Goal: Task Accomplishment & Management: Contribute content

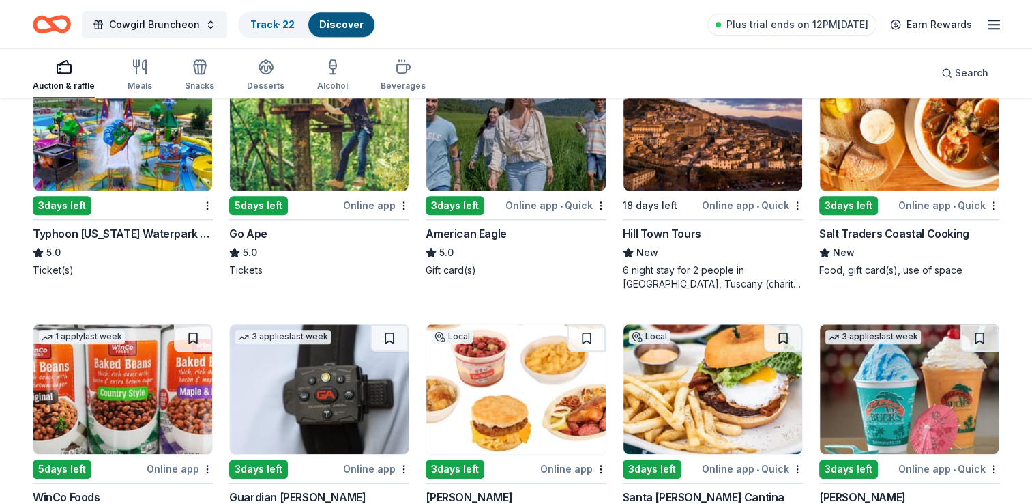
scroll to position [1194, 0]
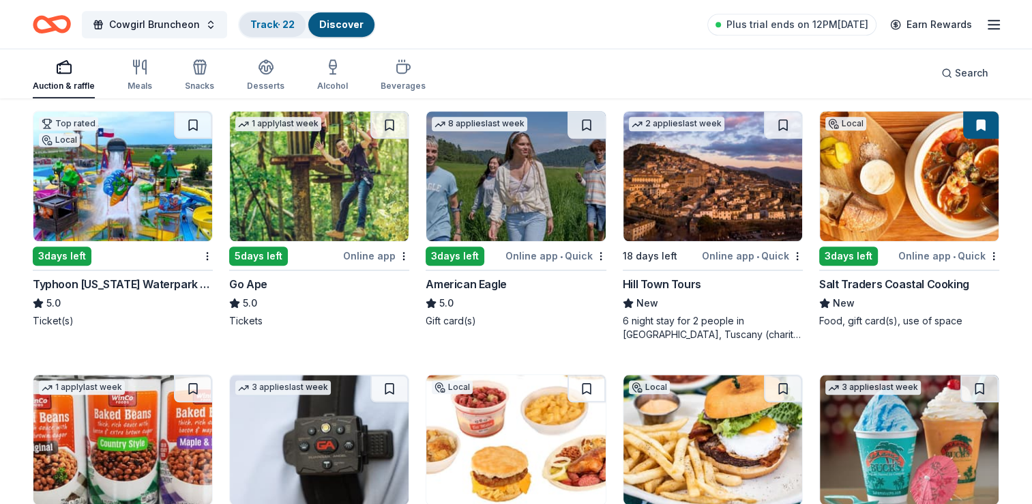
click at [250, 26] on link "Track · 22" at bounding box center [272, 24] width 44 height 12
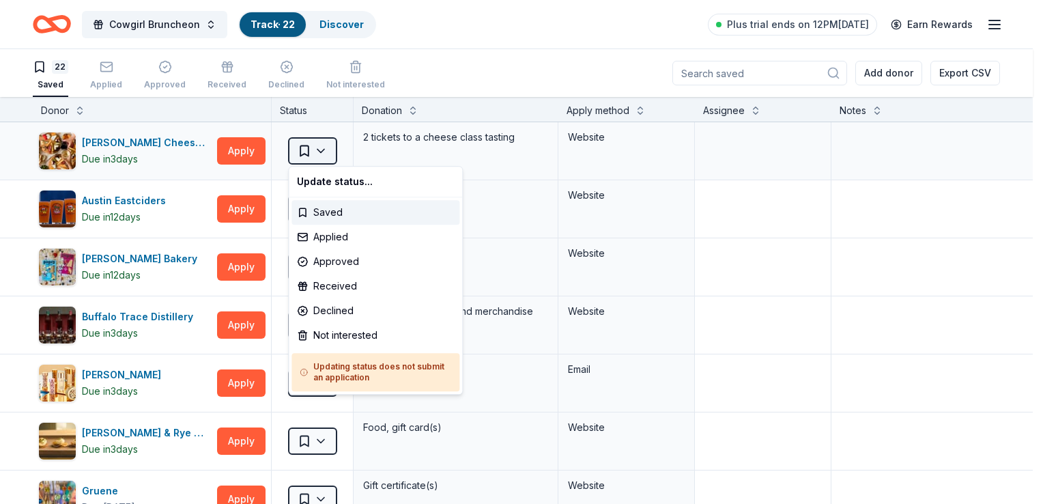
click at [327, 151] on html "Cowgirl Bruncheon Track · 22 Discover Plus trial ends on 12PM[DATE] Earn Reward…" at bounding box center [521, 252] width 1043 height 504
click at [336, 243] on div "Applied" at bounding box center [375, 236] width 168 height 25
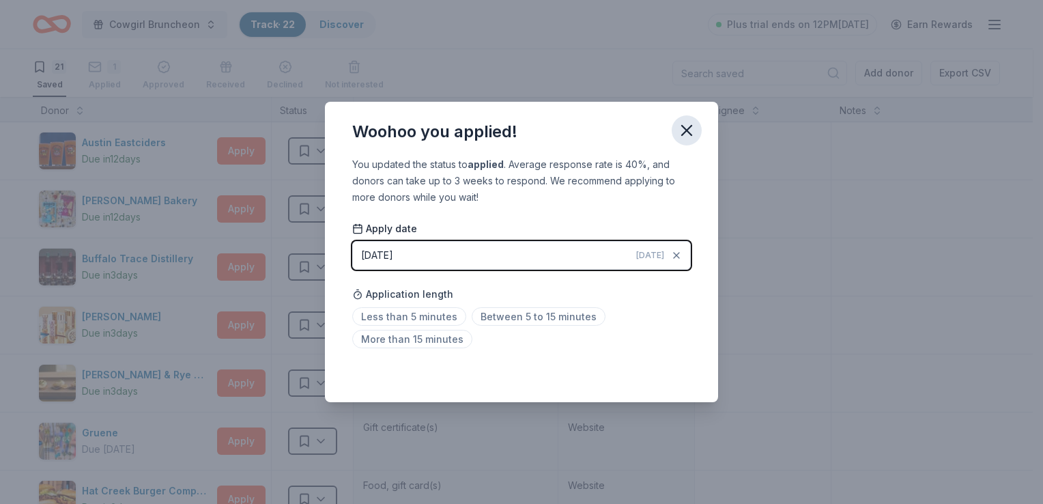
click at [685, 138] on icon "button" at bounding box center [686, 130] width 19 height 19
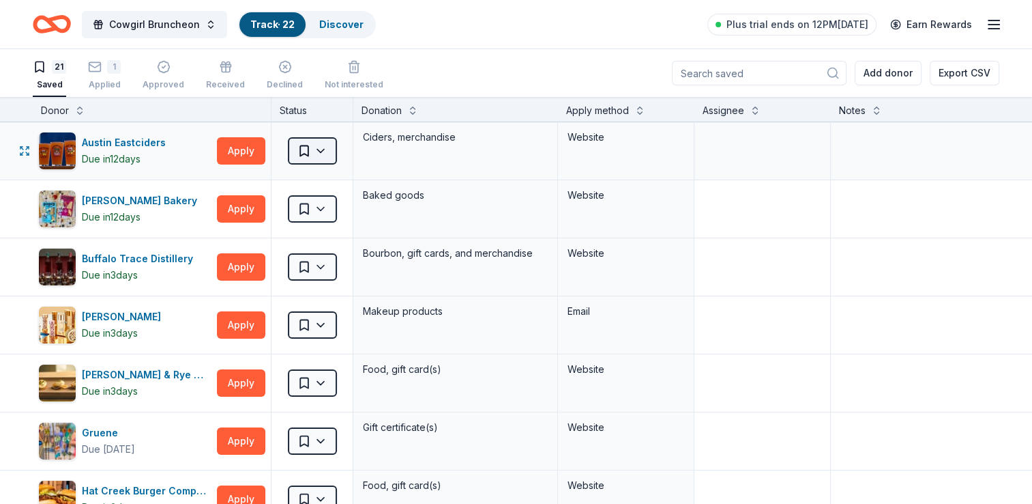
click at [321, 149] on html "Cowgirl Bruncheon Track · 22 Discover Plus trial ends on 12PM[DATE] Earn Reward…" at bounding box center [516, 252] width 1032 height 504
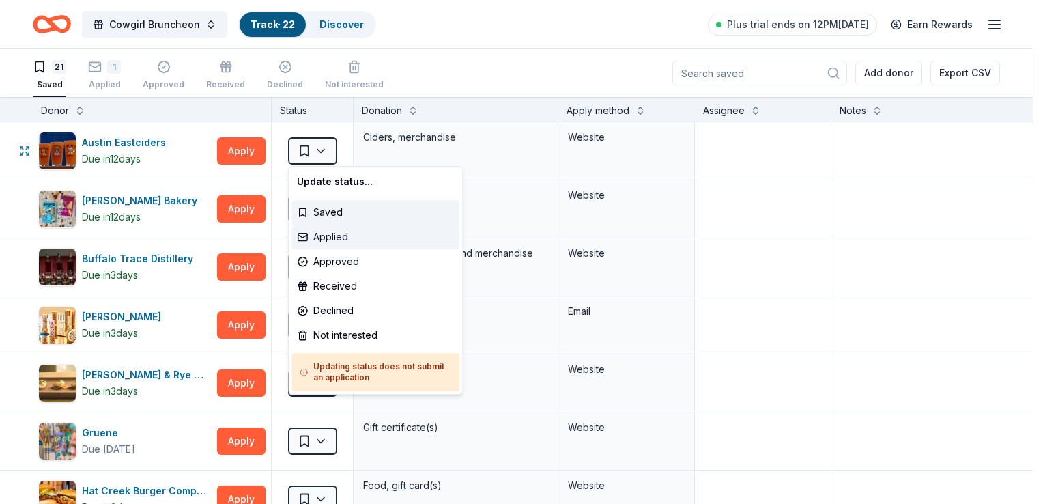
click at [321, 236] on div "Applied" at bounding box center [375, 236] width 168 height 25
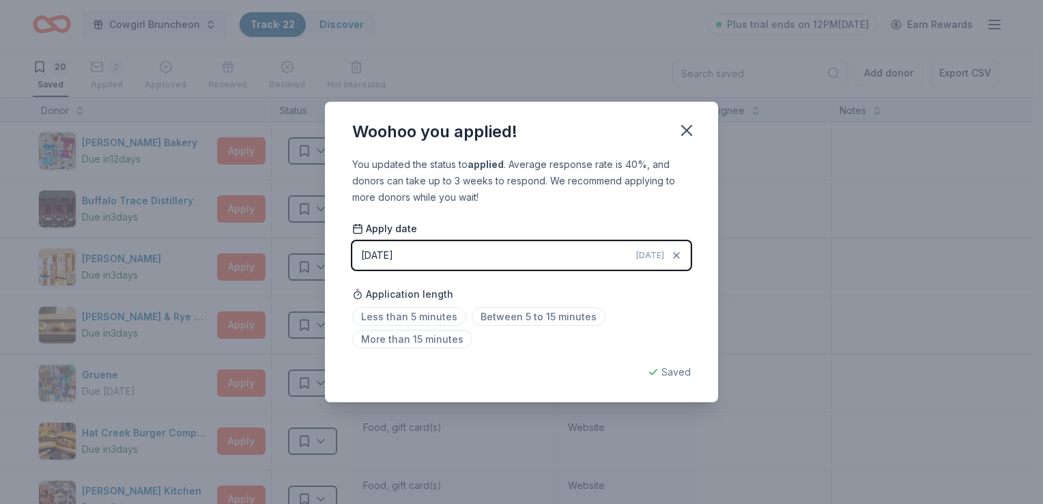
click at [393, 255] on div "[DATE]" at bounding box center [377, 255] width 32 height 16
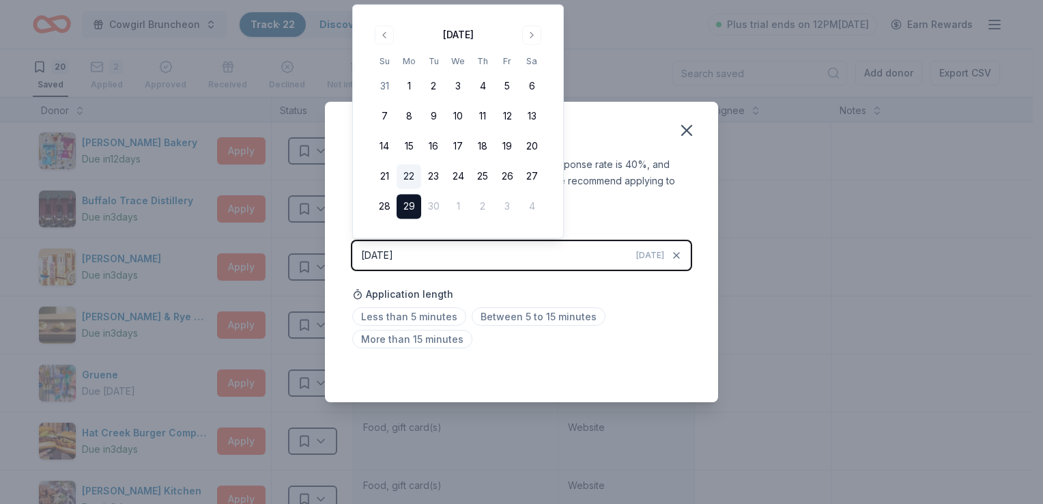
click at [409, 172] on button "22" at bounding box center [408, 176] width 25 height 25
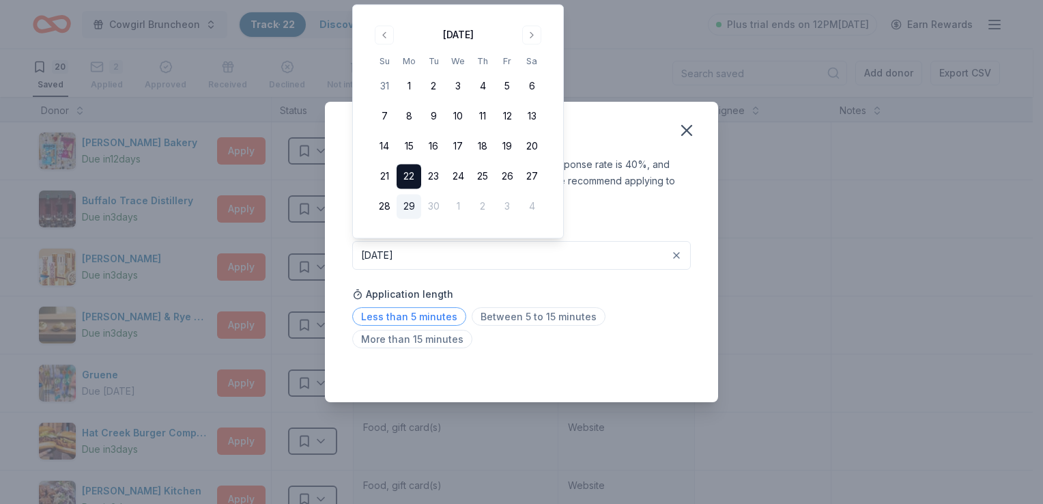
click at [420, 313] on span "Less than 5 minutes" at bounding box center [409, 316] width 114 height 18
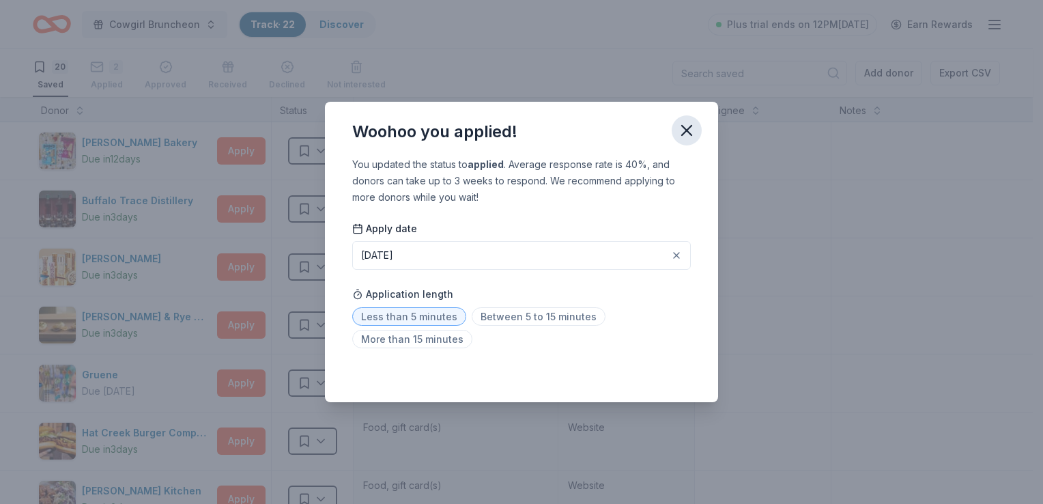
click at [691, 126] on icon "button" at bounding box center [687, 131] width 10 height 10
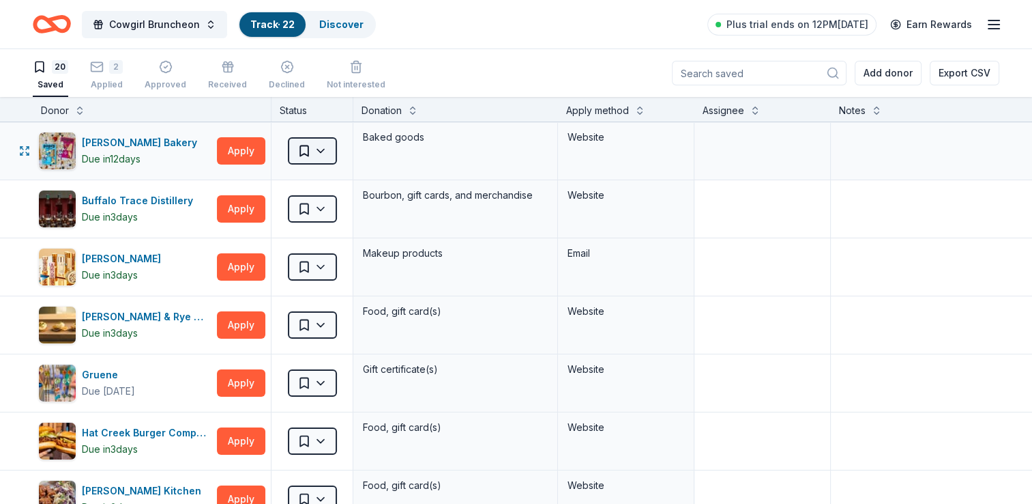
click at [318, 147] on html "Cowgirl Bruncheon Track · 22 Discover Plus trial ends on 12PM[DATE] Earn Reward…" at bounding box center [516, 252] width 1032 height 504
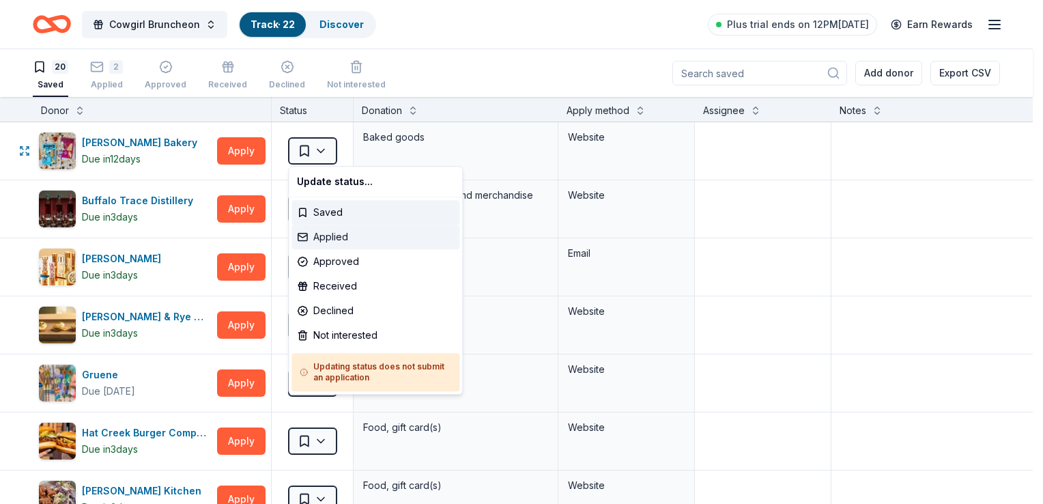
click at [330, 233] on div "Applied" at bounding box center [375, 236] width 168 height 25
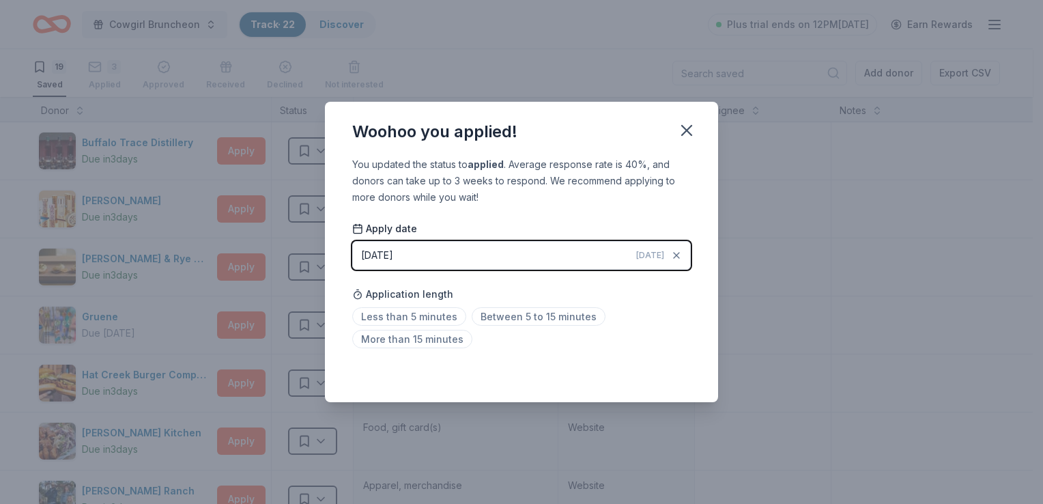
click at [393, 252] on div "[DATE]" at bounding box center [377, 255] width 32 height 16
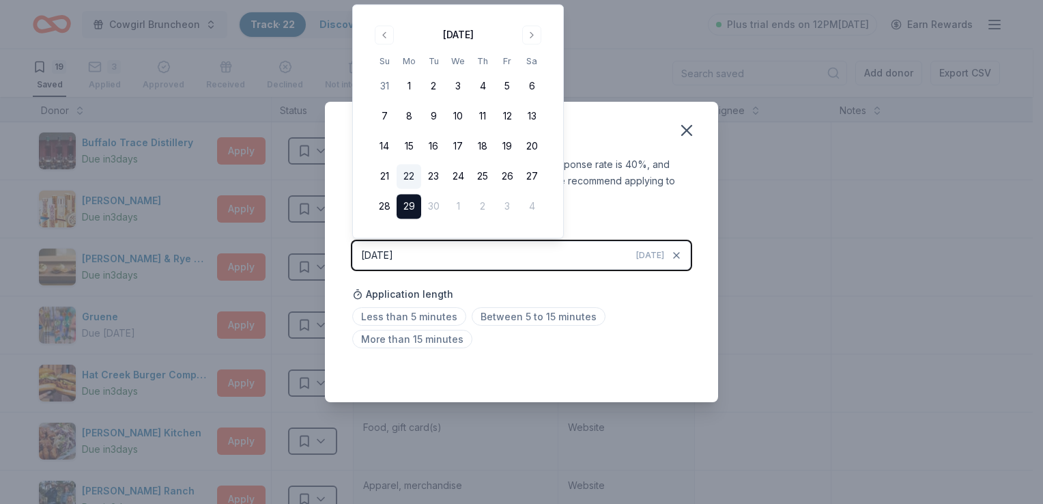
click at [411, 179] on button "22" at bounding box center [408, 176] width 25 height 25
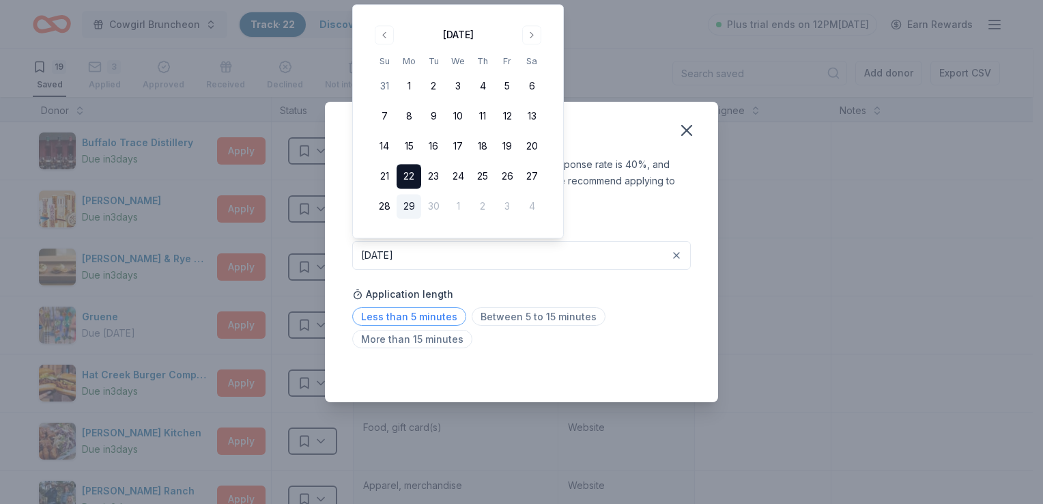
click at [420, 314] on span "Less than 5 minutes" at bounding box center [409, 316] width 114 height 18
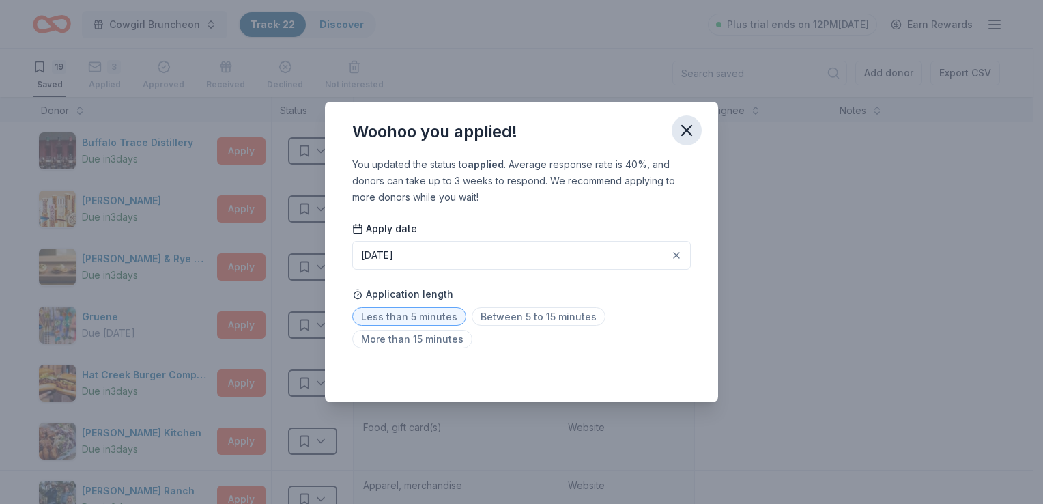
click at [682, 130] on icon "button" at bounding box center [686, 130] width 19 height 19
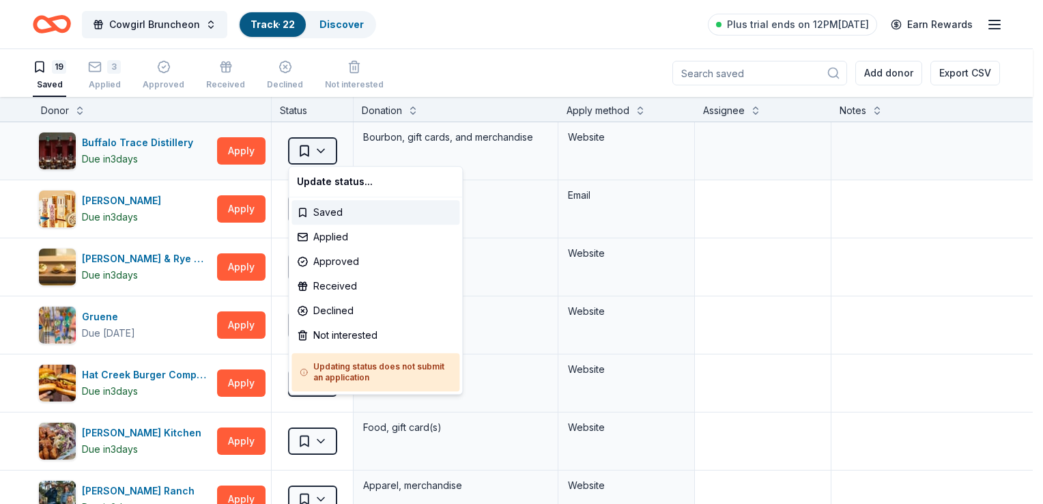
click at [328, 149] on html "Cowgirl Bruncheon Track · 22 Discover Plus trial ends on 12PM[DATE] Earn Reward…" at bounding box center [521, 252] width 1043 height 504
click at [336, 229] on div "Applied" at bounding box center [375, 236] width 168 height 25
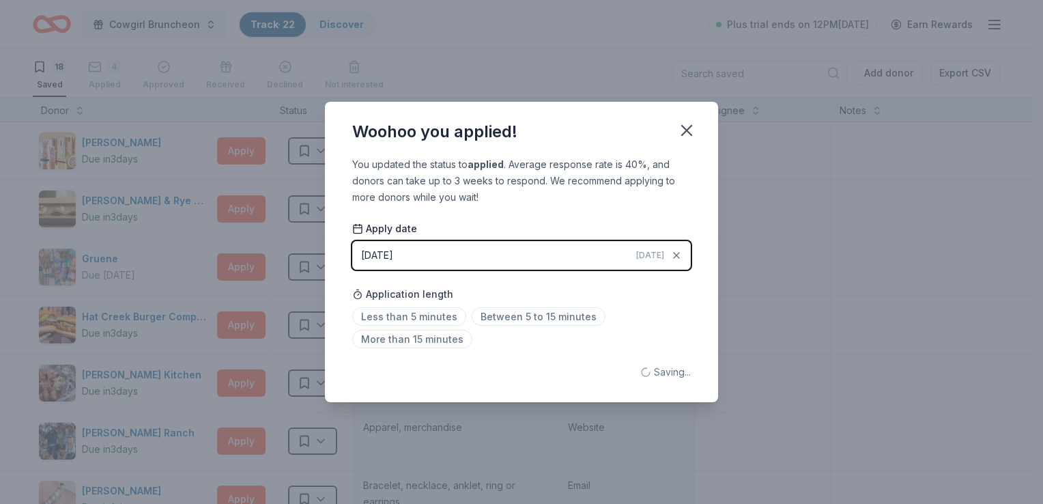
click at [393, 259] on div "[DATE]" at bounding box center [377, 255] width 32 height 16
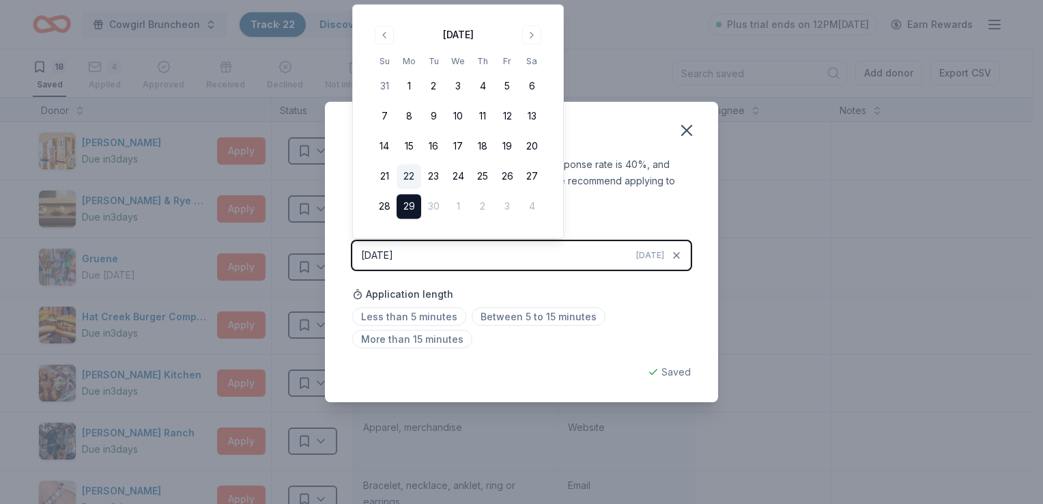
click at [413, 173] on button "22" at bounding box center [408, 176] width 25 height 25
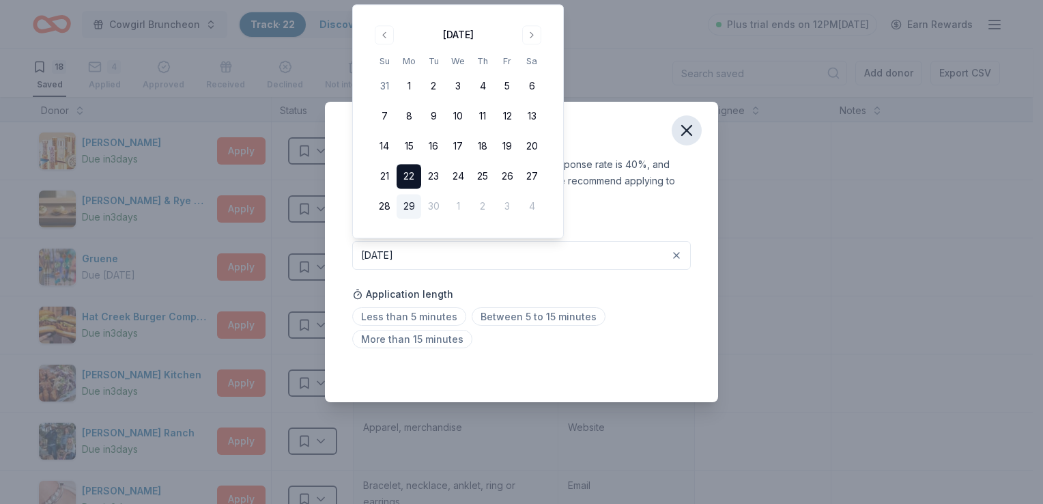
click at [679, 132] on icon "button" at bounding box center [686, 130] width 19 height 19
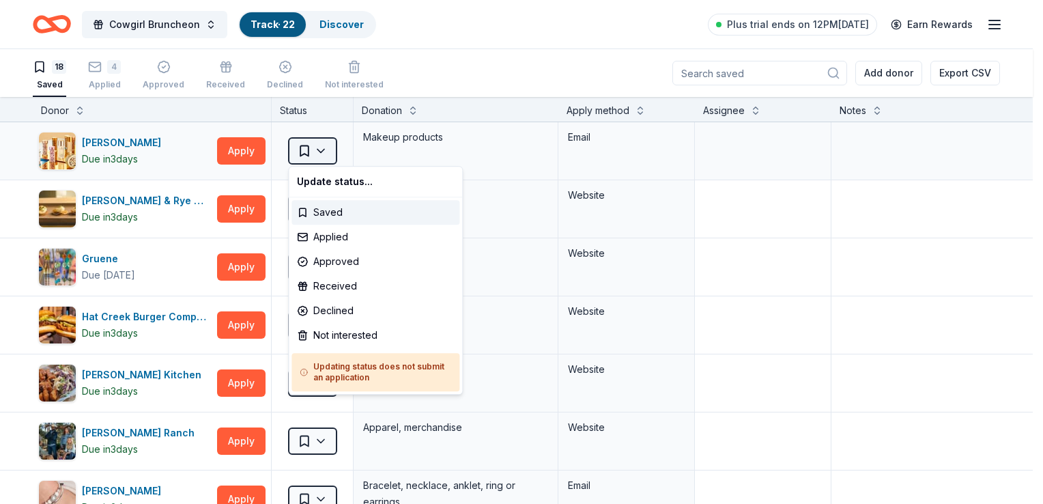
click at [326, 153] on html "Cowgirl Bruncheon Track · 22 Discover Plus trial ends on 12PM[DATE] Earn Reward…" at bounding box center [521, 252] width 1043 height 504
click at [323, 233] on div "Applied" at bounding box center [375, 236] width 168 height 25
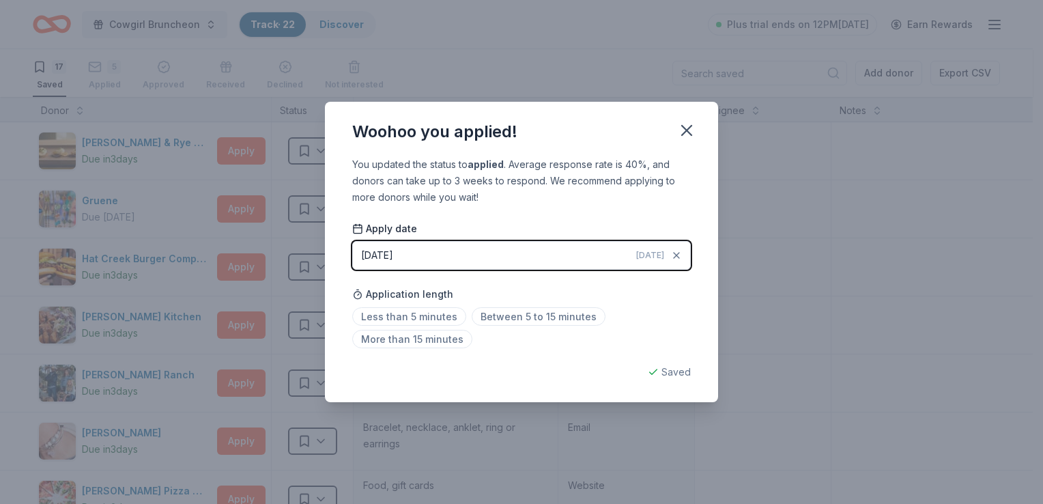
click at [383, 257] on div "[DATE]" at bounding box center [377, 255] width 32 height 16
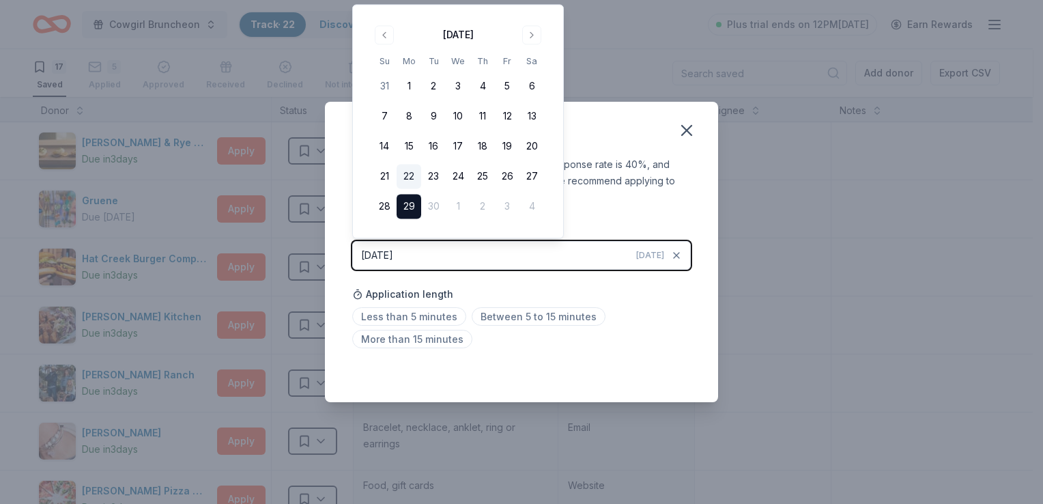
click at [408, 171] on button "22" at bounding box center [408, 176] width 25 height 25
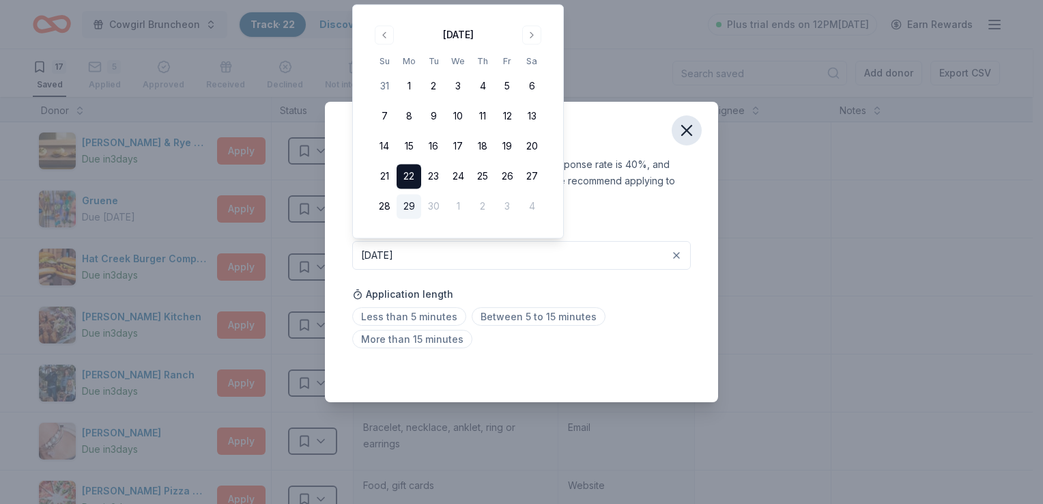
click at [688, 128] on icon "button" at bounding box center [687, 131] width 10 height 10
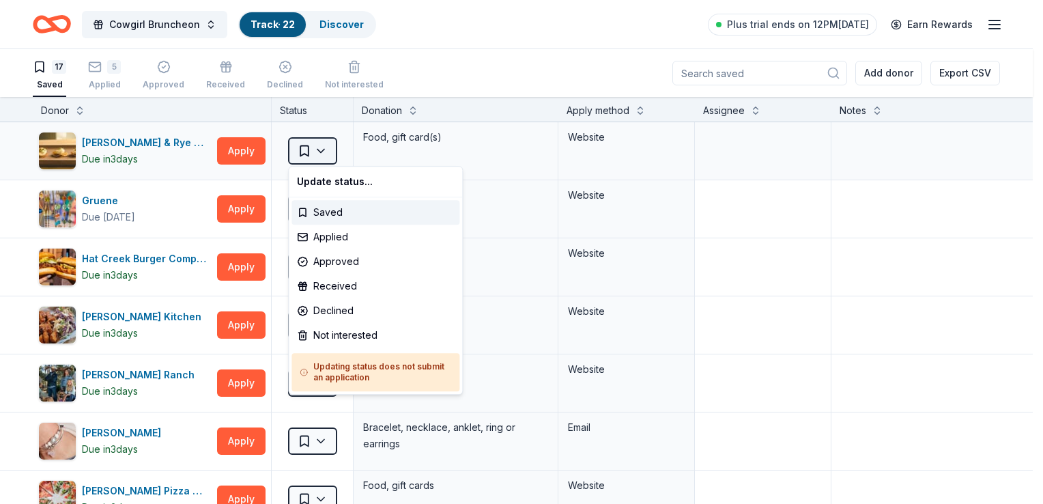
click at [321, 149] on html "Cowgirl Bruncheon Track · 22 Discover Plus trial ends on 12PM[DATE] Earn Reward…" at bounding box center [521, 252] width 1043 height 504
click at [312, 240] on div "Applied" at bounding box center [375, 236] width 168 height 25
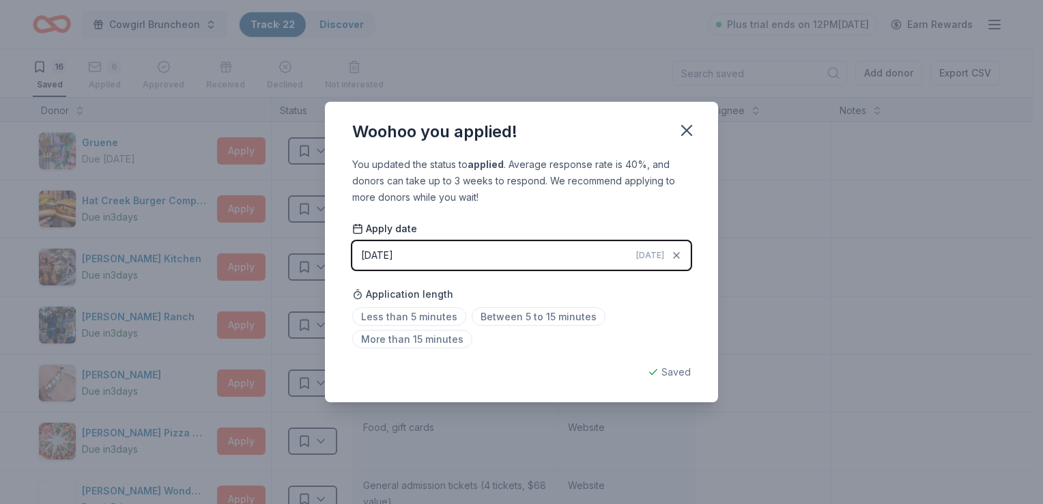
click at [385, 255] on div "[DATE]" at bounding box center [377, 255] width 32 height 16
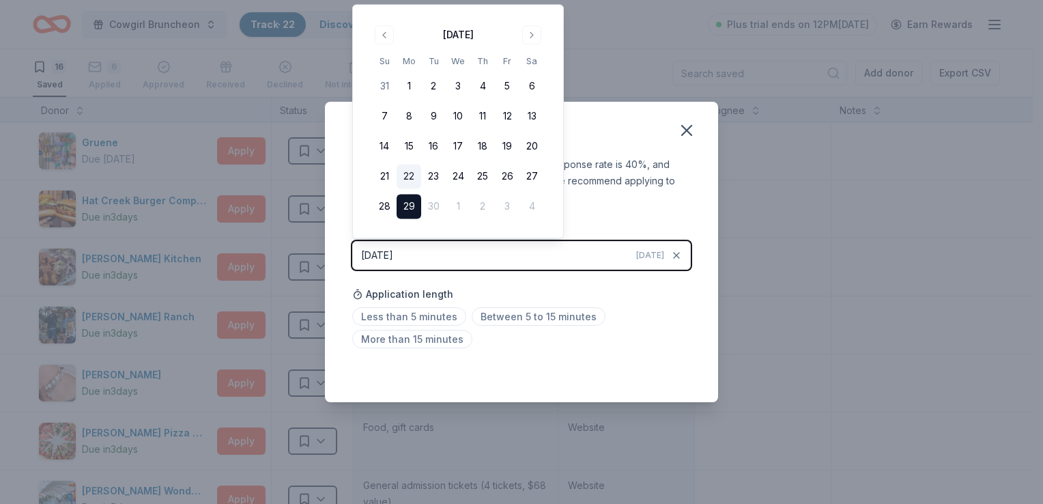
click at [405, 176] on button "22" at bounding box center [408, 176] width 25 height 25
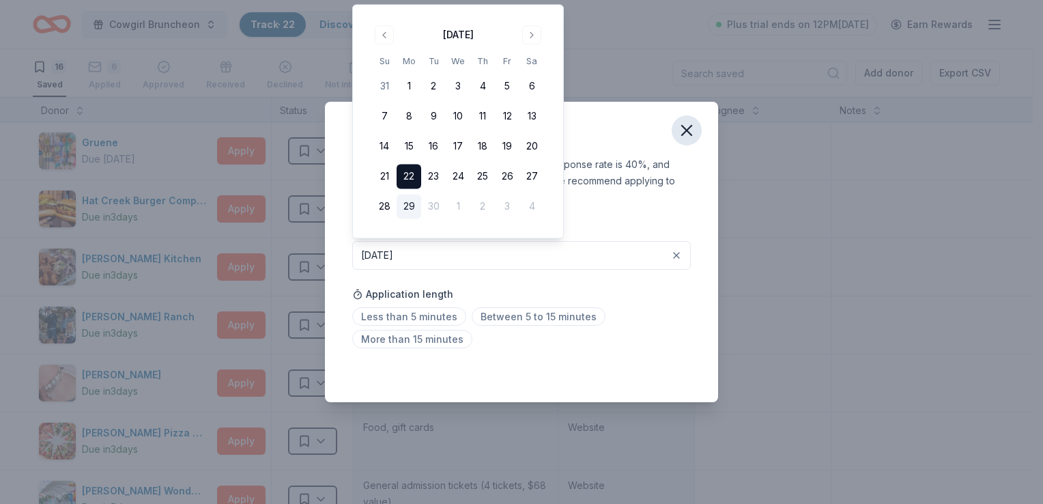
click at [688, 136] on icon "button" at bounding box center [686, 130] width 19 height 19
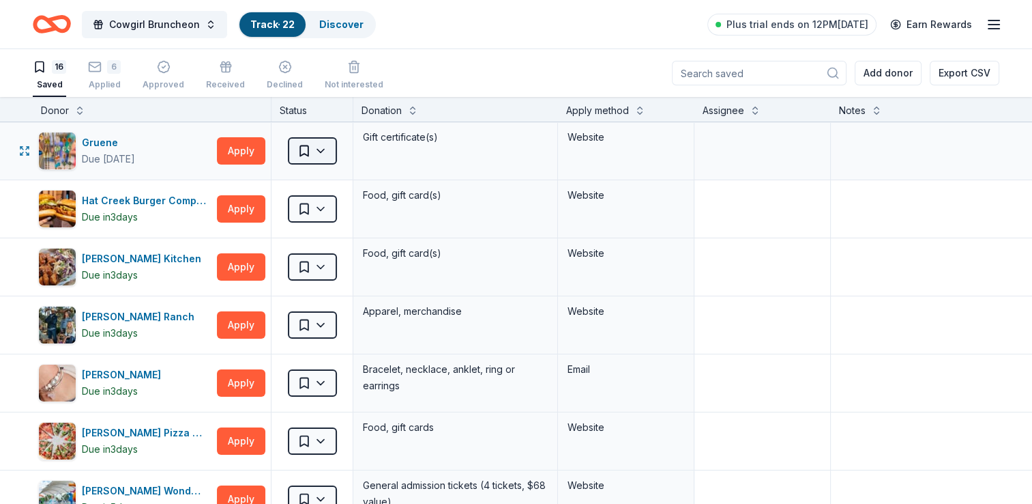
click at [328, 152] on html "Cowgirl Bruncheon Track · 22 Discover Plus trial ends on 12PM[DATE] Earn Reward…" at bounding box center [516, 252] width 1032 height 504
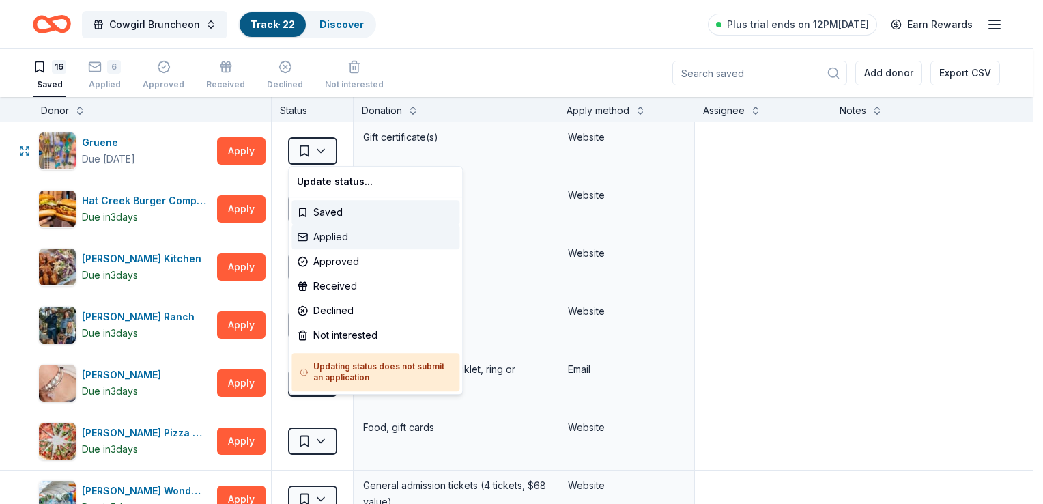
click at [306, 231] on div "Applied" at bounding box center [375, 236] width 168 height 25
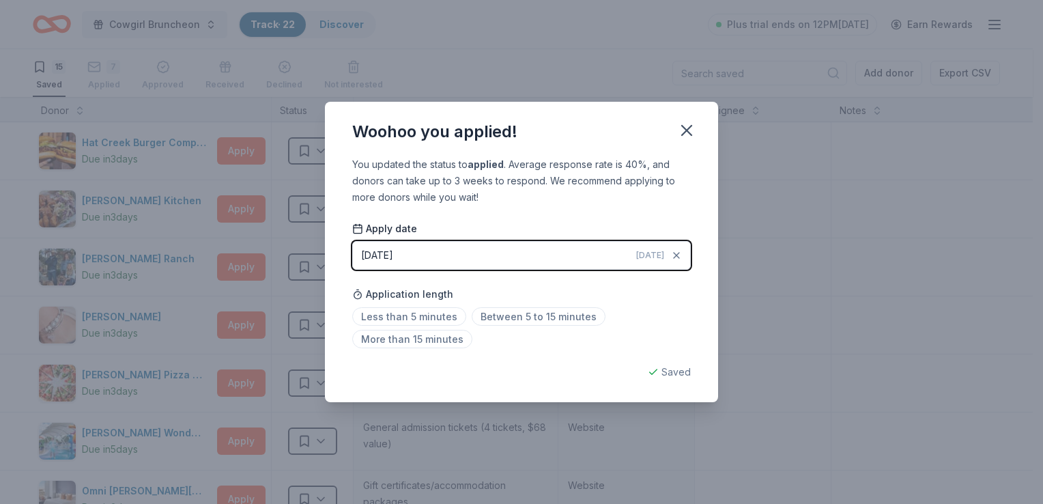
click at [383, 247] on div "[DATE]" at bounding box center [377, 255] width 32 height 16
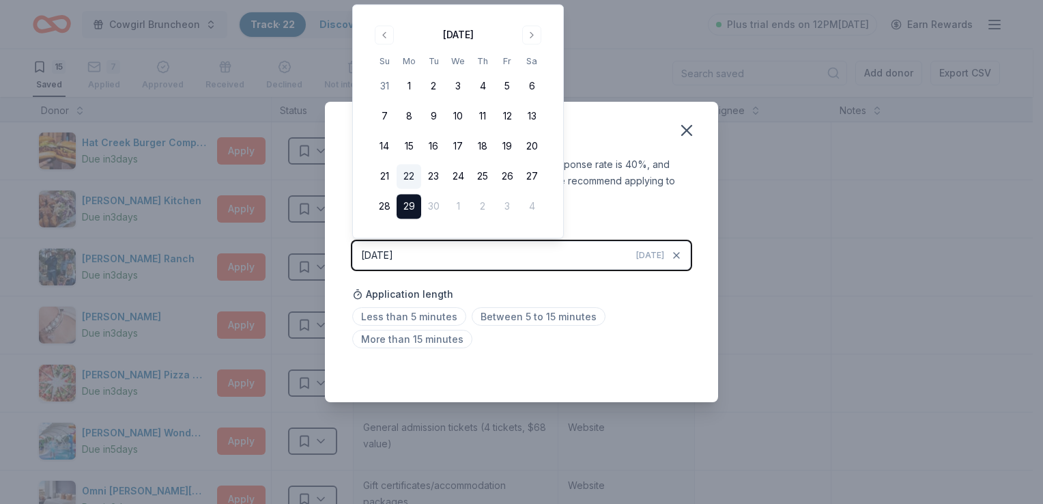
click at [407, 177] on button "22" at bounding box center [408, 176] width 25 height 25
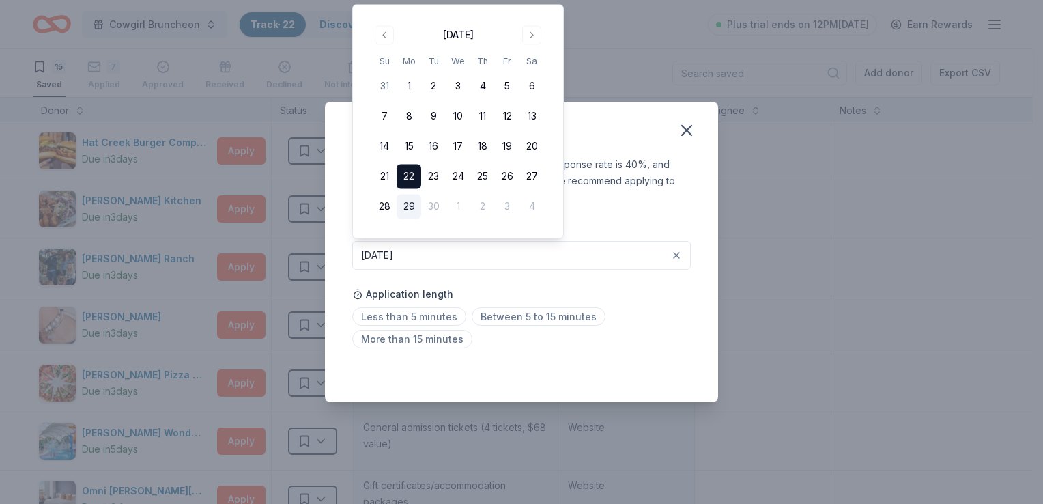
click at [638, 196] on div "You updated the status to applied . Average response rate is 40%, and donors ca…" at bounding box center [521, 180] width 338 height 49
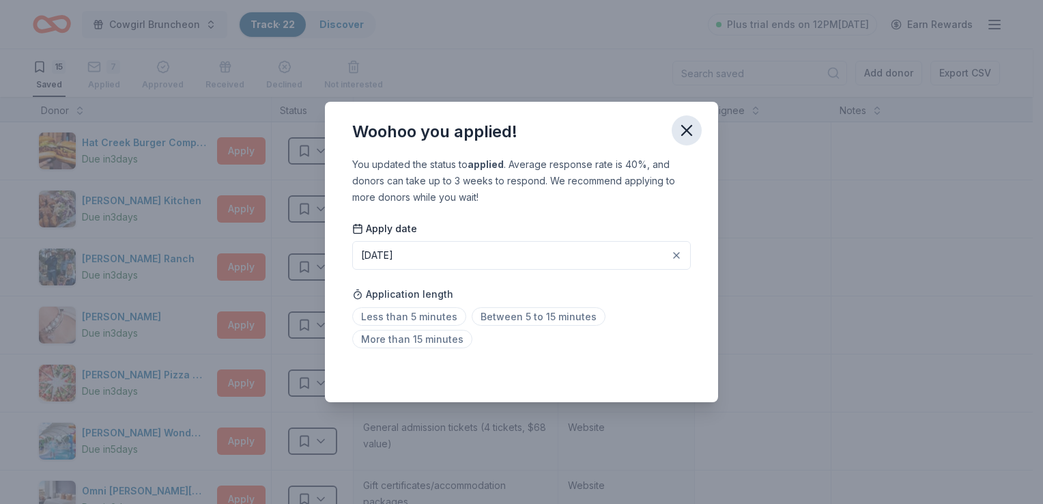
click at [686, 128] on icon "button" at bounding box center [686, 130] width 19 height 19
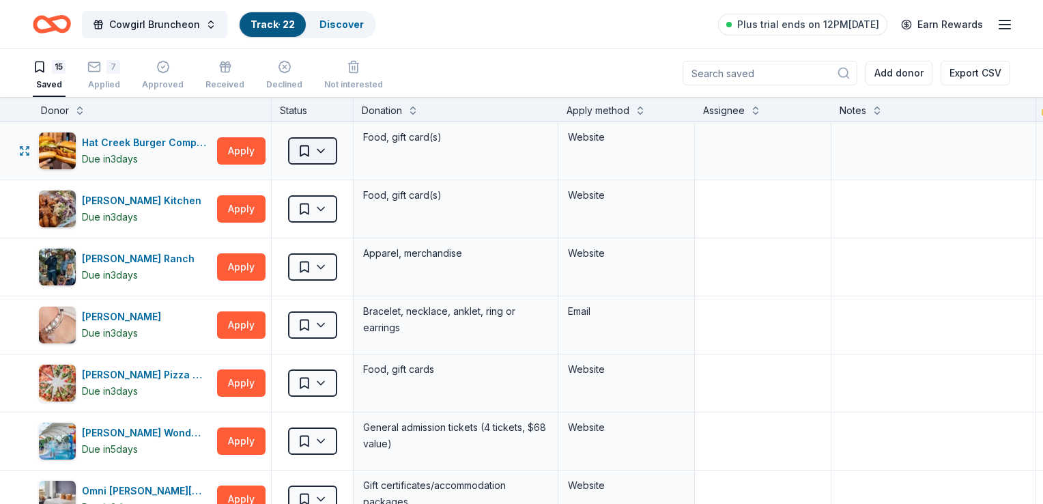
click at [323, 151] on html "Cowgirl Bruncheon Track · 22 Discover Plus trial ends on 12PM[DATE] Earn Reward…" at bounding box center [521, 252] width 1043 height 504
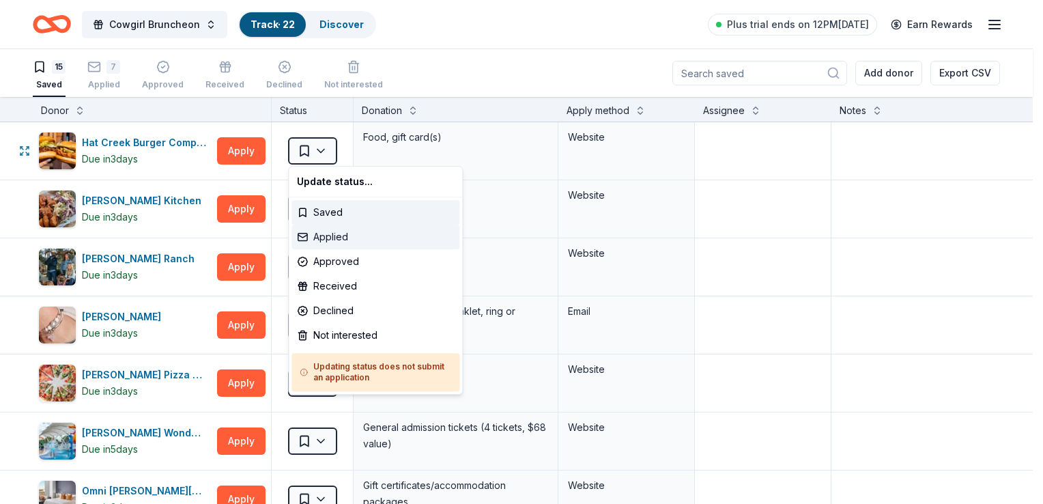
click at [310, 231] on div "Applied" at bounding box center [375, 236] width 168 height 25
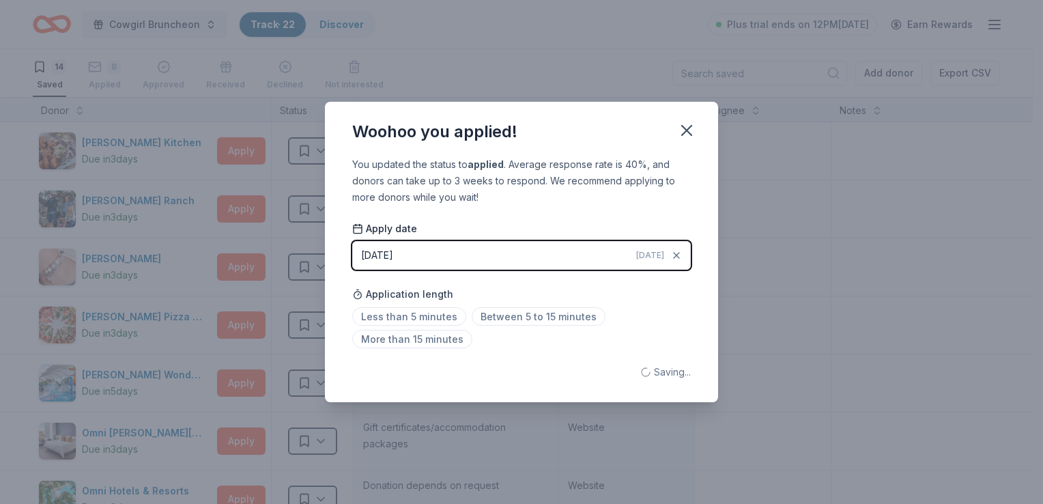
click at [393, 255] on div "[DATE]" at bounding box center [377, 255] width 32 height 16
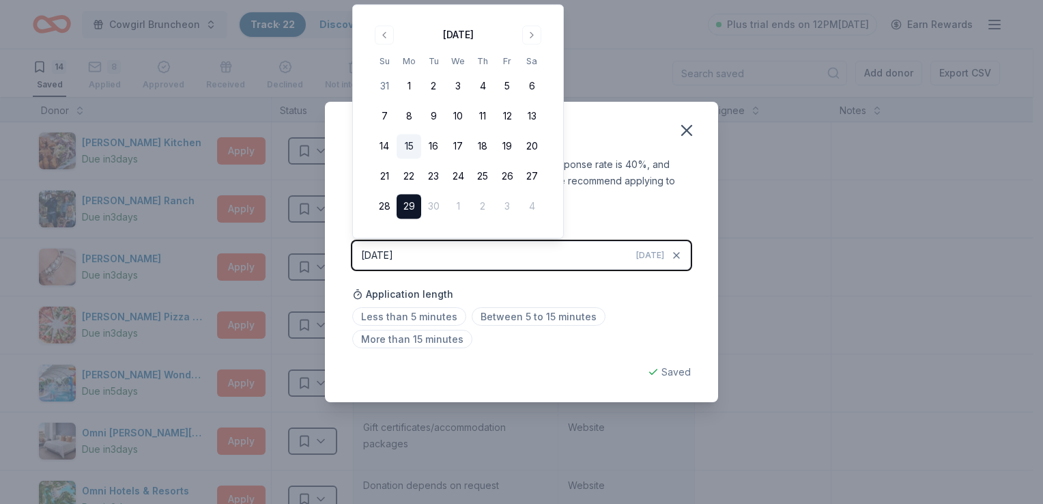
click at [404, 147] on button "15" at bounding box center [408, 146] width 25 height 25
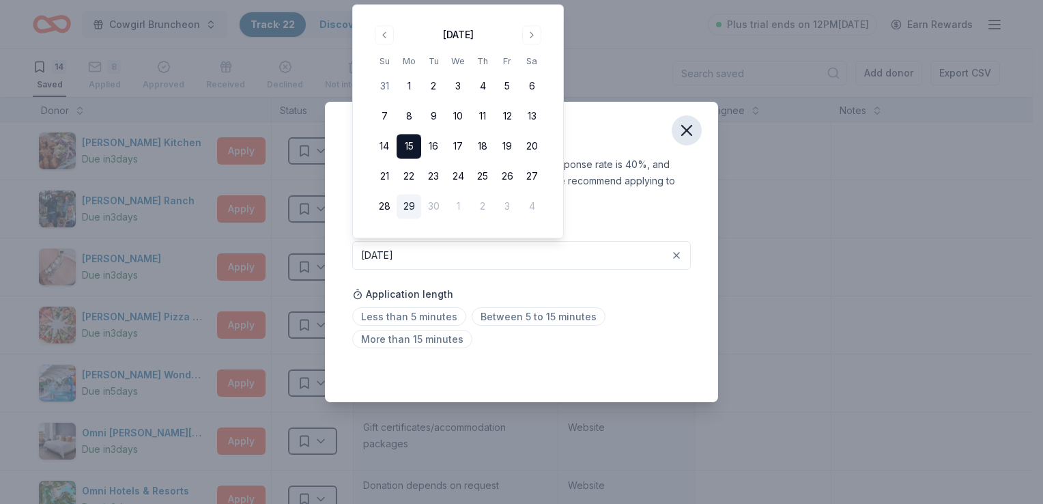
click at [686, 132] on icon "button" at bounding box center [687, 131] width 10 height 10
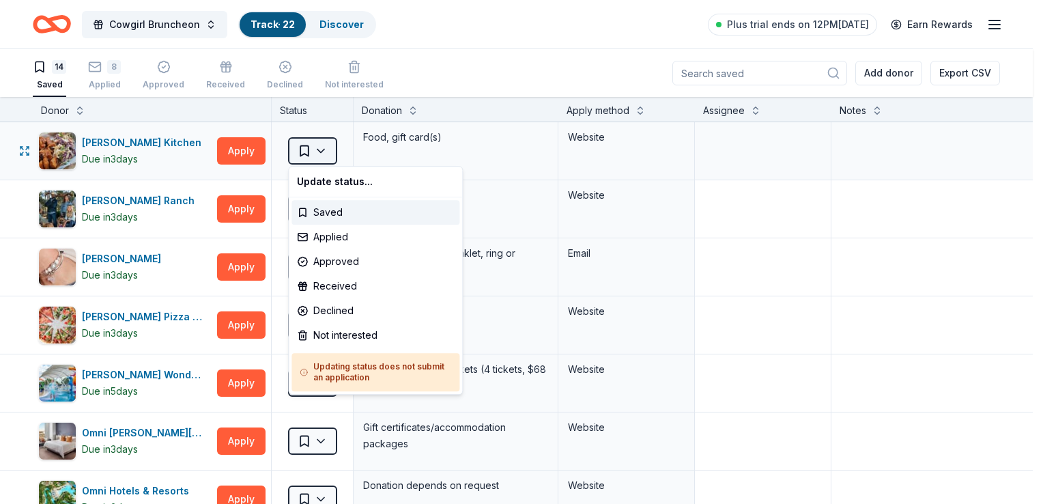
click at [317, 149] on html "Cowgirl Bruncheon Track · 22 Discover Plus trial ends on 12PM[DATE] Earn Reward…" at bounding box center [521, 252] width 1043 height 504
click at [319, 234] on div "Applied" at bounding box center [375, 236] width 168 height 25
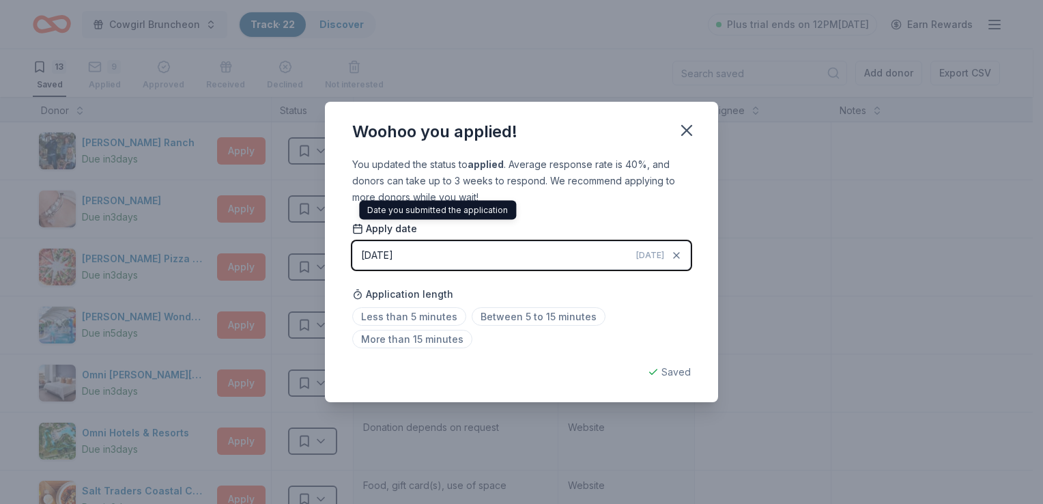
click at [376, 257] on div "[DATE]" at bounding box center [377, 255] width 32 height 16
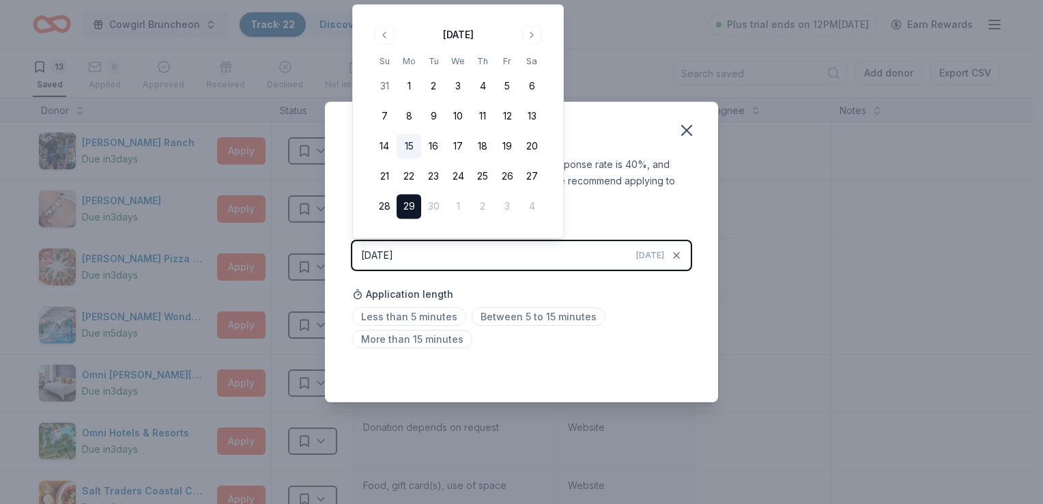
click at [407, 139] on button "15" at bounding box center [408, 146] width 25 height 25
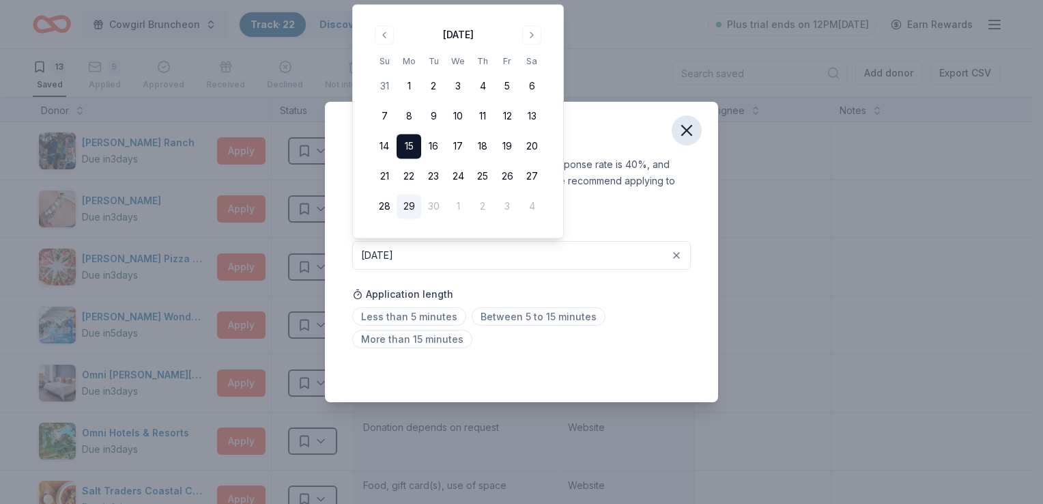
click at [684, 126] on icon "button" at bounding box center [686, 130] width 19 height 19
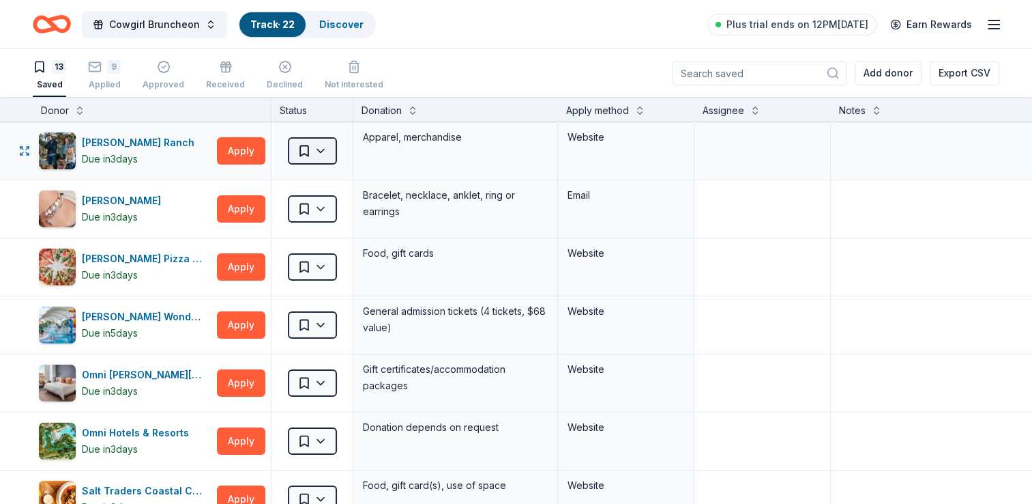
click at [302, 146] on html "Cowgirl Bruncheon Track · 22 Discover Plus trial ends on 12PM[DATE] Earn Reward…" at bounding box center [516, 252] width 1032 height 504
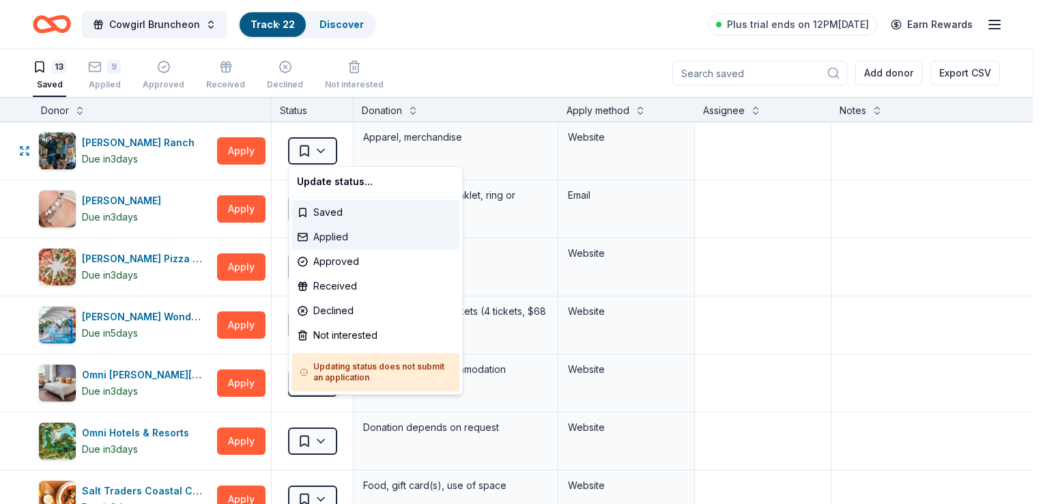
click at [328, 237] on div "Applied" at bounding box center [375, 236] width 168 height 25
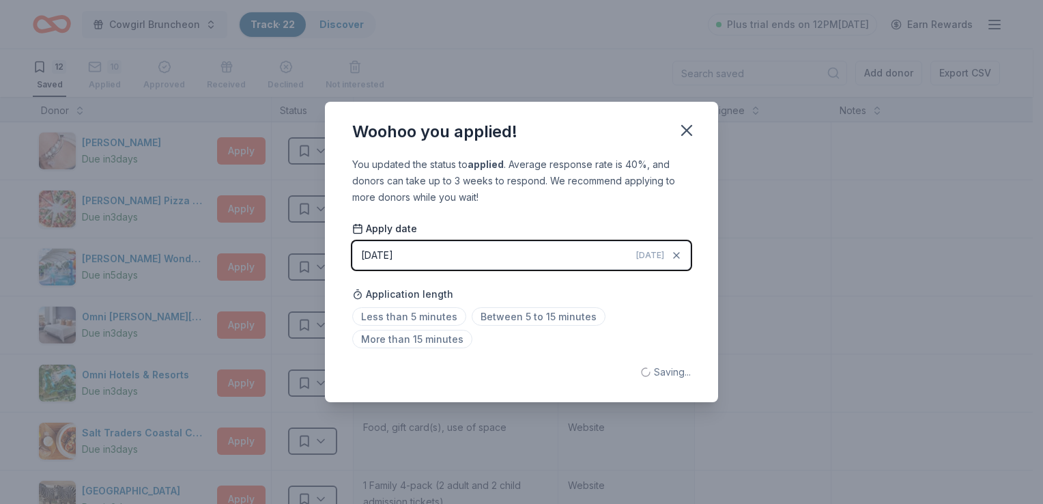
click at [393, 256] on div "[DATE]" at bounding box center [377, 255] width 32 height 16
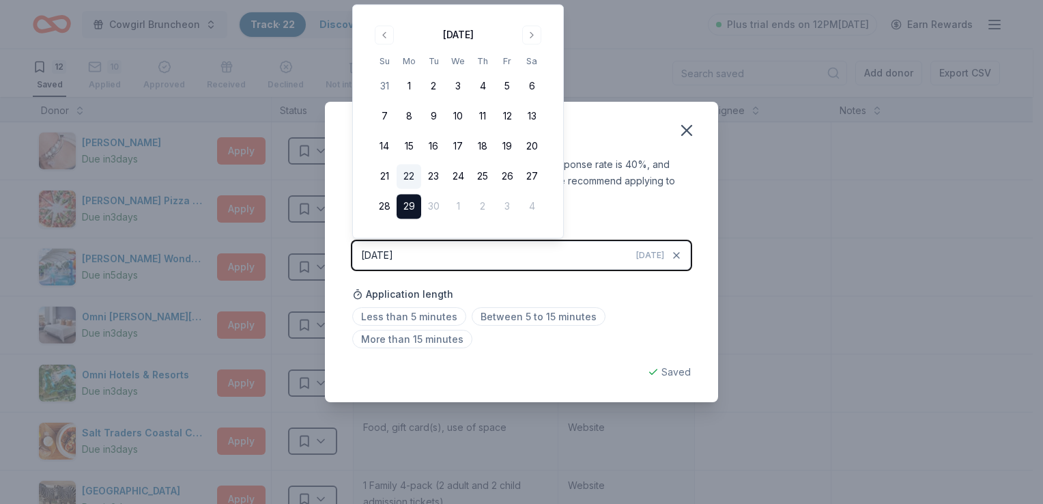
click at [402, 170] on button "22" at bounding box center [408, 176] width 25 height 25
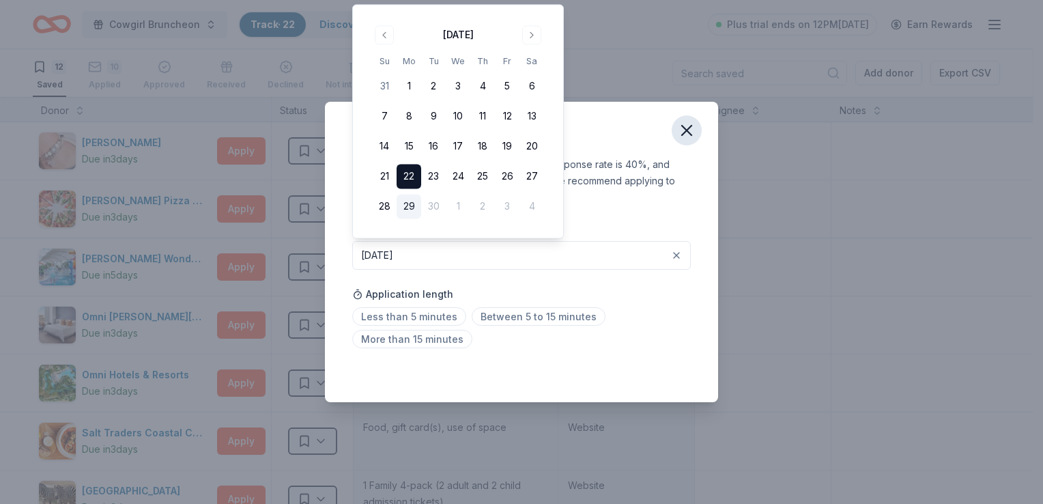
click at [686, 135] on icon "button" at bounding box center [686, 130] width 19 height 19
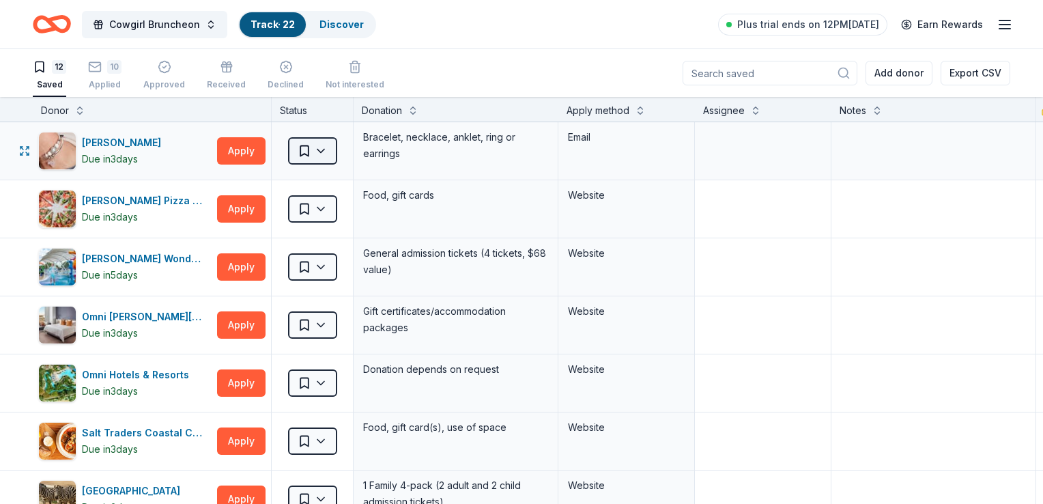
click at [328, 141] on html "Cowgirl Bruncheon Track · 22 Discover Plus trial ends on 12PM[DATE] Earn Reward…" at bounding box center [521, 252] width 1043 height 504
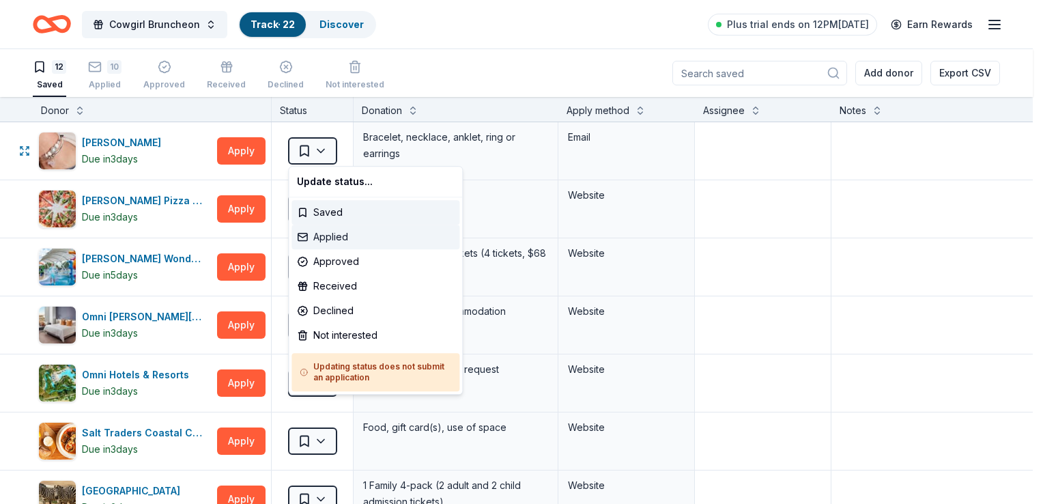
click at [319, 235] on div "Applied" at bounding box center [375, 236] width 168 height 25
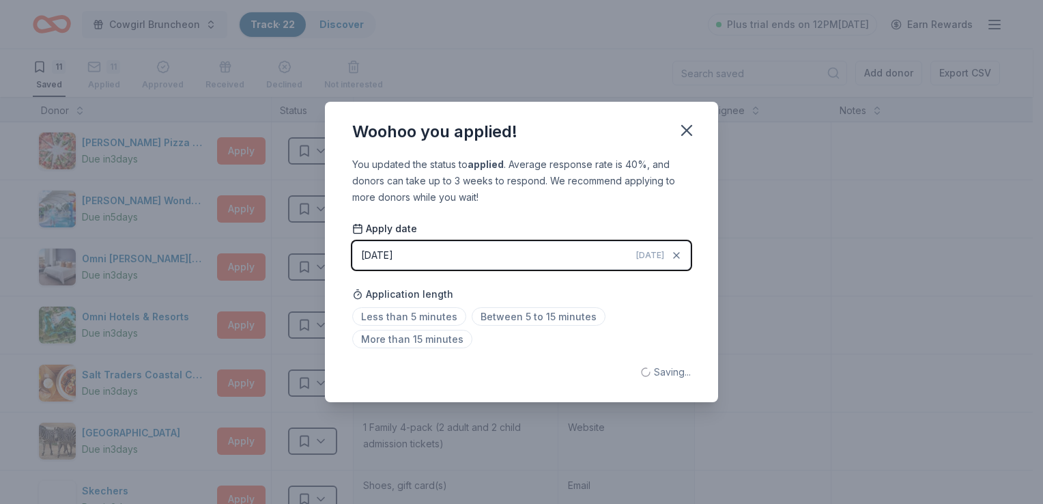
click at [383, 250] on div "[DATE]" at bounding box center [377, 255] width 32 height 16
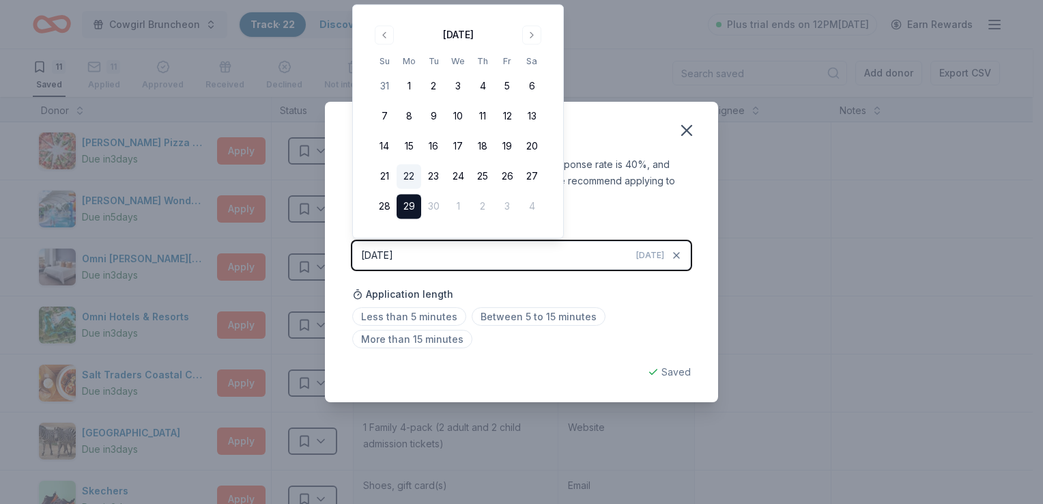
click at [402, 168] on button "22" at bounding box center [408, 176] width 25 height 25
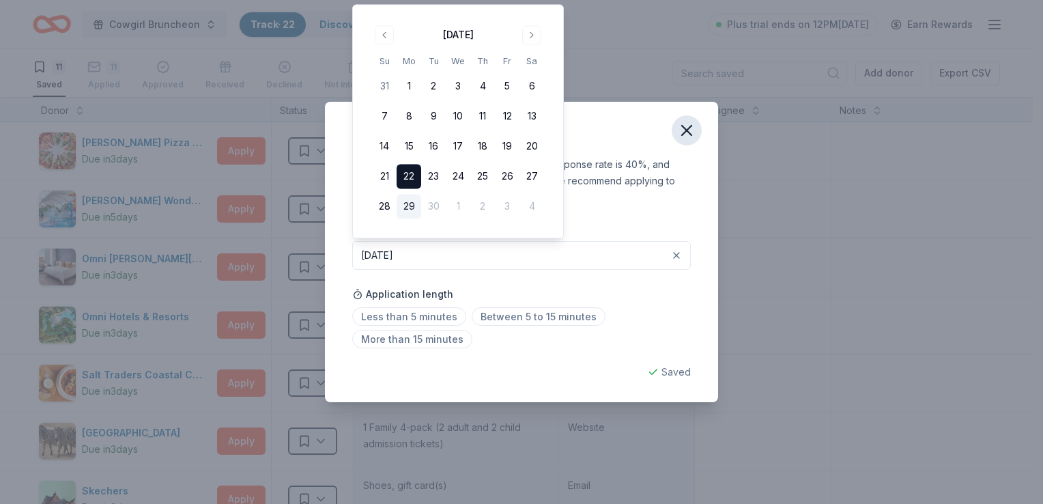
click at [693, 128] on icon "button" at bounding box center [686, 130] width 19 height 19
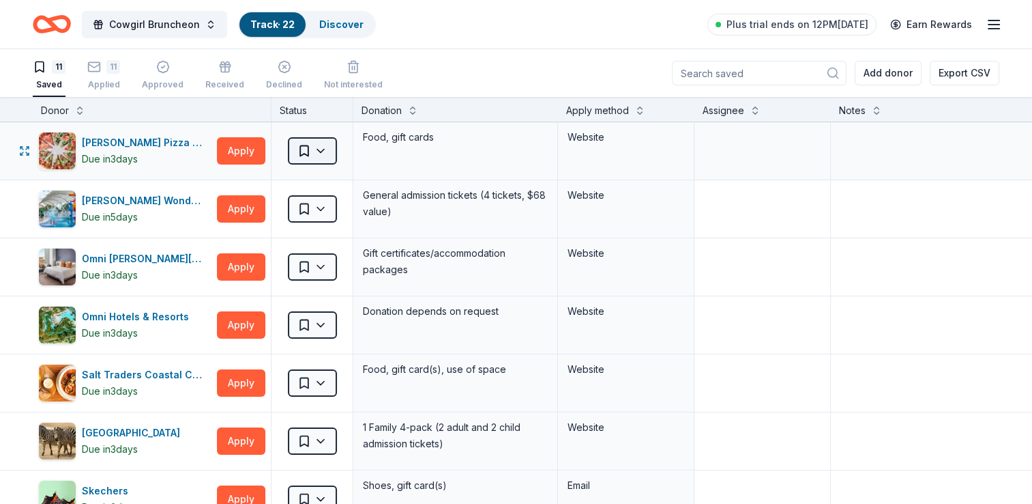
click at [306, 147] on html "Cowgirl Bruncheon Track · 22 Discover Plus trial ends on 12PM[DATE] Earn Reward…" at bounding box center [516, 252] width 1032 height 504
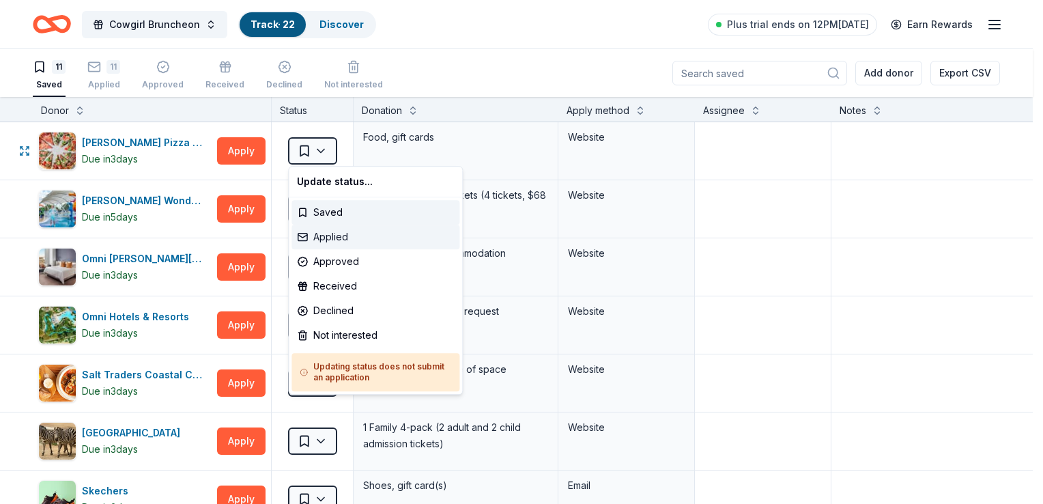
click at [321, 242] on div "Applied" at bounding box center [375, 236] width 168 height 25
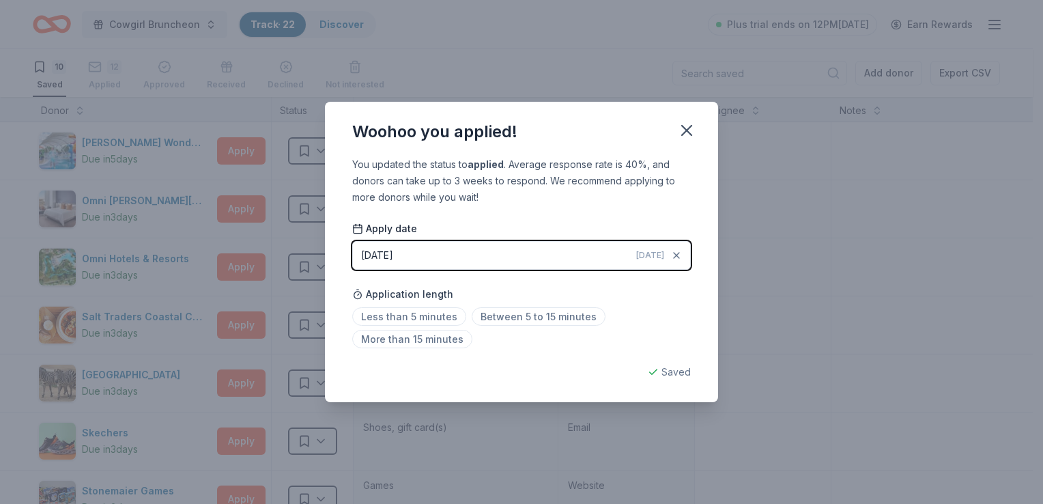
click at [360, 255] on button "[DATE] [DATE]" at bounding box center [521, 255] width 338 height 29
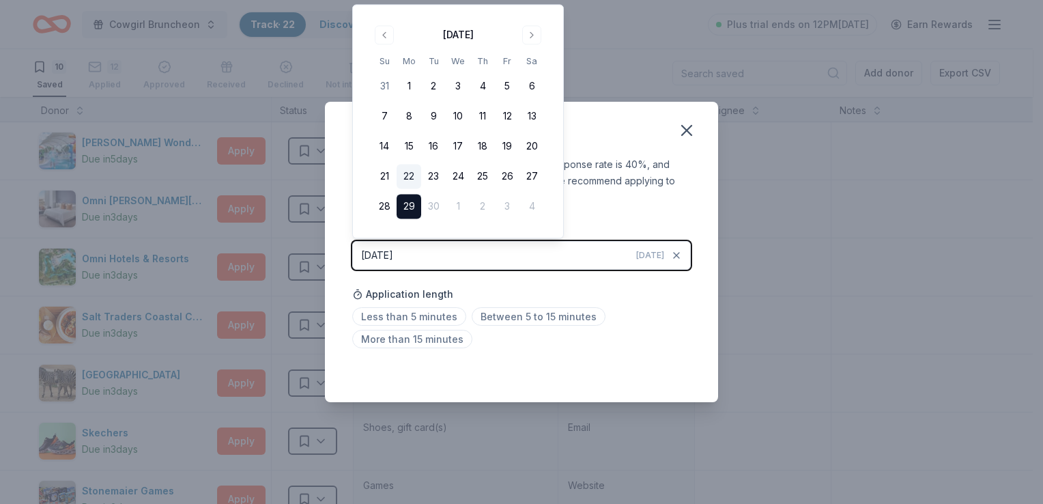
click at [409, 177] on button "22" at bounding box center [408, 176] width 25 height 25
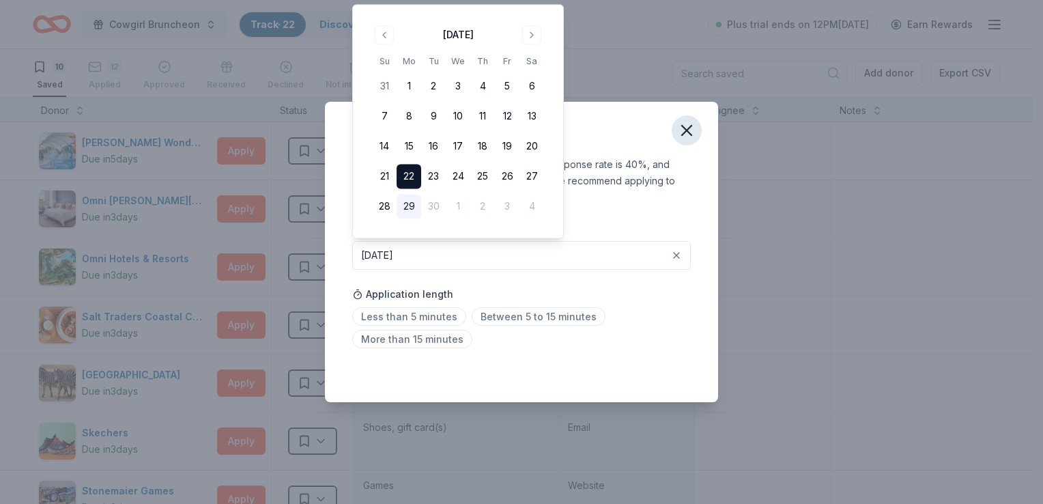
click at [693, 134] on icon "button" at bounding box center [686, 130] width 19 height 19
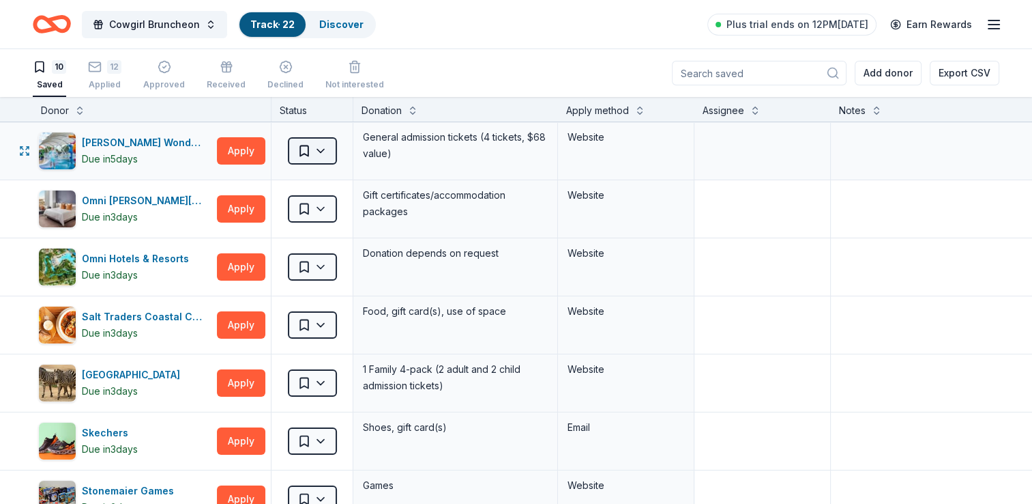
click at [295, 151] on html "Cowgirl Bruncheon Track · 22 Discover Plus trial ends on 12PM[DATE] Earn Reward…" at bounding box center [516, 252] width 1032 height 504
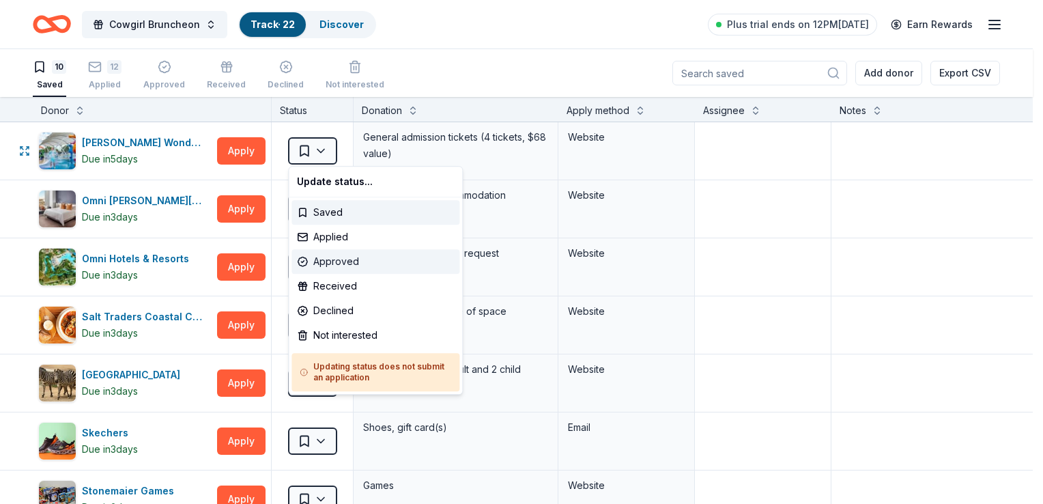
click at [327, 263] on div "Approved" at bounding box center [375, 261] width 168 height 25
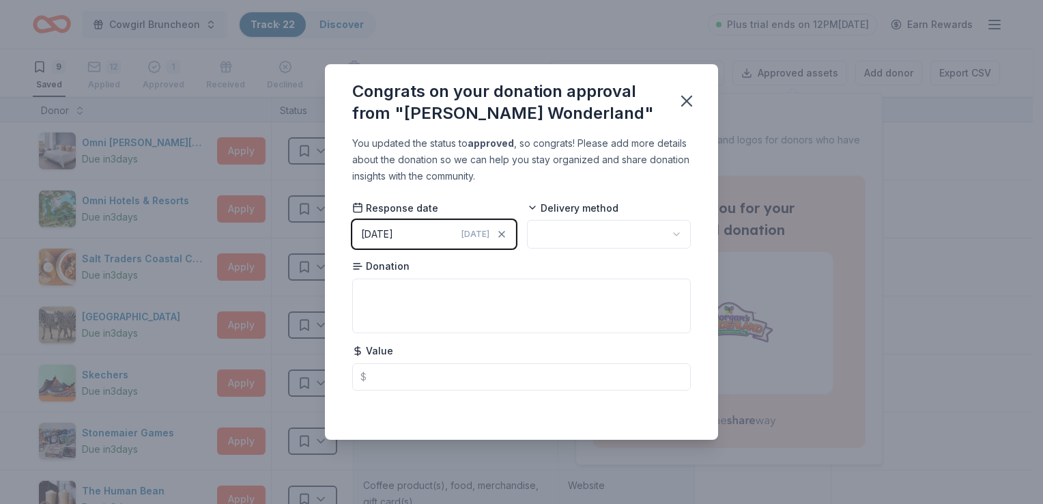
click at [417, 227] on button "[DATE] [DATE]" at bounding box center [434, 234] width 164 height 29
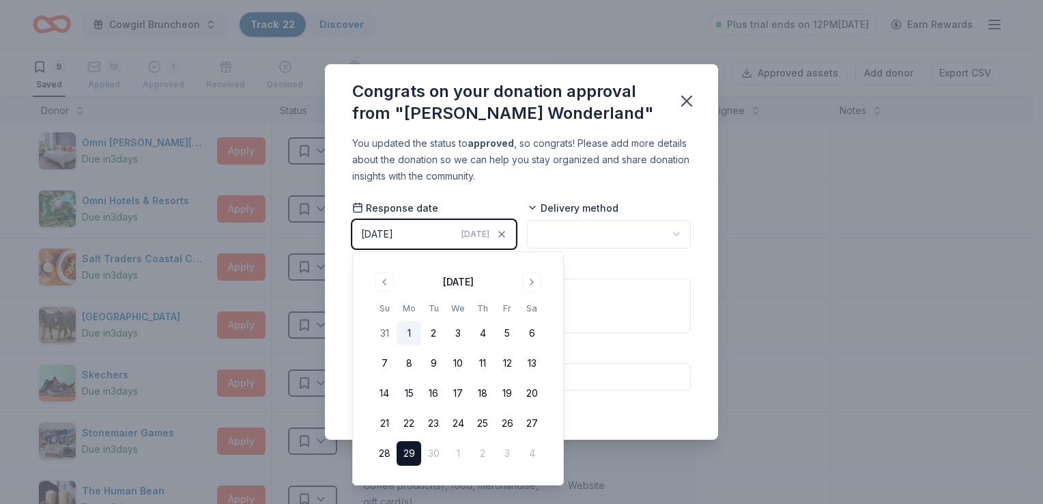
click at [405, 330] on button "1" at bounding box center [408, 333] width 25 height 25
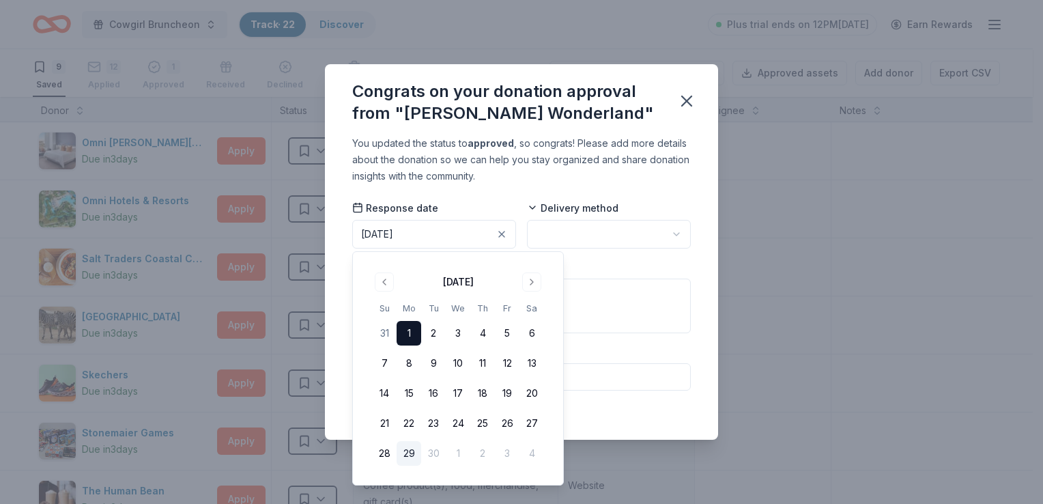
click at [597, 231] on html "Cowgirl Bruncheon Track · 22 Discover Plus trial ends on 12PM[DATE] Earn Reward…" at bounding box center [521, 252] width 1043 height 504
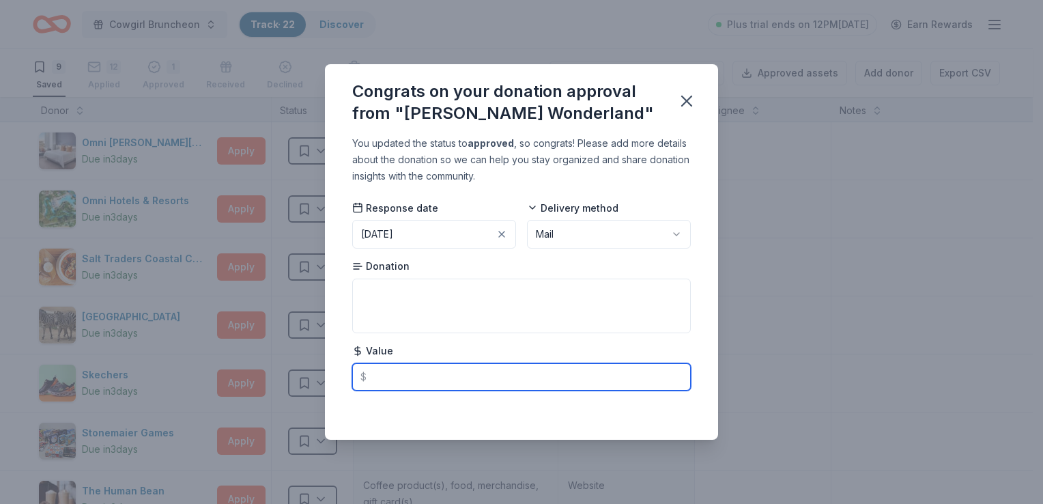
click at [447, 374] on input "text" at bounding box center [521, 376] width 338 height 27
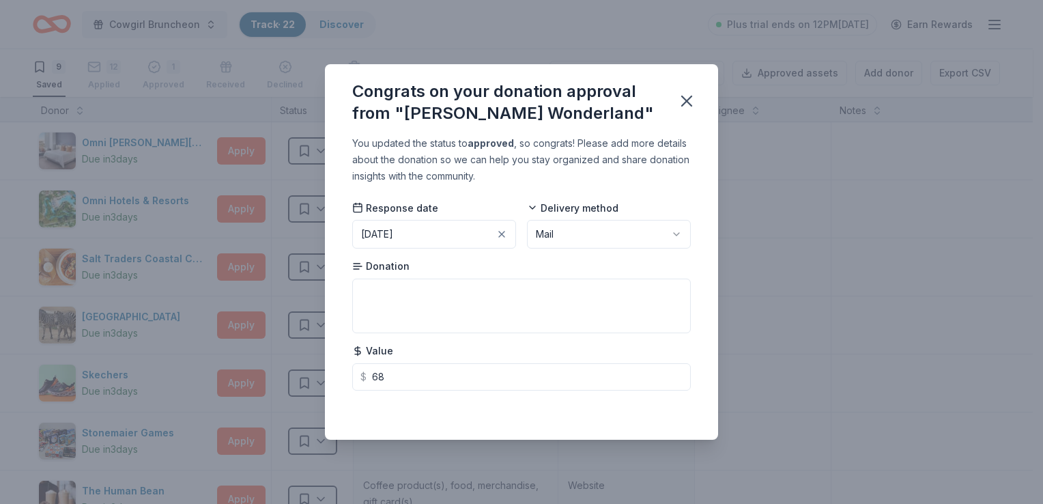
type input "68.00"
click at [467, 261] on div "Donation" at bounding box center [521, 296] width 338 height 74
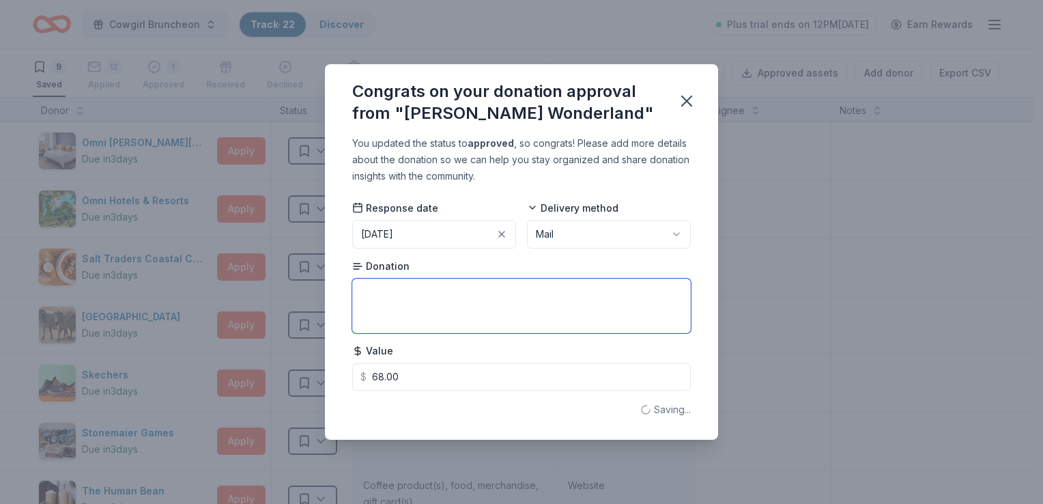
click at [440, 301] on textarea at bounding box center [521, 305] width 338 height 55
type textarea "4 tickets"
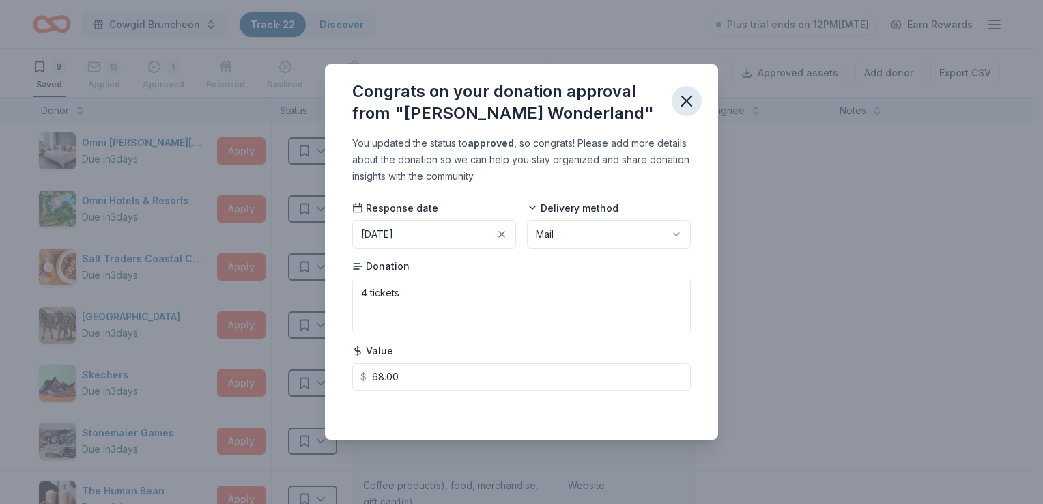
click at [685, 99] on icon "button" at bounding box center [687, 101] width 10 height 10
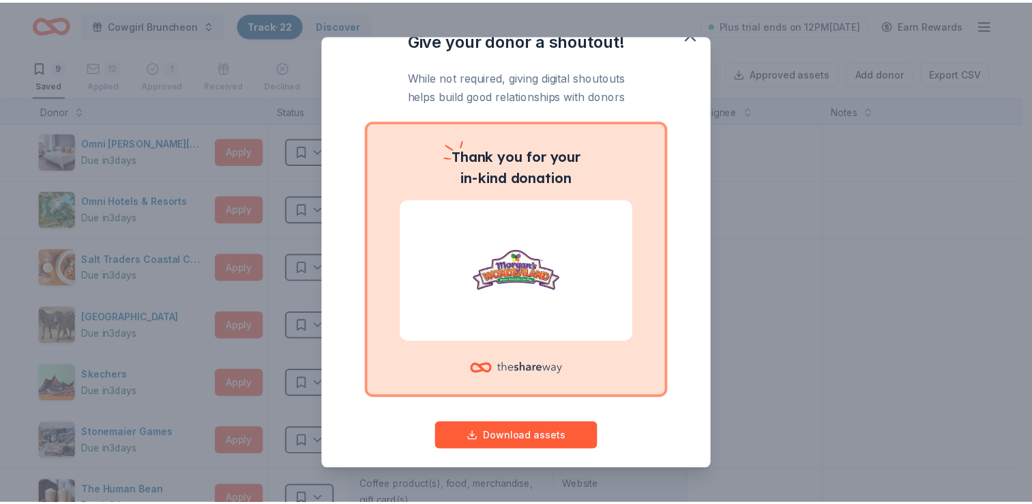
scroll to position [33, 0]
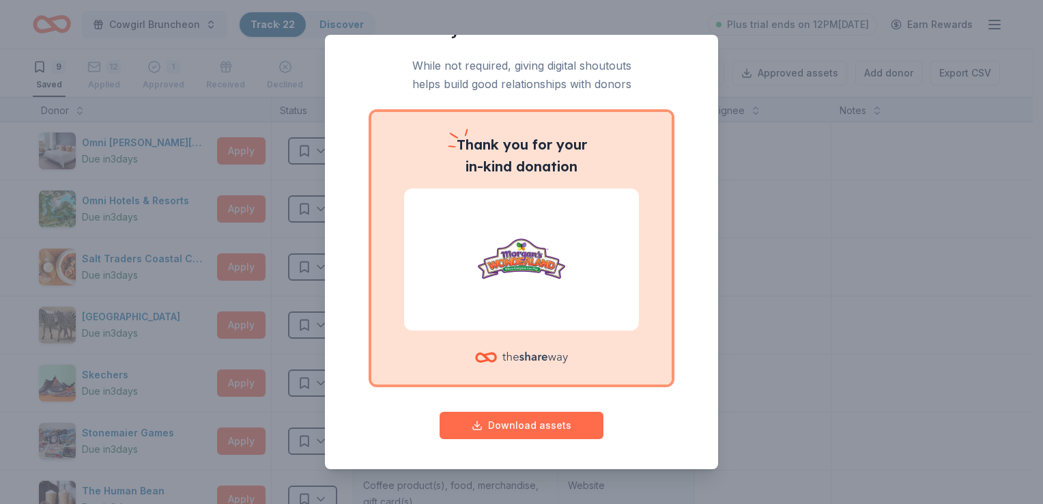
click at [490, 427] on button "Download assets" at bounding box center [521, 424] width 164 height 27
click at [246, 131] on div "Give your donor a shoutout! While not required, giving digital shoutouts helps …" at bounding box center [521, 252] width 1043 height 504
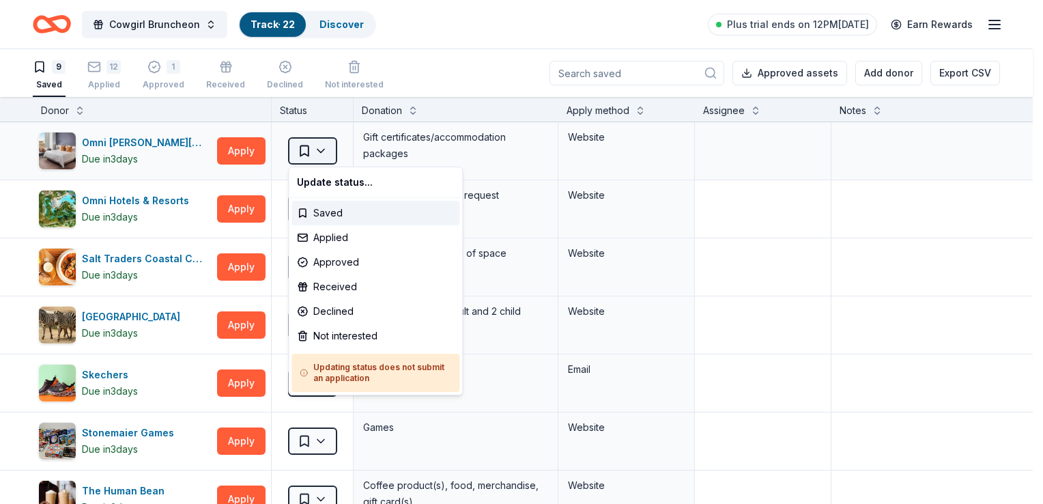
click at [326, 143] on html "Cowgirl Bruncheon Track · 22 Discover Plus trial ends on 12PM[DATE] Earn Reward…" at bounding box center [521, 252] width 1043 height 504
click at [316, 231] on div "Applied" at bounding box center [375, 237] width 168 height 25
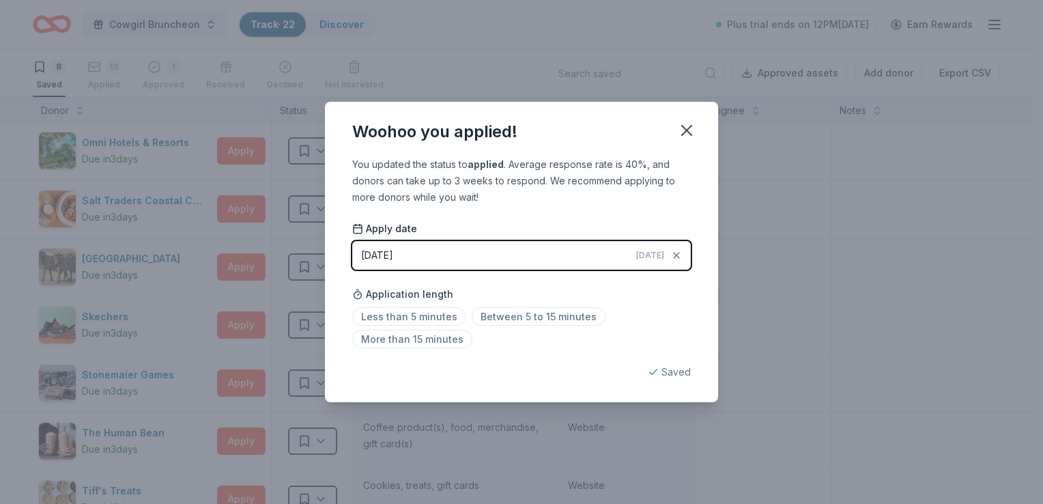
click at [434, 246] on button "[DATE] [DATE]" at bounding box center [521, 255] width 338 height 29
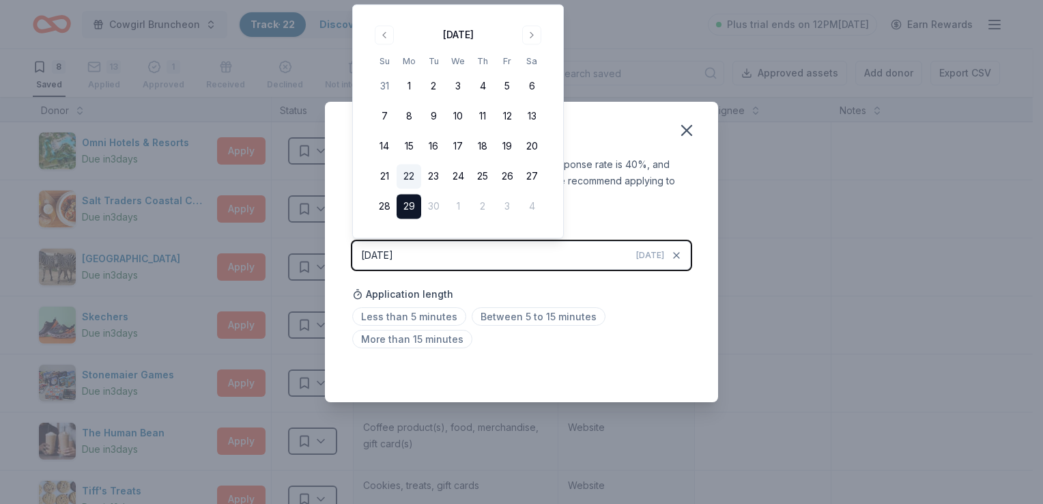
click at [406, 181] on button "22" at bounding box center [408, 176] width 25 height 25
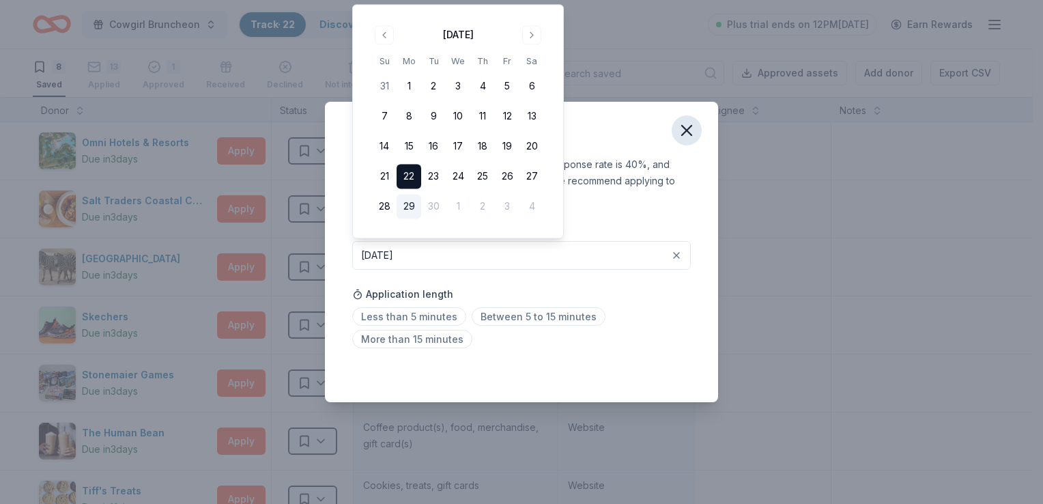
click at [690, 139] on icon "button" at bounding box center [686, 130] width 19 height 19
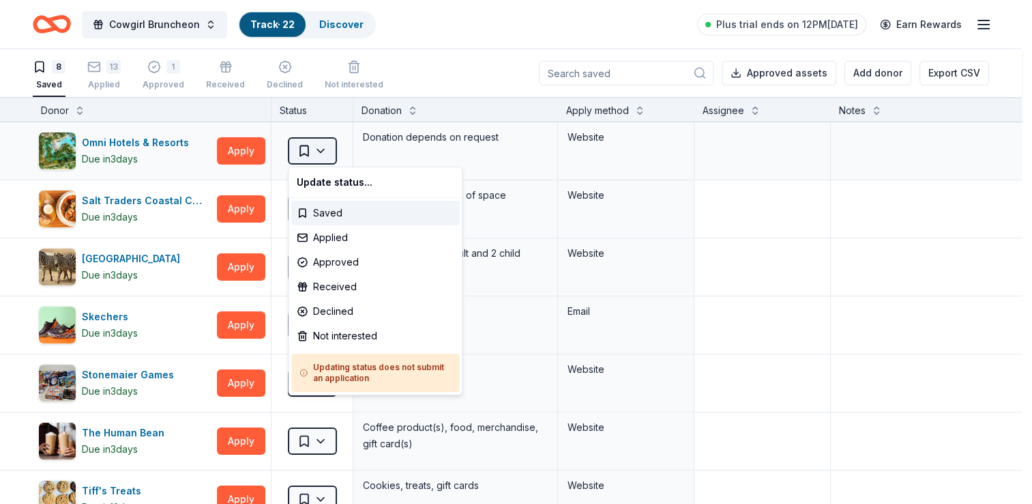
click at [309, 147] on html "Cowgirl Bruncheon Track · 22 Discover Plus trial ends on 12PM[DATE] Earn Reward…" at bounding box center [516, 252] width 1032 height 504
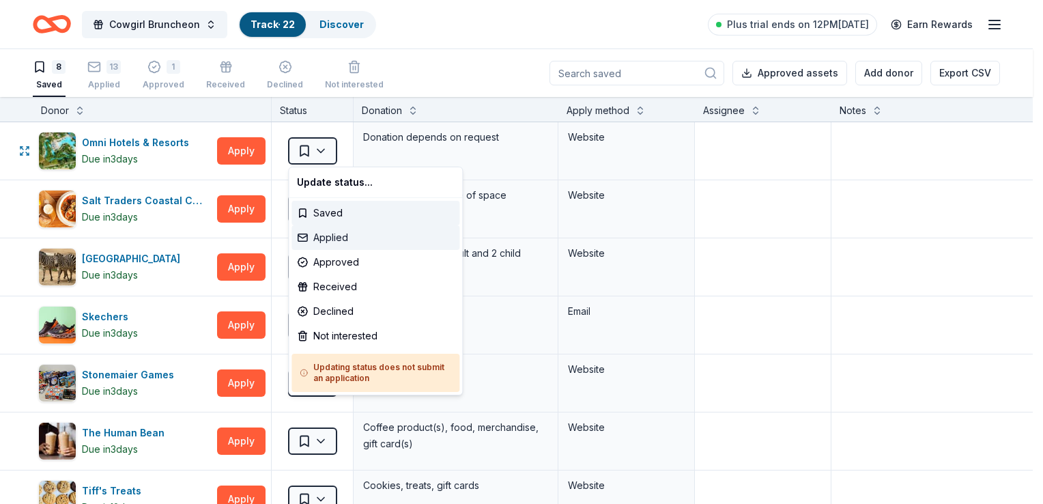
click at [334, 239] on div "Applied" at bounding box center [375, 237] width 168 height 25
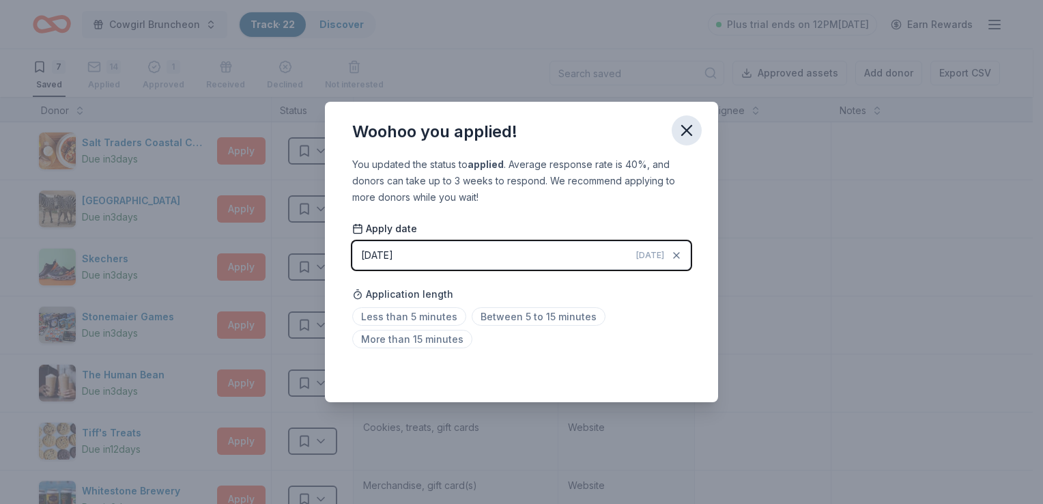
click at [693, 127] on icon "button" at bounding box center [686, 130] width 19 height 19
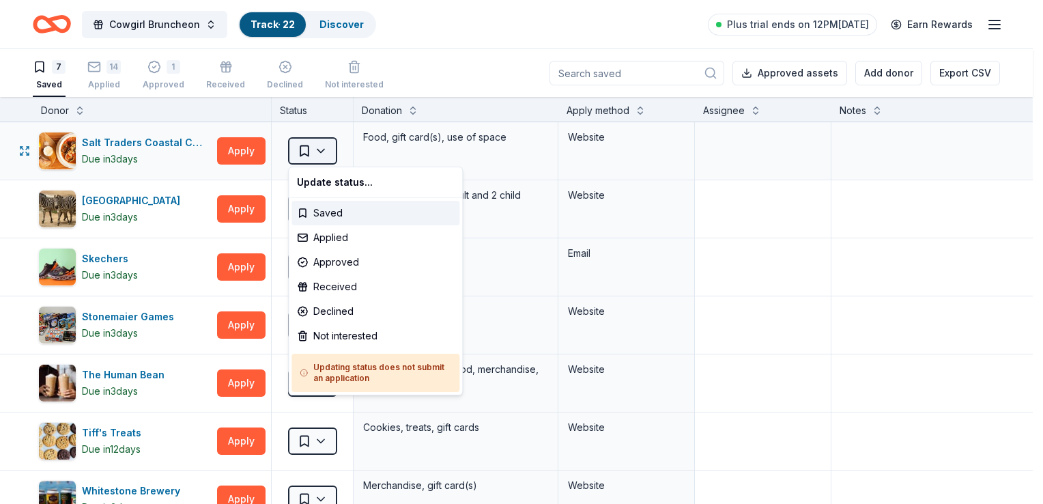
click at [296, 148] on html "Cowgirl Bruncheon Track · 22 Discover Plus trial ends on 12PM[DATE] Earn Reward…" at bounding box center [521, 252] width 1043 height 504
click at [322, 233] on div "Applied" at bounding box center [375, 237] width 168 height 25
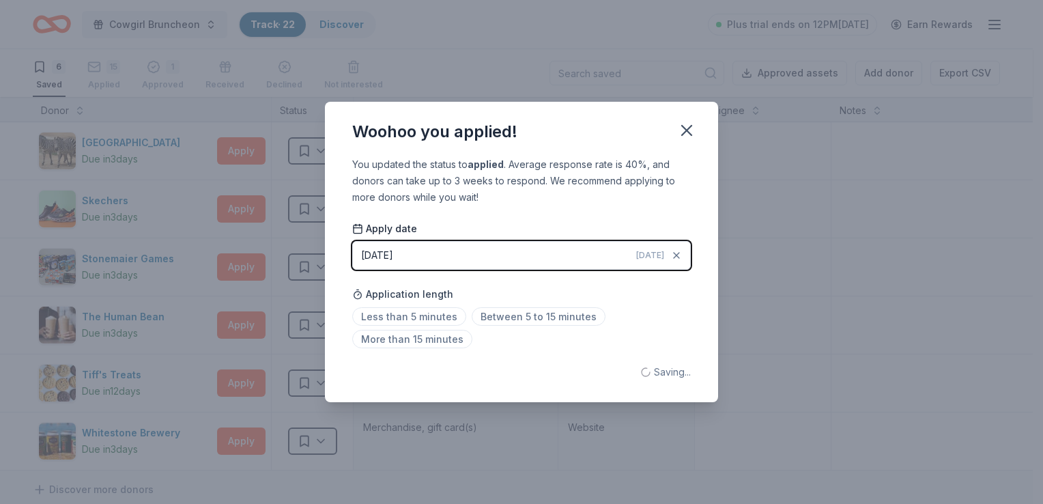
click at [385, 261] on div "[DATE]" at bounding box center [377, 255] width 32 height 16
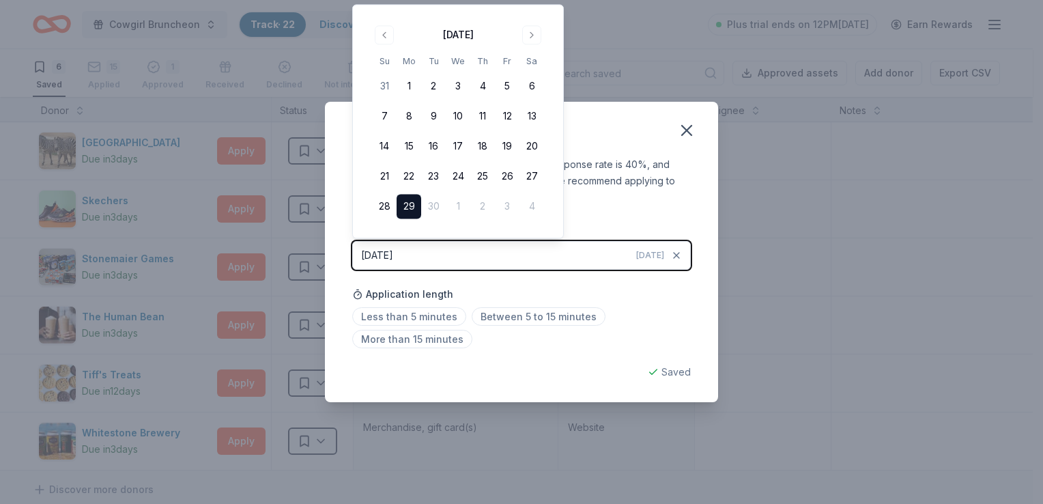
click at [405, 208] on button "29" at bounding box center [408, 206] width 25 height 25
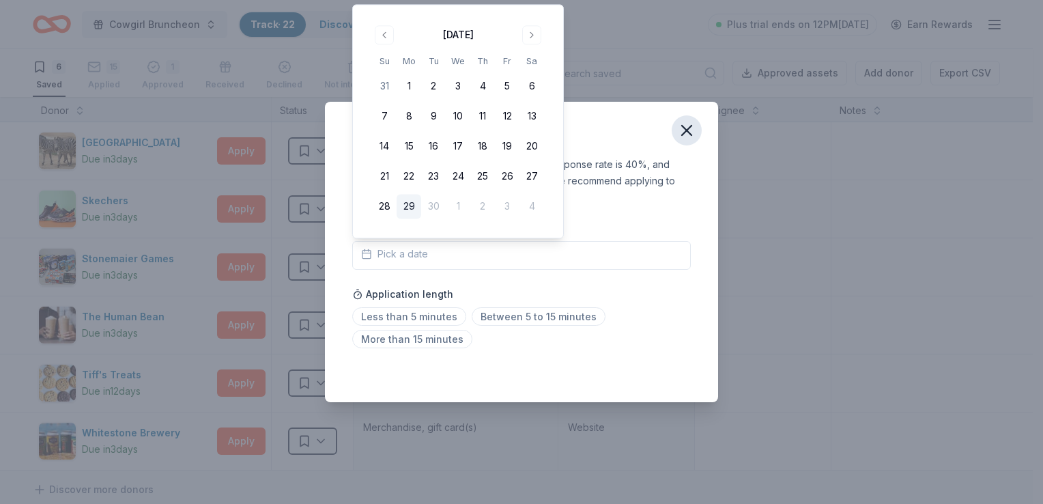
click at [684, 130] on icon "button" at bounding box center [686, 130] width 19 height 19
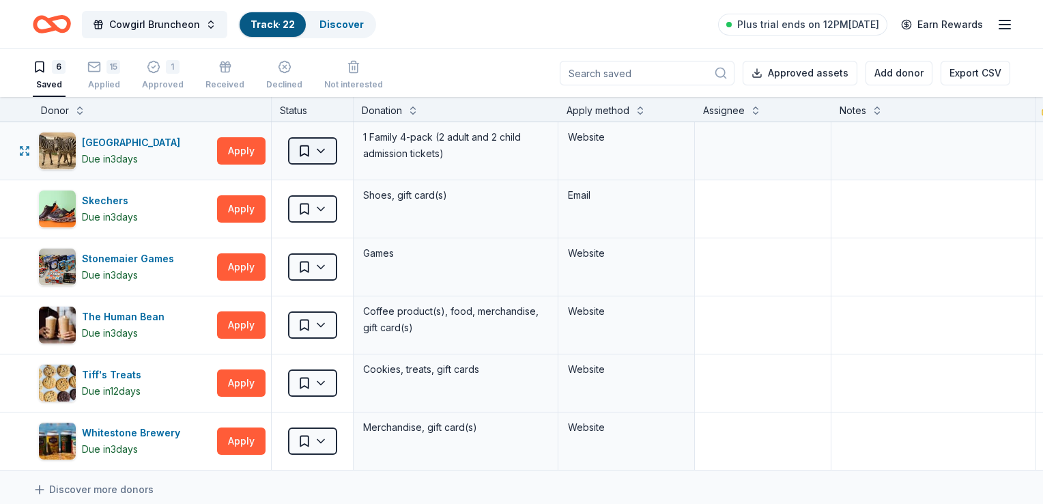
click at [306, 155] on html "Cowgirl Bruncheon Track · 22 Discover Plus trial ends on 12PM[DATE] Earn Reward…" at bounding box center [521, 252] width 1043 height 504
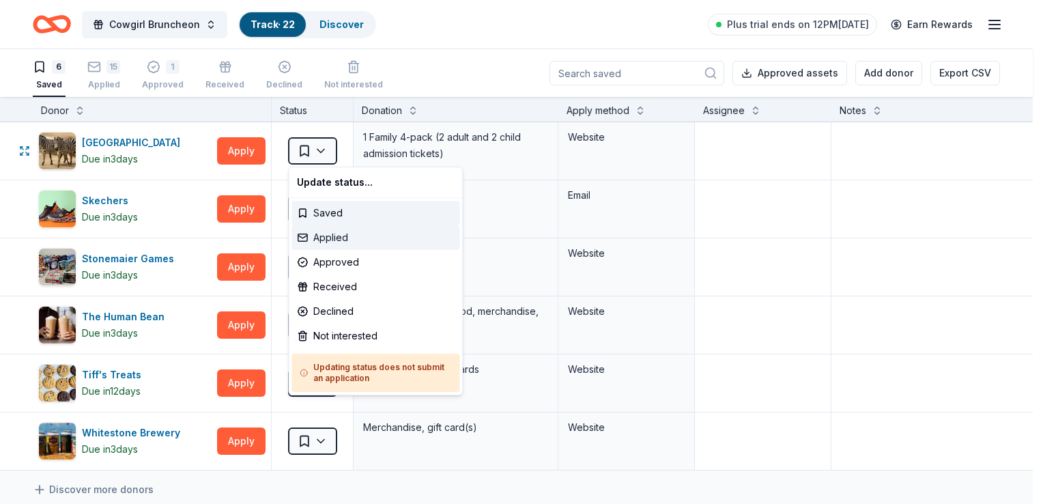
click at [304, 242] on div "Applied" at bounding box center [375, 237] width 168 height 25
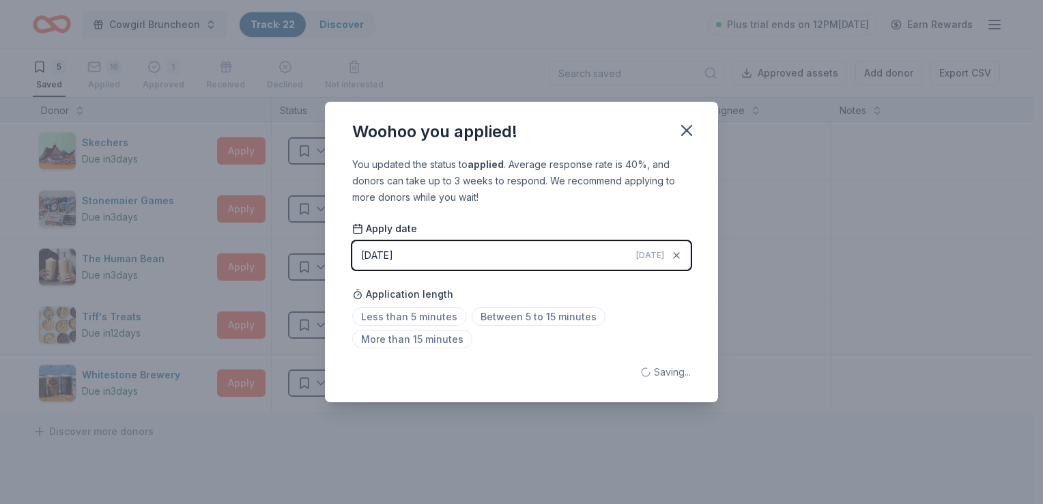
click at [393, 252] on div "[DATE]" at bounding box center [377, 255] width 32 height 16
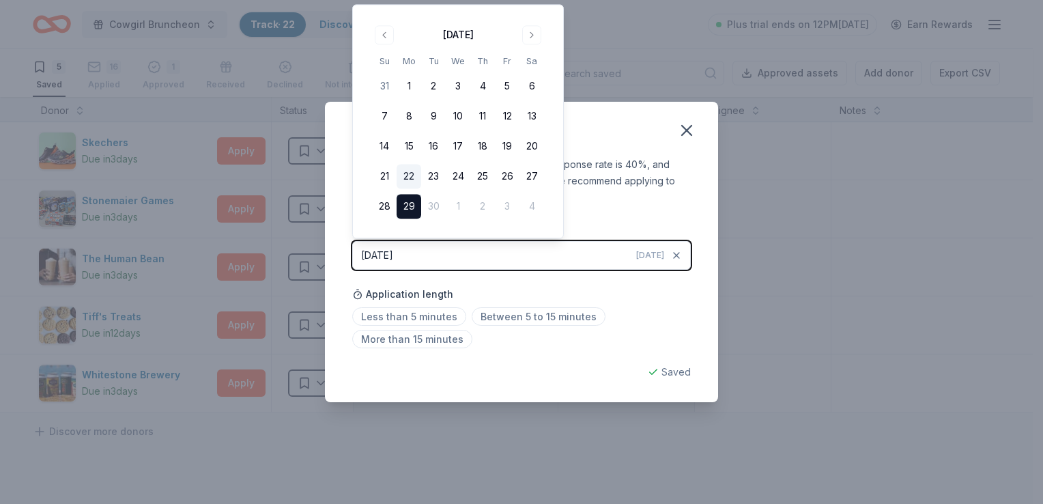
click at [410, 179] on button "22" at bounding box center [408, 176] width 25 height 25
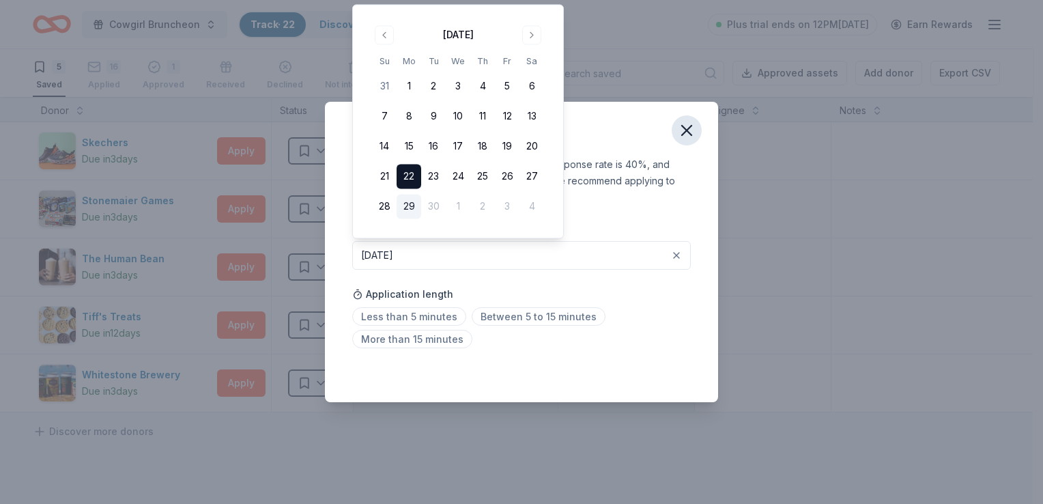
click at [682, 133] on icon "button" at bounding box center [686, 130] width 19 height 19
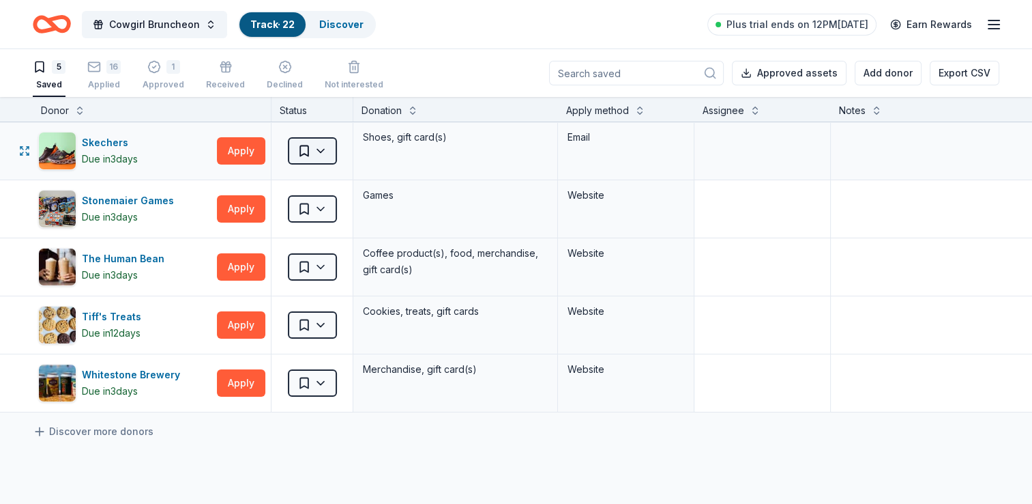
click at [304, 156] on html "Cowgirl Bruncheon Track · 22 Discover Plus trial ends on 12PM[DATE] Earn Reward…" at bounding box center [516, 252] width 1032 height 504
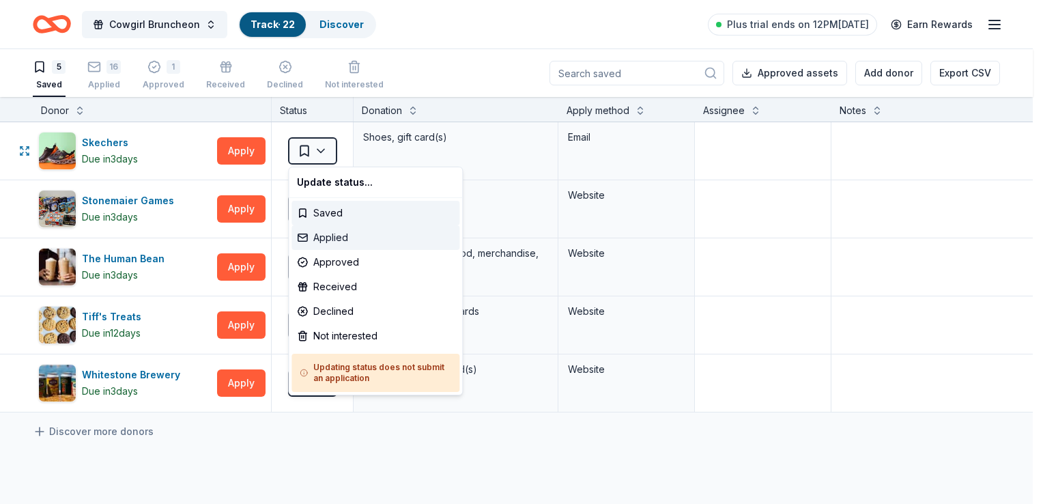
click at [319, 233] on div "Applied" at bounding box center [375, 237] width 168 height 25
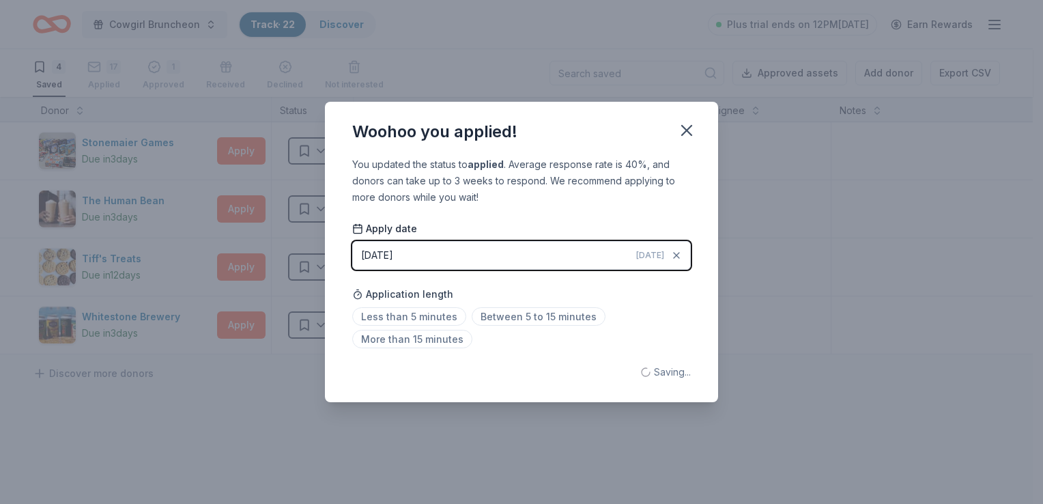
click at [392, 265] on button "[DATE] [DATE]" at bounding box center [521, 255] width 338 height 29
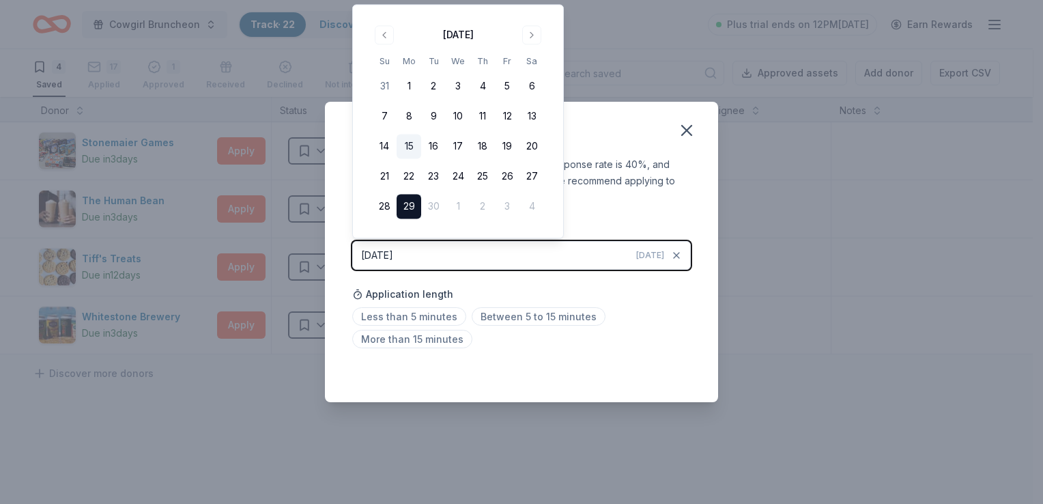
click at [411, 151] on button "15" at bounding box center [408, 146] width 25 height 25
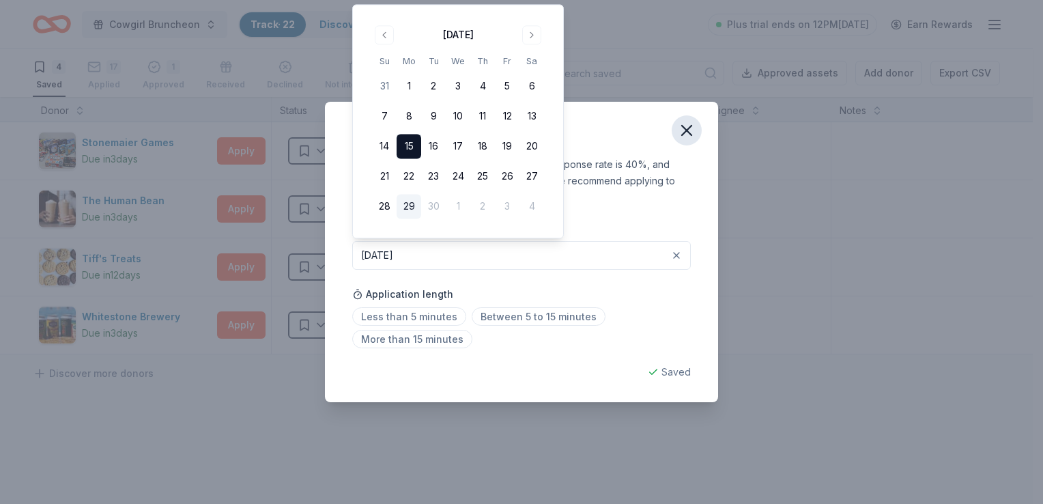
click at [691, 134] on icon "button" at bounding box center [687, 131] width 10 height 10
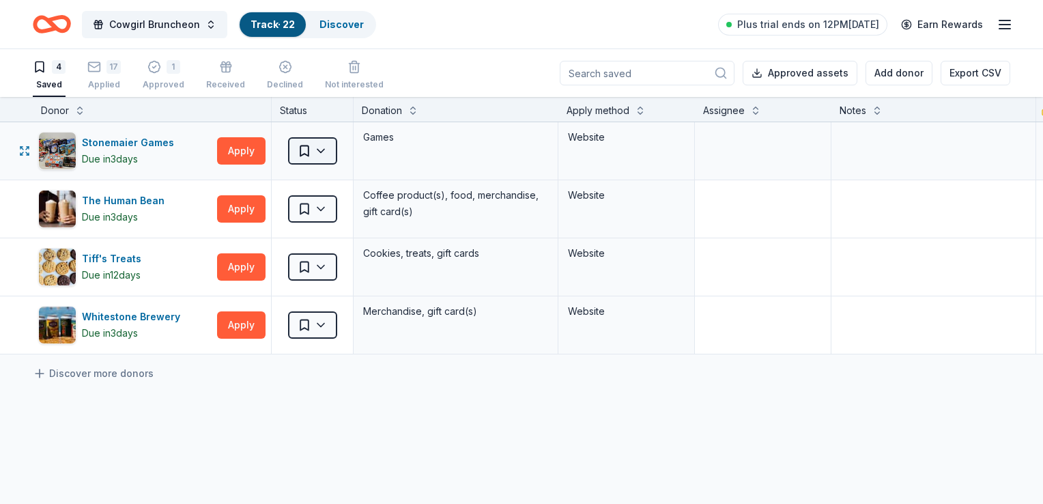
click at [326, 149] on html "Cowgirl Bruncheon Track · 22 Discover Plus trial ends on 12PM[DATE] Earn Reward…" at bounding box center [521, 252] width 1043 height 504
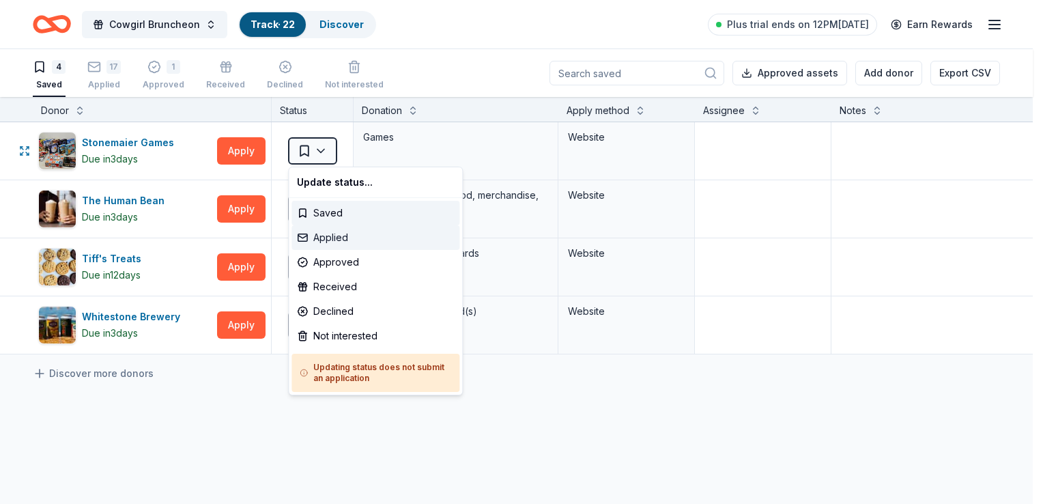
click at [308, 235] on div "Applied" at bounding box center [375, 237] width 168 height 25
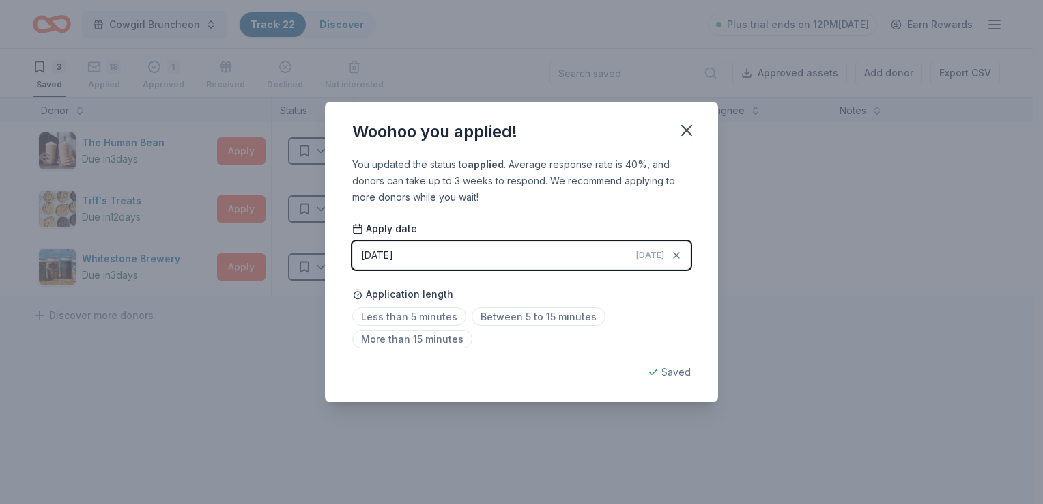
click at [377, 250] on div "[DATE]" at bounding box center [377, 255] width 32 height 16
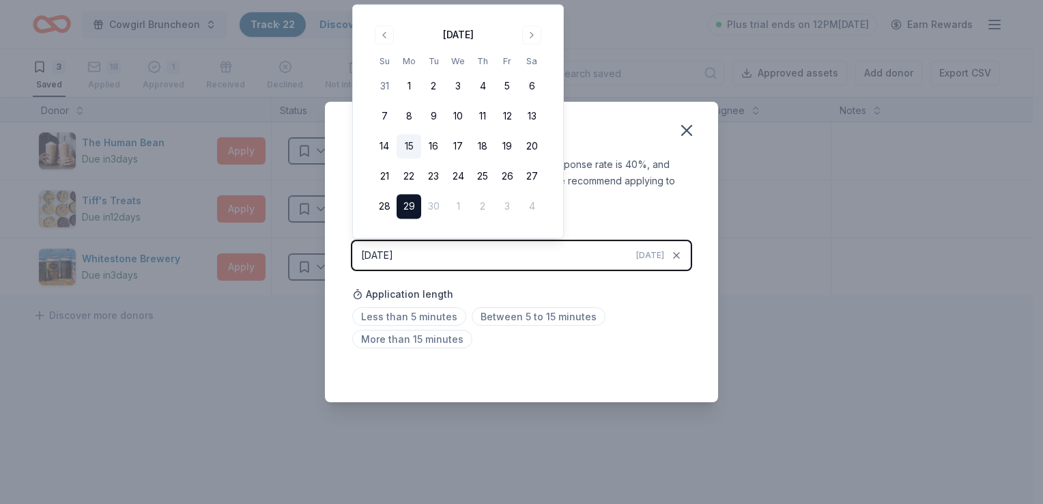
click at [411, 146] on button "15" at bounding box center [408, 146] width 25 height 25
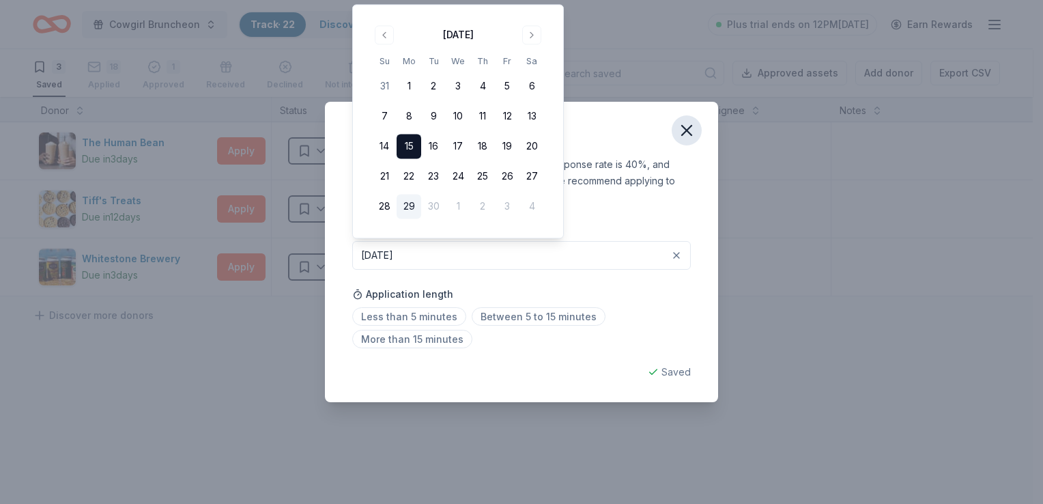
click at [691, 132] on icon "button" at bounding box center [686, 130] width 19 height 19
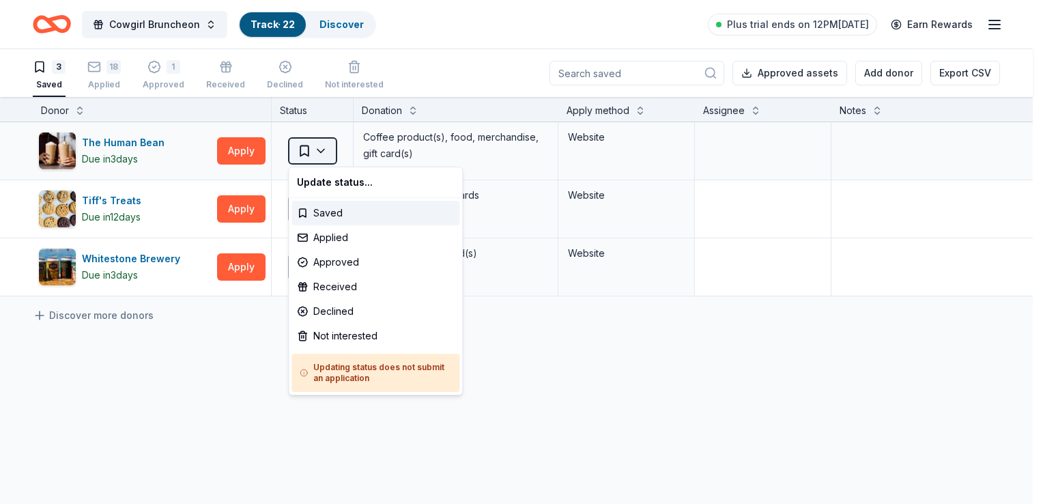
click at [313, 151] on html "Cowgirl Bruncheon Track · 22 Discover Plus trial ends on 12PM[DATE] Earn Reward…" at bounding box center [521, 252] width 1043 height 504
click at [328, 233] on div "Applied" at bounding box center [375, 237] width 168 height 25
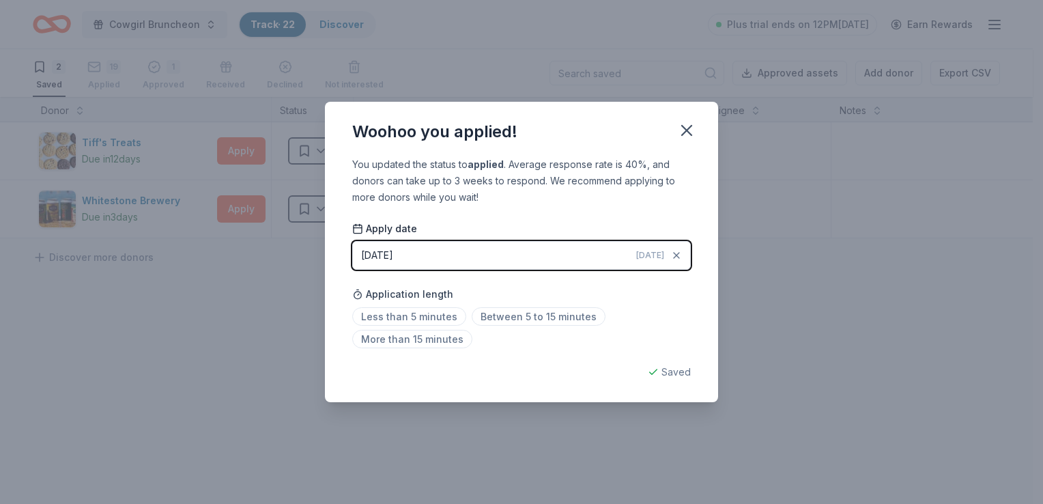
click at [390, 248] on div "[DATE]" at bounding box center [377, 255] width 32 height 16
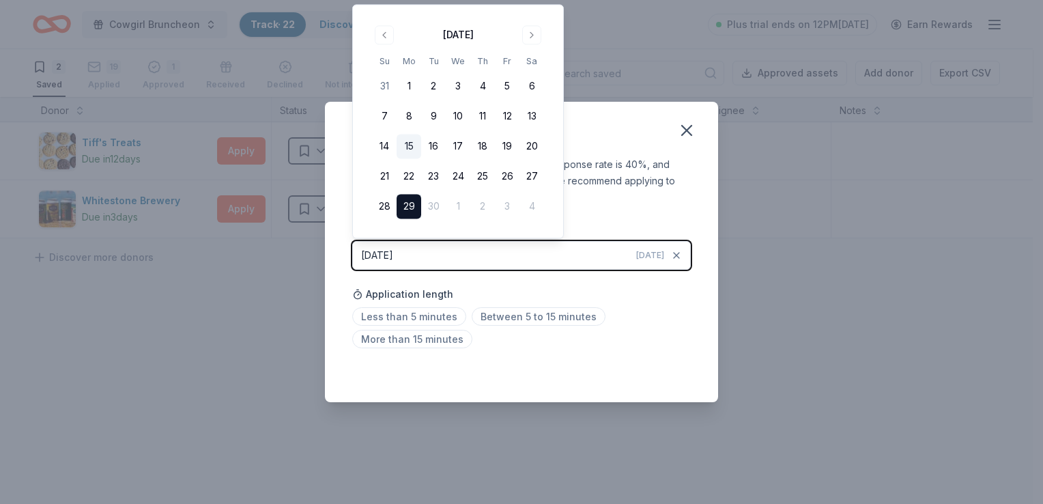
click at [410, 147] on button "15" at bounding box center [408, 146] width 25 height 25
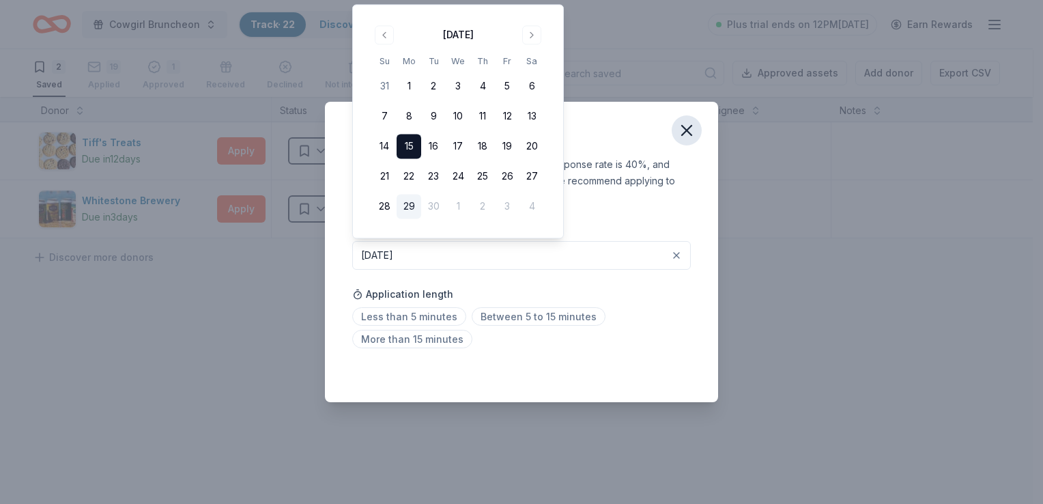
click at [690, 143] on button "button" at bounding box center [686, 130] width 30 height 30
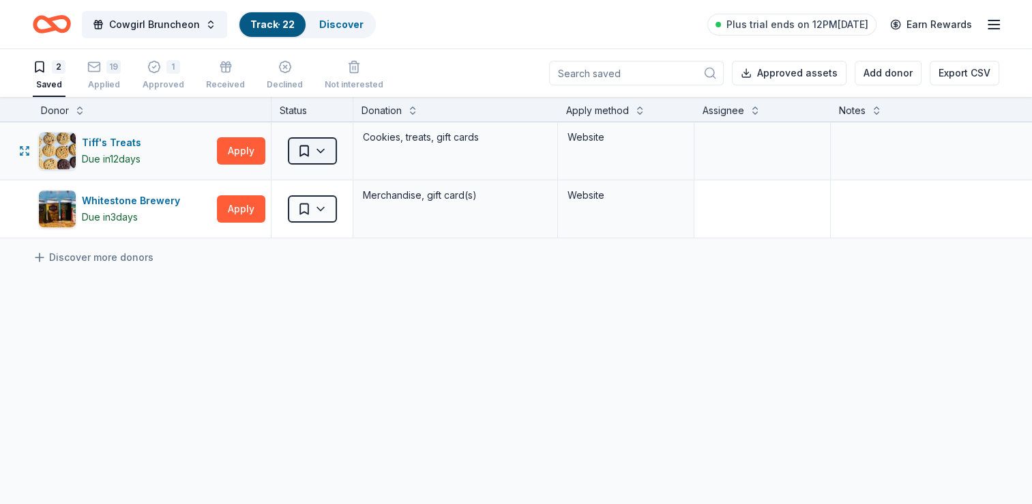
click at [304, 151] on html "Cowgirl Bruncheon Track · 22 Discover Plus trial ends on 12PM[DATE] Earn Reward…" at bounding box center [516, 252] width 1032 height 504
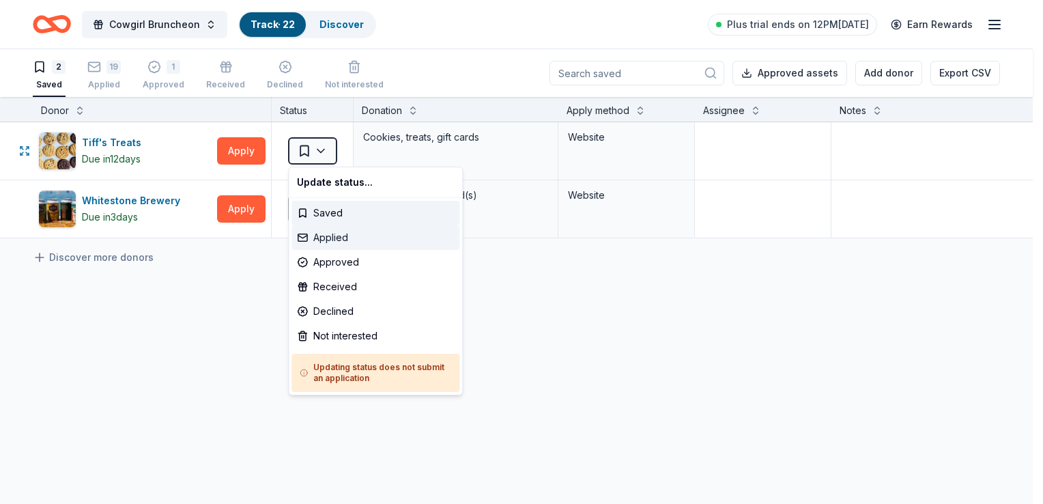
click at [336, 237] on div "Applied" at bounding box center [375, 237] width 168 height 25
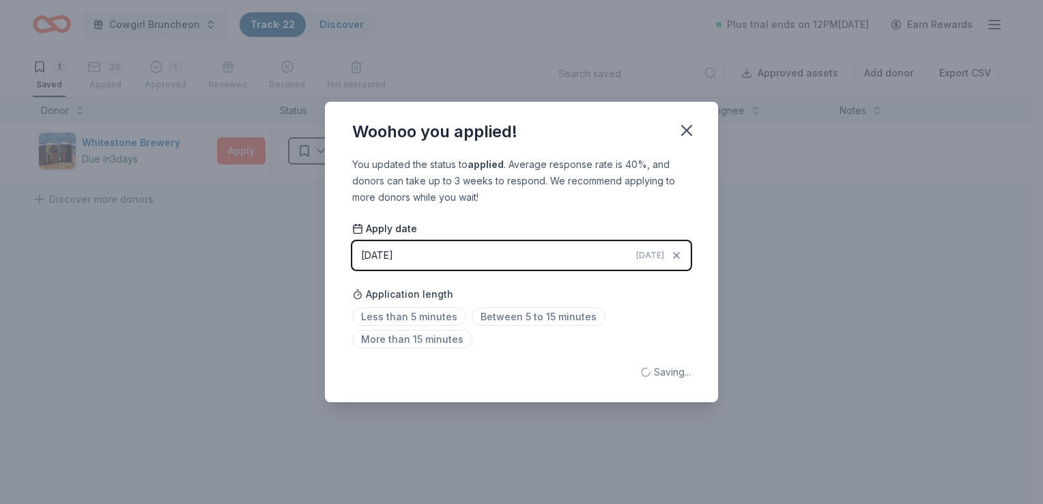
click at [373, 253] on div "[DATE]" at bounding box center [377, 255] width 32 height 16
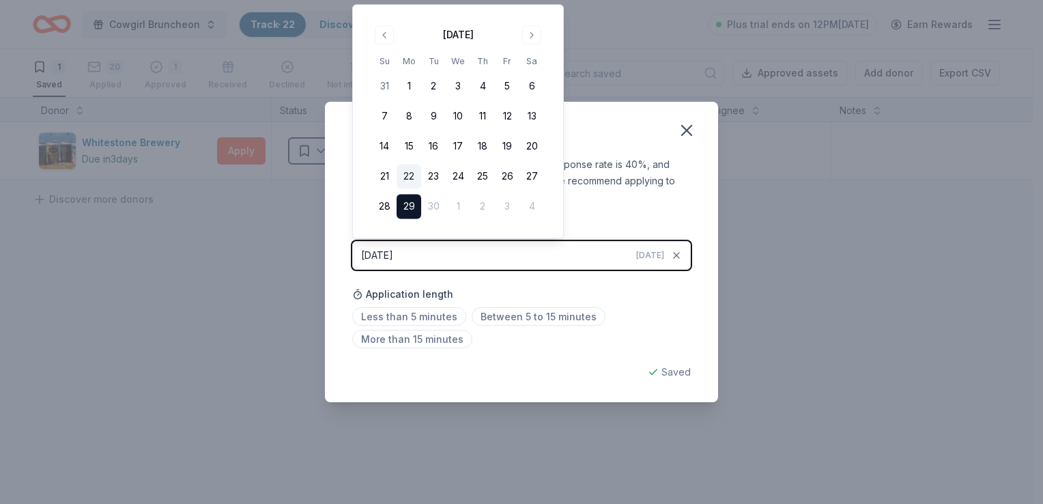
click at [398, 176] on button "22" at bounding box center [408, 176] width 25 height 25
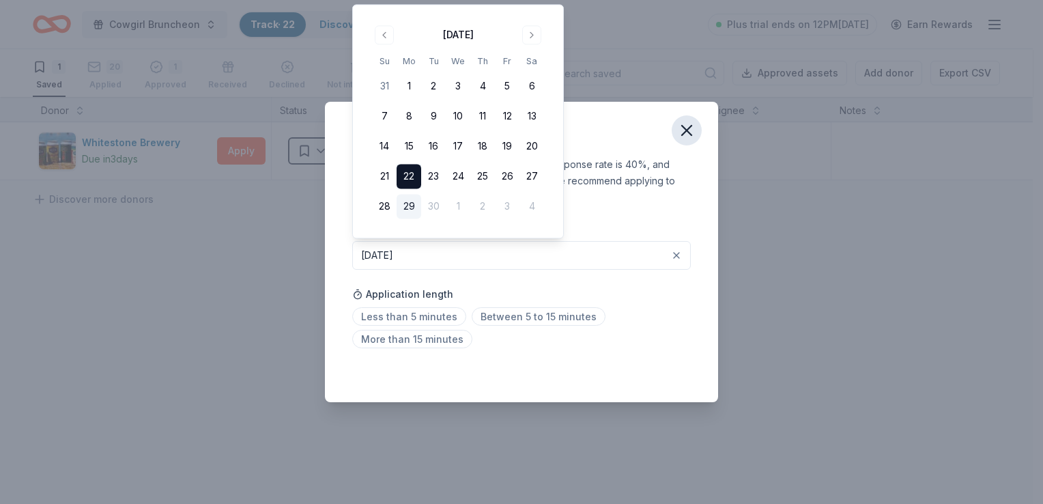
click at [690, 132] on icon "button" at bounding box center [686, 130] width 19 height 19
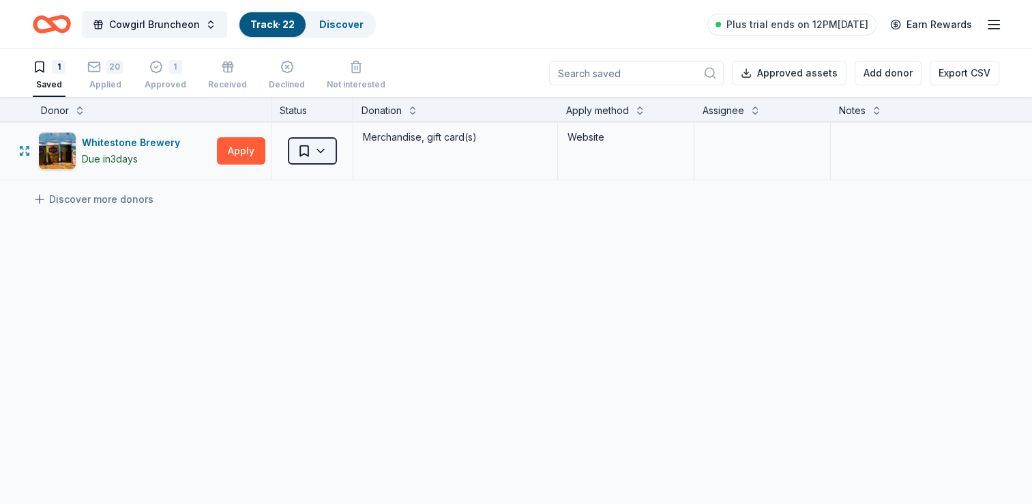
click at [304, 153] on html "Cowgirl Bruncheon Track · 22 Discover Plus trial ends on 12PM[DATE] Earn Reward…" at bounding box center [516, 252] width 1032 height 504
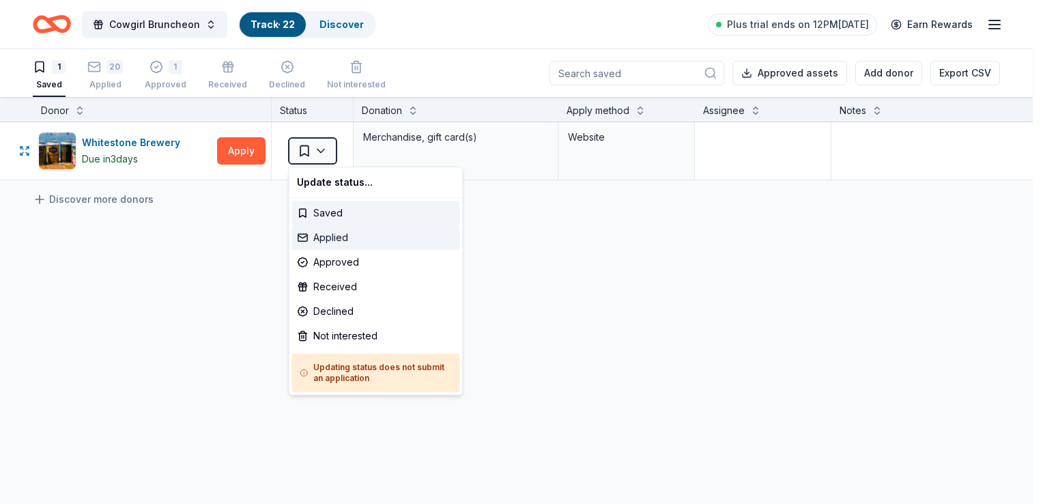
click at [321, 236] on div "Applied" at bounding box center [375, 237] width 168 height 25
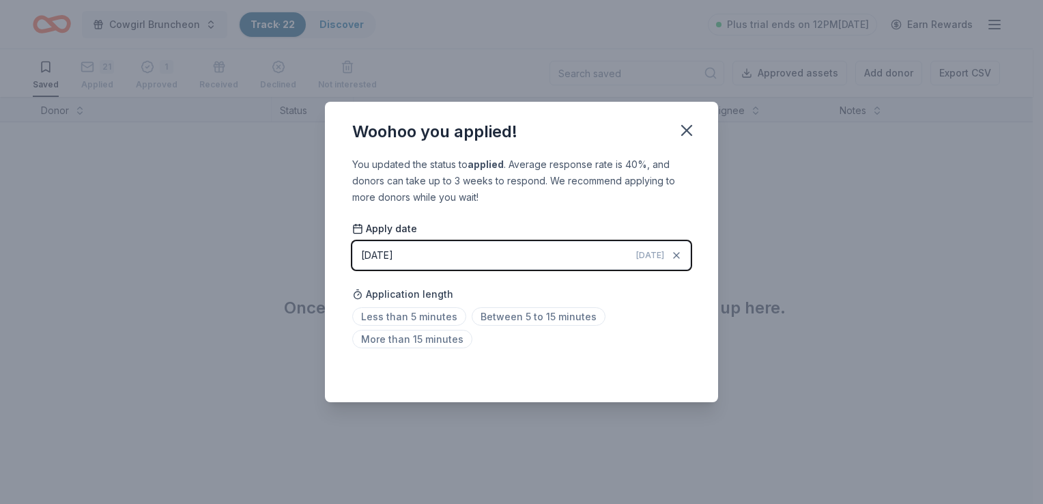
click at [423, 252] on button "[DATE] [DATE]" at bounding box center [521, 255] width 338 height 29
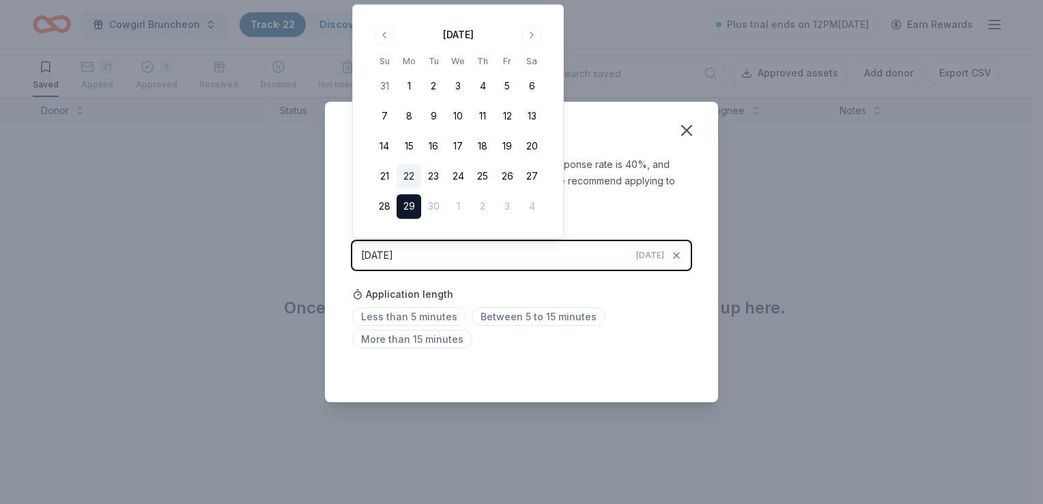
click at [403, 178] on button "22" at bounding box center [408, 176] width 25 height 25
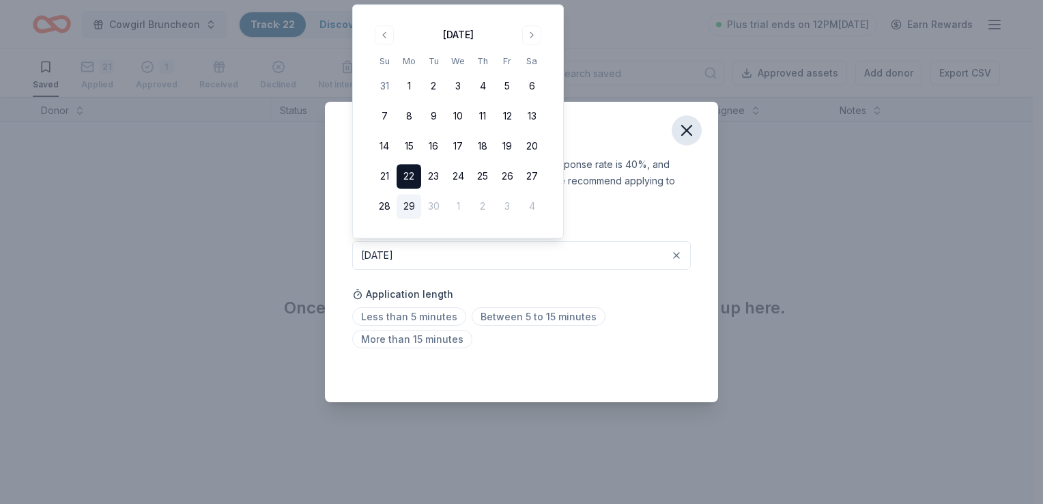
click at [688, 129] on icon "button" at bounding box center [687, 131] width 10 height 10
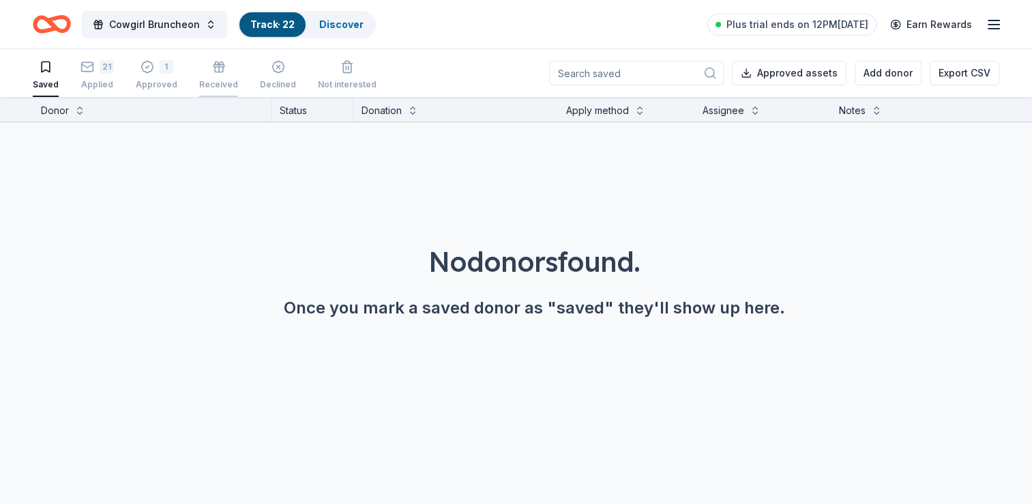
click at [214, 73] on icon "button" at bounding box center [219, 67] width 14 height 14
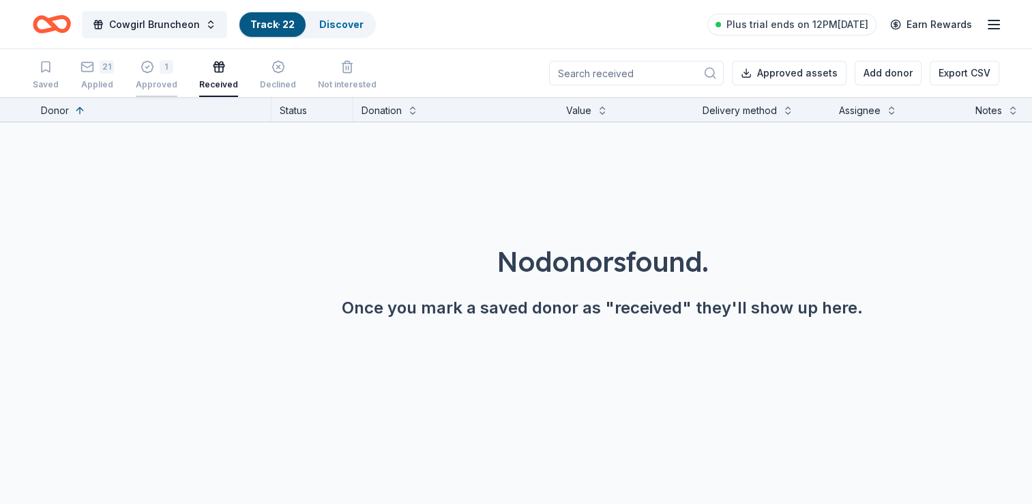
click at [151, 66] on div "1" at bounding box center [157, 60] width 42 height 14
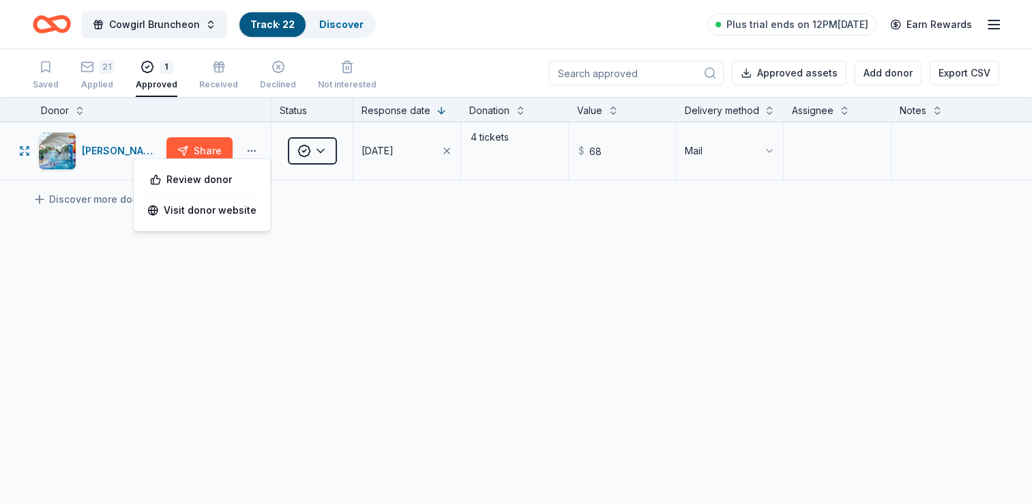
click at [257, 150] on button "button" at bounding box center [251, 150] width 27 height 11
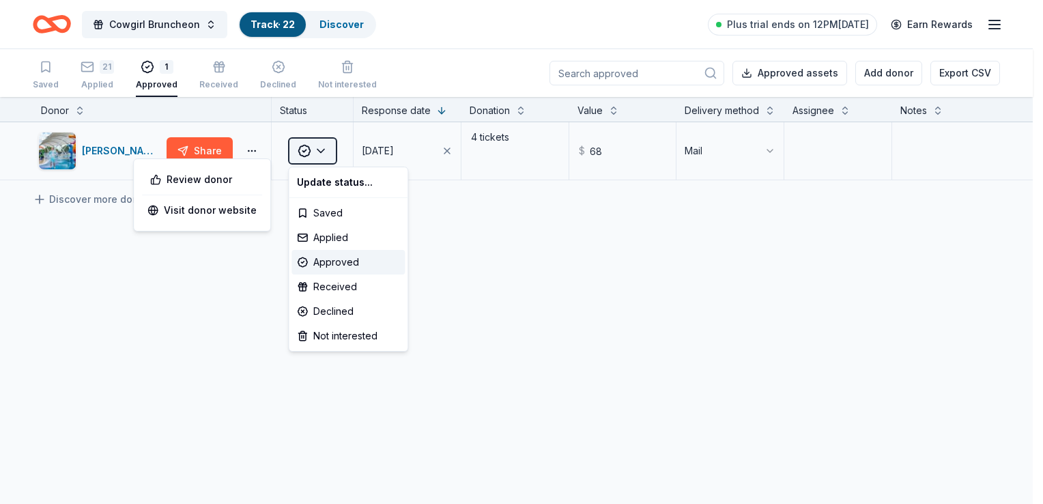
click at [317, 151] on html "Cowgirl Bruncheon Track · 22 Discover Plus trial ends on 12PM[DATE] Earn Reward…" at bounding box center [521, 252] width 1043 height 504
click at [333, 290] on div "Received" at bounding box center [347, 286] width 113 height 25
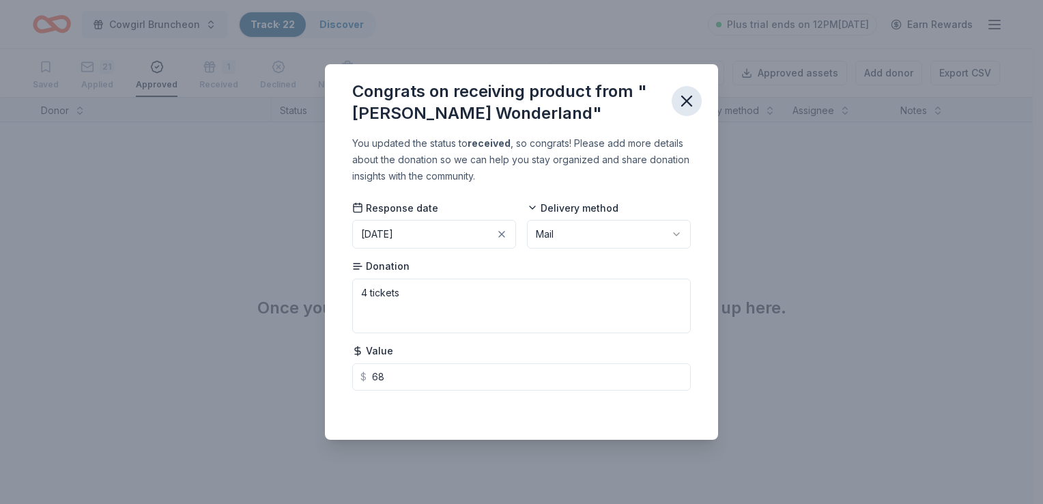
click at [688, 102] on icon "button" at bounding box center [687, 101] width 10 height 10
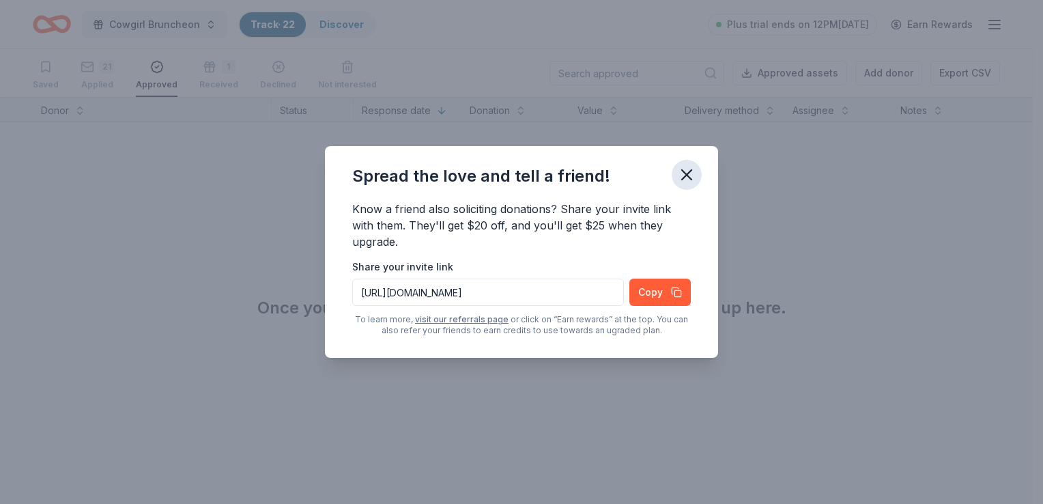
click at [680, 169] on icon "button" at bounding box center [686, 174] width 19 height 19
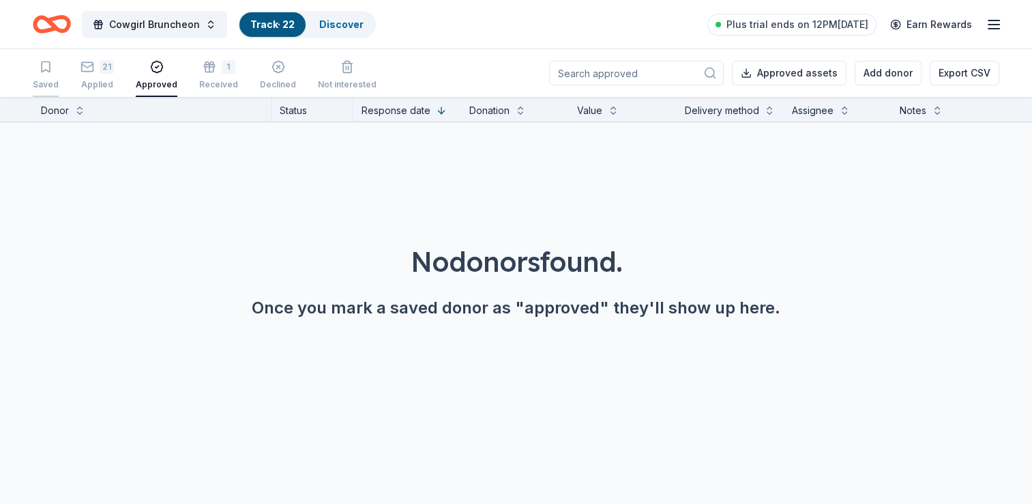
click at [43, 67] on icon "button" at bounding box center [46, 67] width 14 height 14
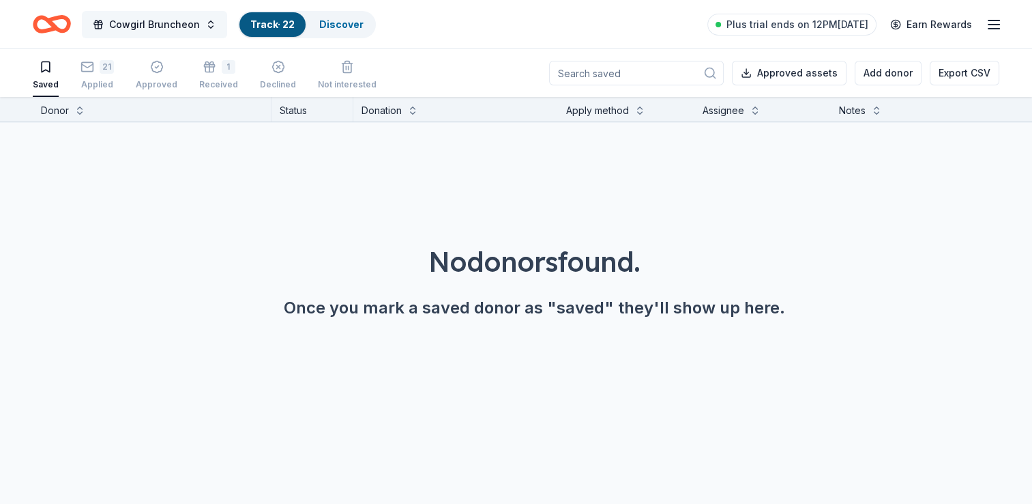
click at [166, 25] on span "Cowgirl Bruncheon" at bounding box center [154, 24] width 91 height 16
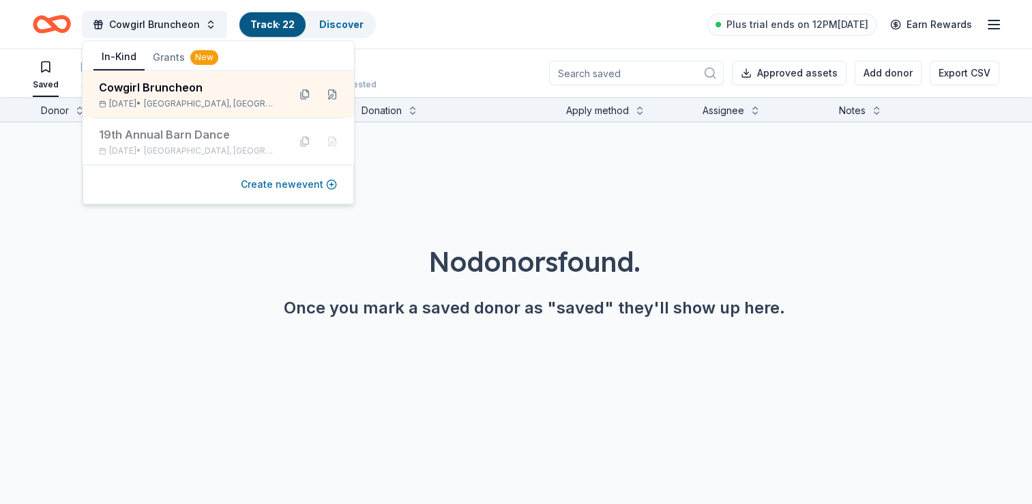
click at [278, 179] on button "Create new event" at bounding box center [289, 184] width 96 height 16
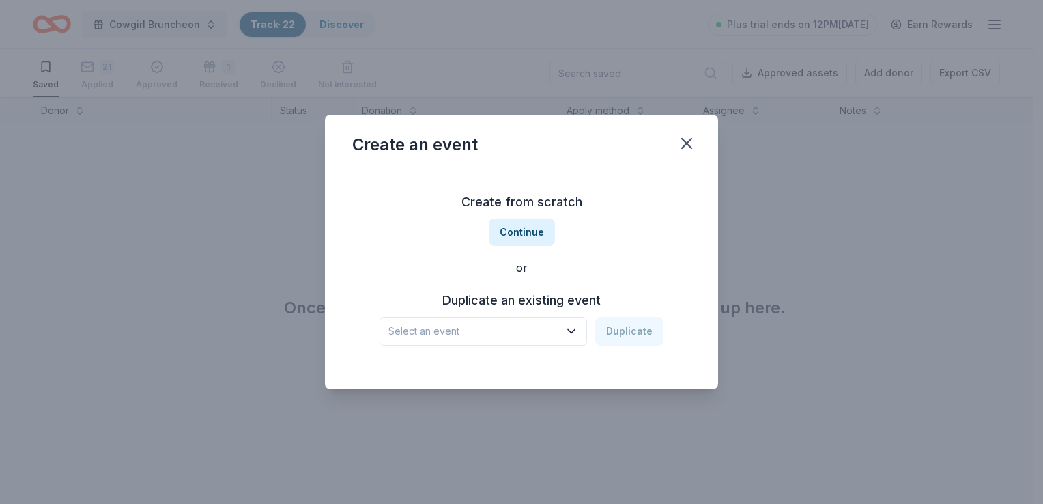
click at [566, 344] on button "Select an event" at bounding box center [482, 331] width 207 height 29
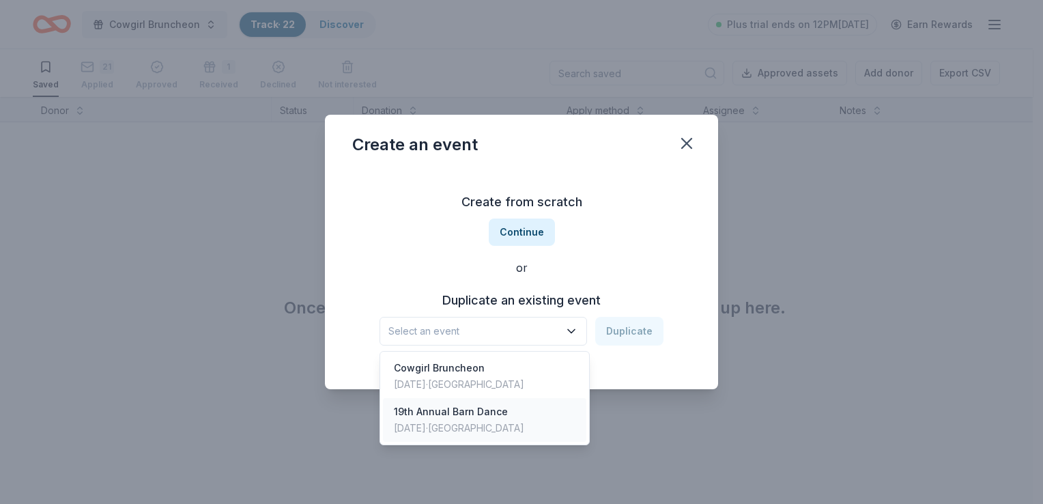
click at [470, 419] on div "19th Annual Barn Dance" at bounding box center [459, 411] width 130 height 16
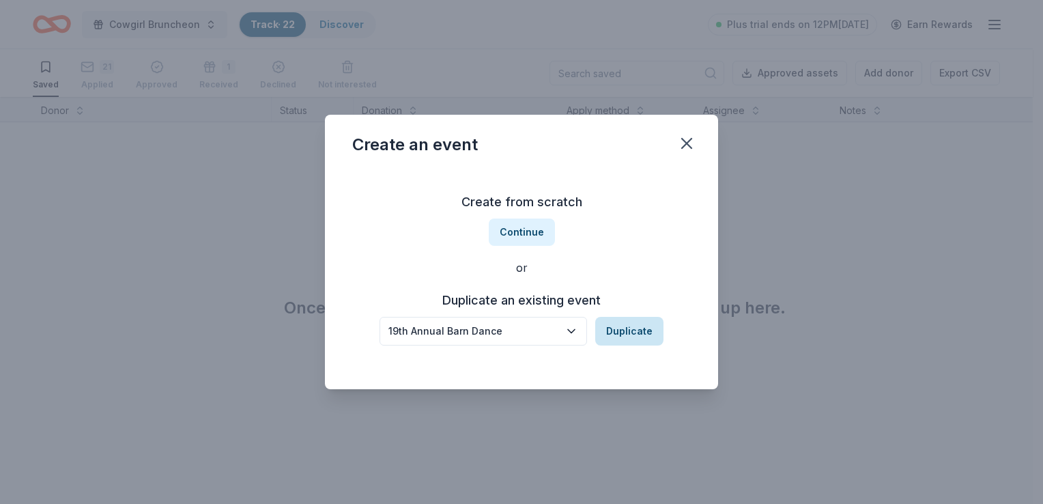
click at [628, 326] on button "Duplicate" at bounding box center [629, 331] width 68 height 29
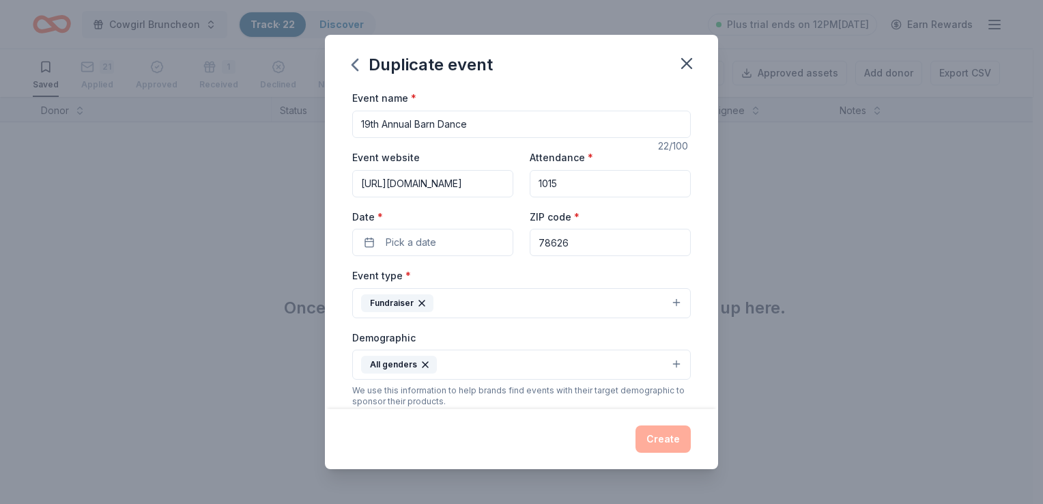
drag, startPoint x: 366, startPoint y: 121, endPoint x: 377, endPoint y: 142, distance: 23.2
click at [366, 121] on input "19th Annual Barn Dance" at bounding box center [521, 124] width 338 height 27
type input "20th Annual Barn Dance"
click at [437, 237] on button "Pick a date" at bounding box center [432, 242] width 161 height 27
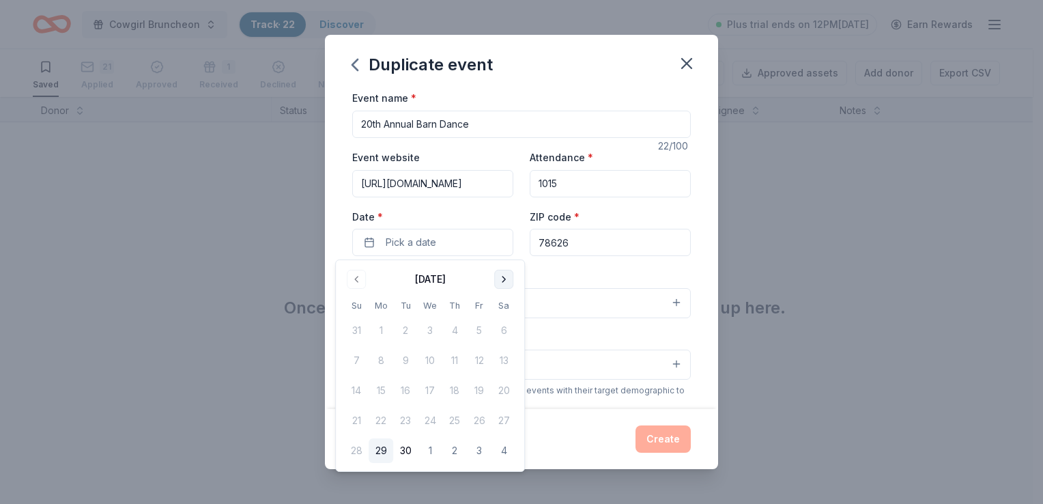
click at [502, 277] on button "Go to next month" at bounding box center [503, 279] width 19 height 19
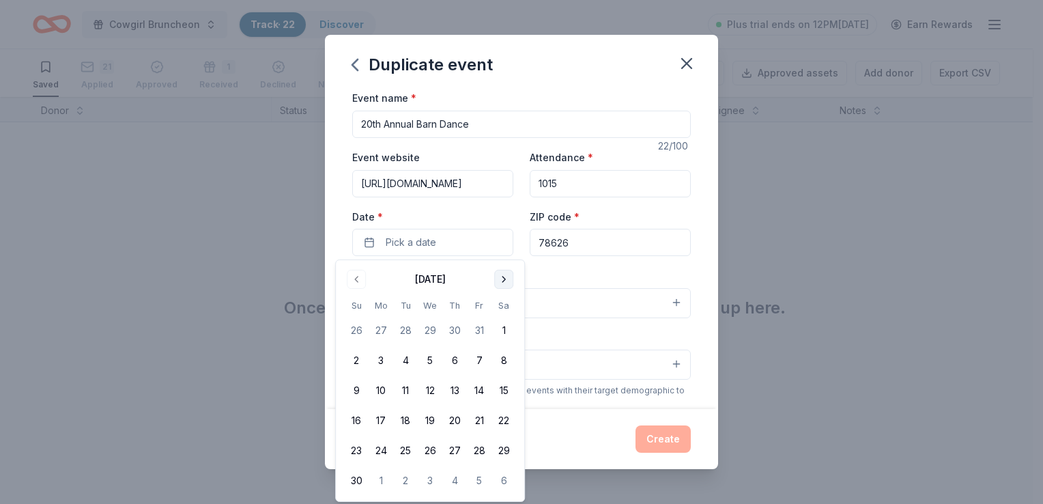
click at [502, 277] on button "Go to next month" at bounding box center [503, 279] width 19 height 19
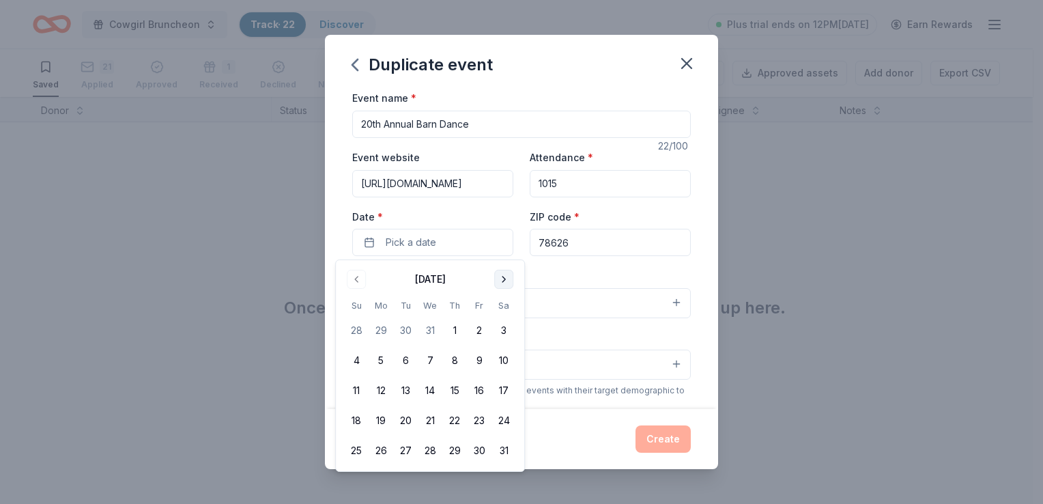
click at [502, 277] on button "Go to next month" at bounding box center [503, 279] width 19 height 19
click at [505, 358] on button "11" at bounding box center [503, 360] width 25 height 25
click at [590, 266] on div "Event name * 20th Annual Barn Dance 22 /100 Event website [URL][DOMAIN_NAME] At…" at bounding box center [521, 405] width 338 height 633
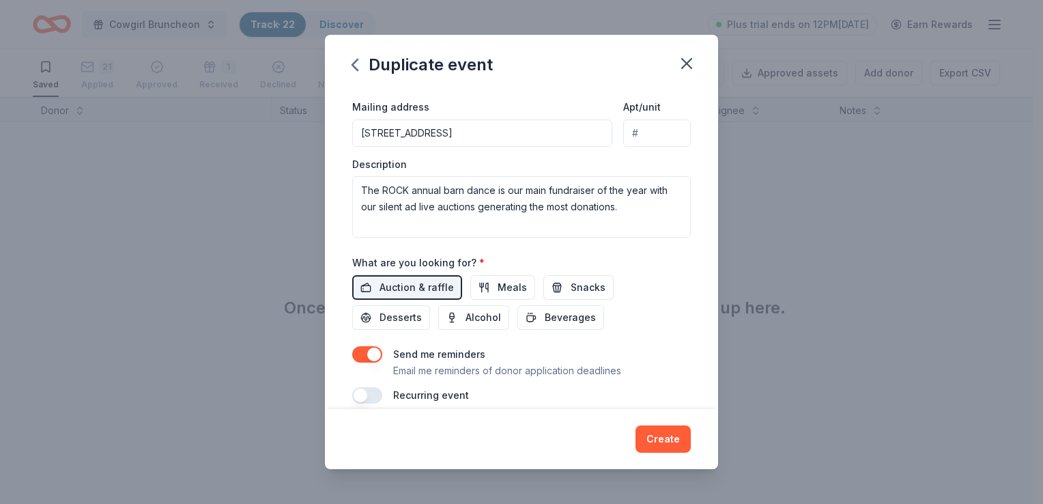
scroll to position [341, 0]
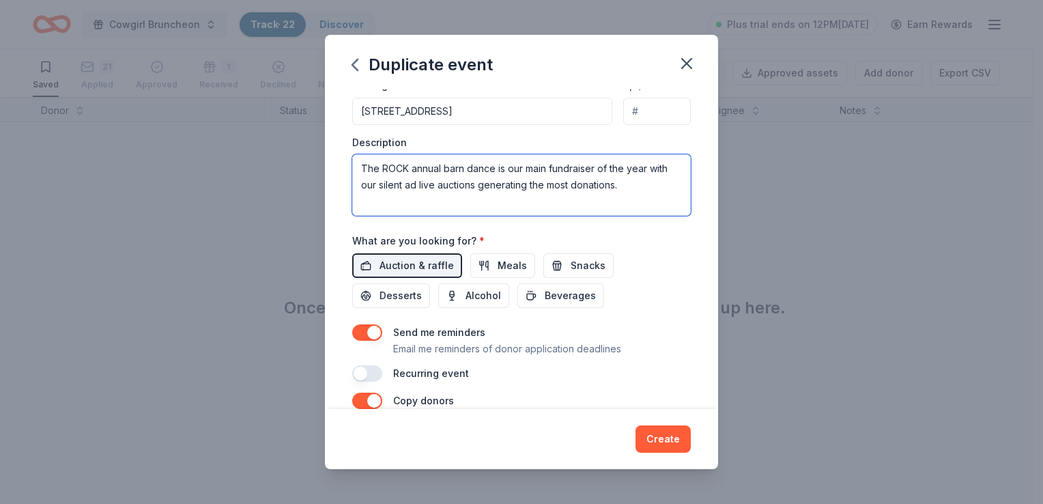
click at [415, 184] on textarea "The ROCK annual barn dance is our main fundraiser of the year with our silent a…" at bounding box center [521, 184] width 338 height 61
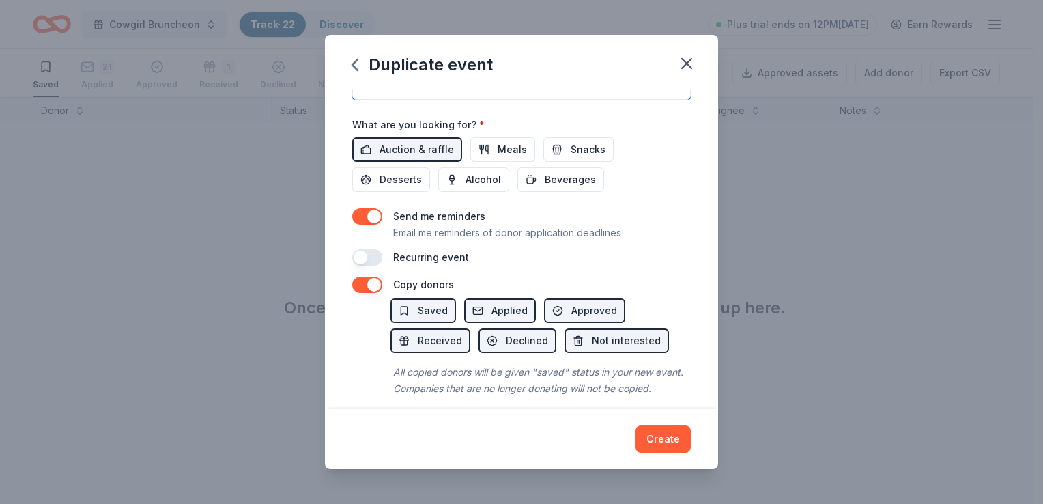
scroll to position [478, 0]
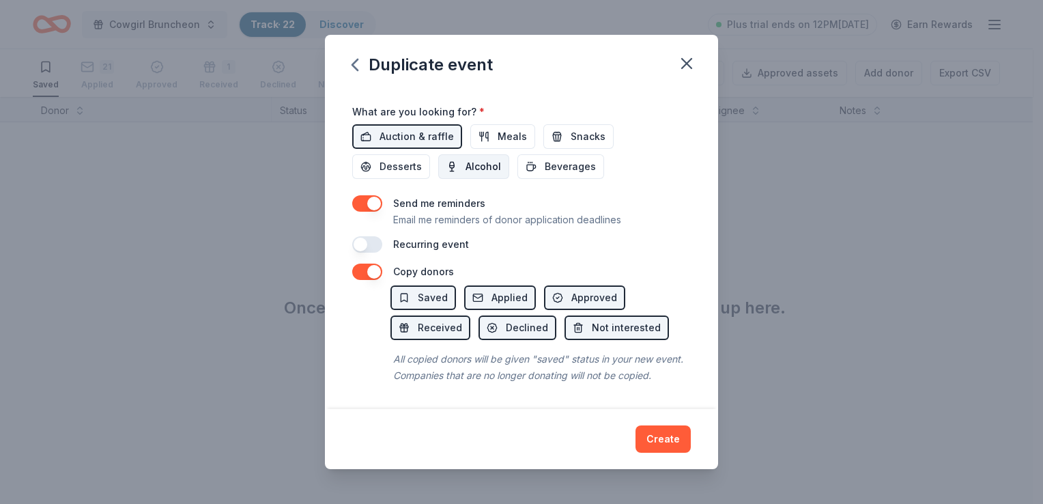
type textarea "The ROCK annual barn dance is our main fundraiser of the year with our silent a…"
click at [483, 163] on span "Alcohol" at bounding box center [482, 166] width 35 height 16
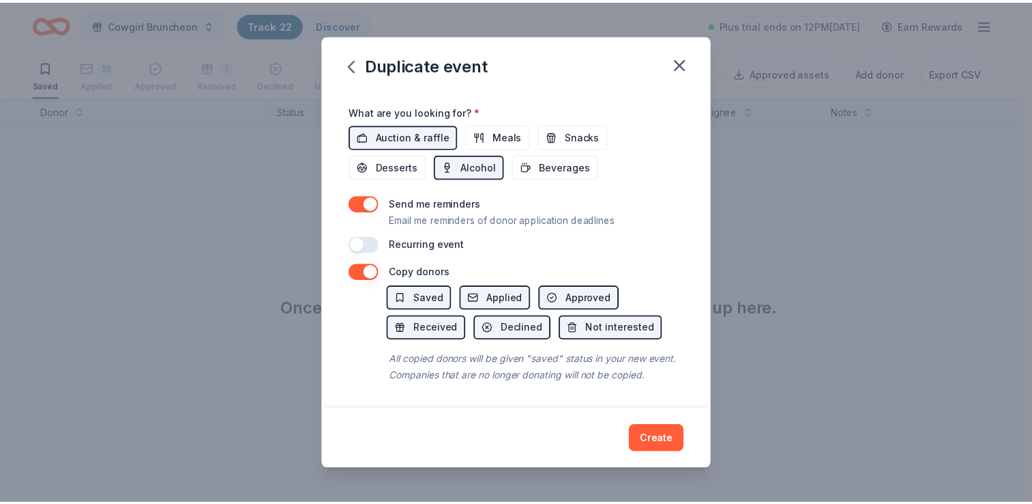
scroll to position [485, 0]
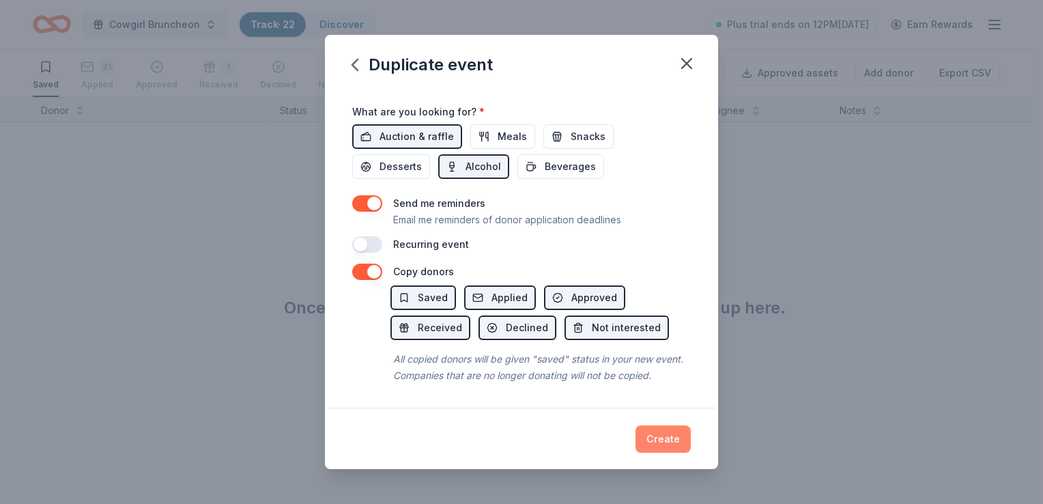
click at [663, 434] on button "Create" at bounding box center [662, 438] width 55 height 27
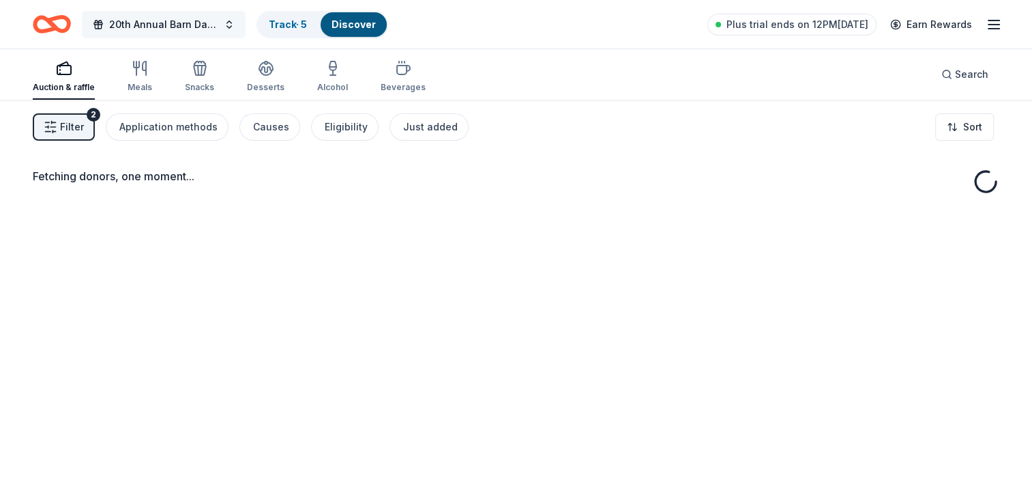
click at [203, 30] on span "20th Annual Barn Dance" at bounding box center [163, 24] width 109 height 16
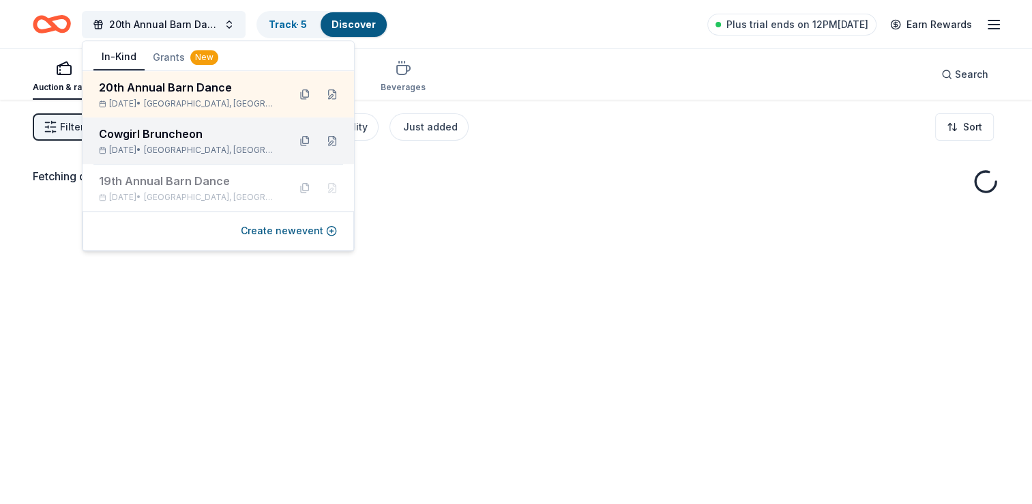
click at [186, 145] on span "[GEOGRAPHIC_DATA], [GEOGRAPHIC_DATA]" at bounding box center [211, 150] width 134 height 11
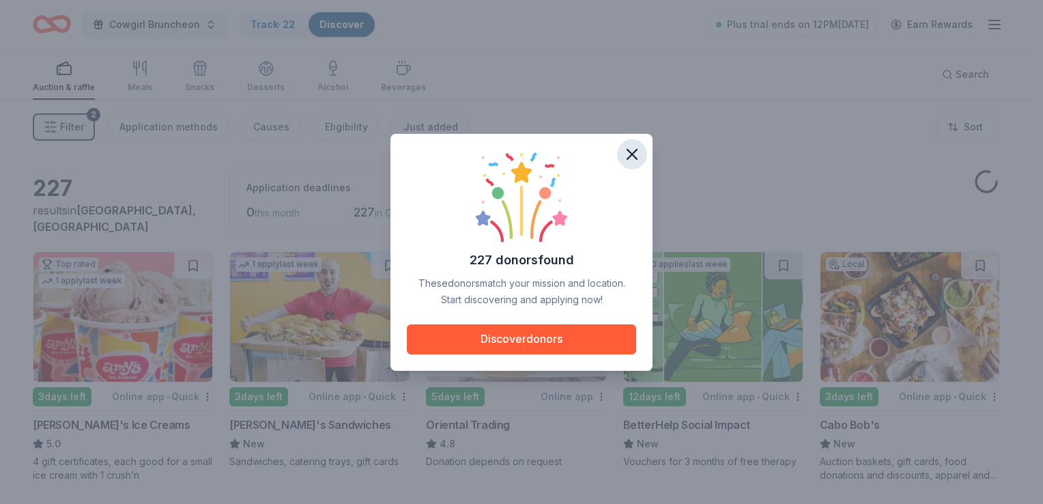
click at [635, 146] on icon "button" at bounding box center [631, 154] width 19 height 19
